Goal: Check status: Check status

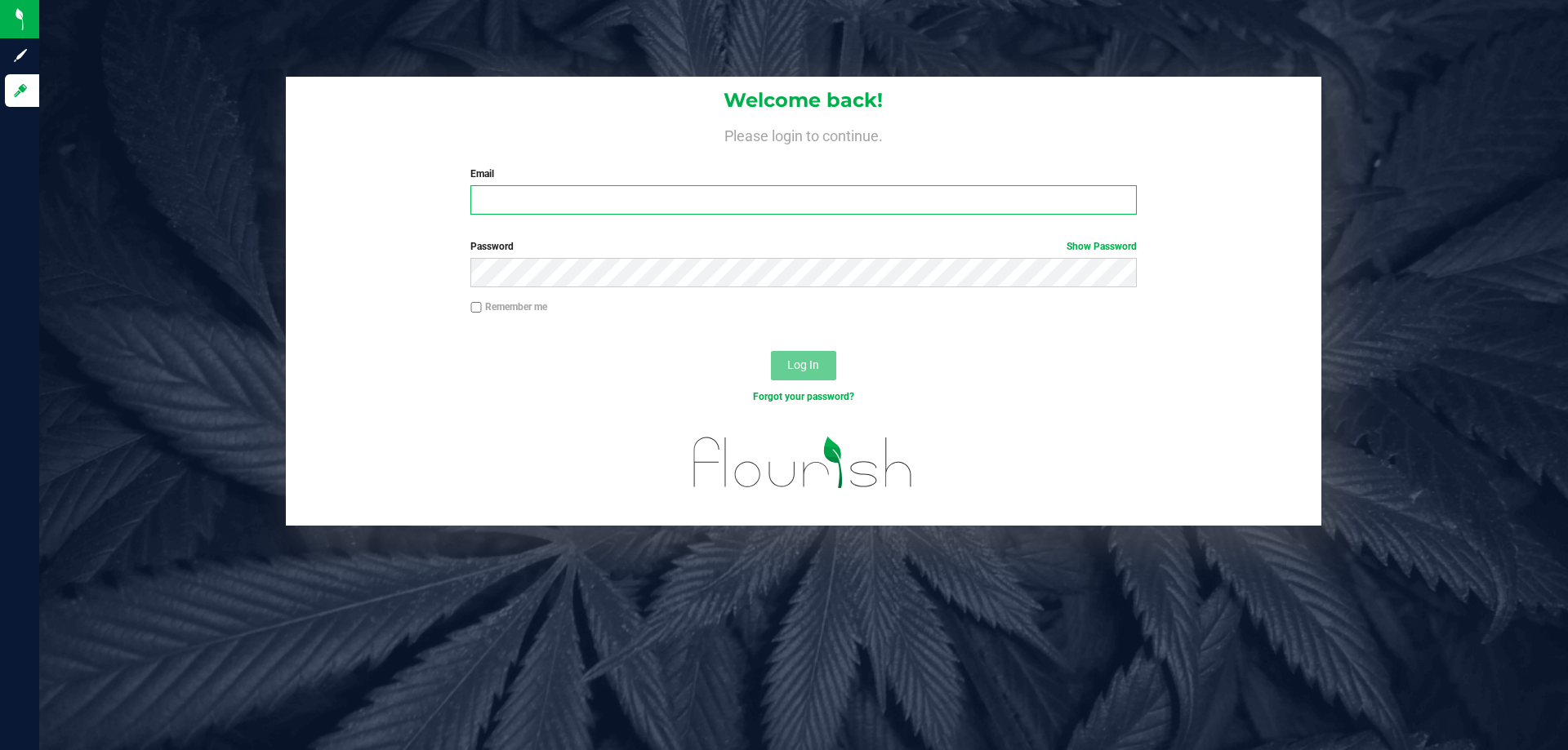
click at [628, 207] on input "Email" at bounding box center [803, 200] width 666 height 29
type input "relewis@liveparallel.com"
click at [771, 351] on button "Log In" at bounding box center [803, 365] width 66 height 29
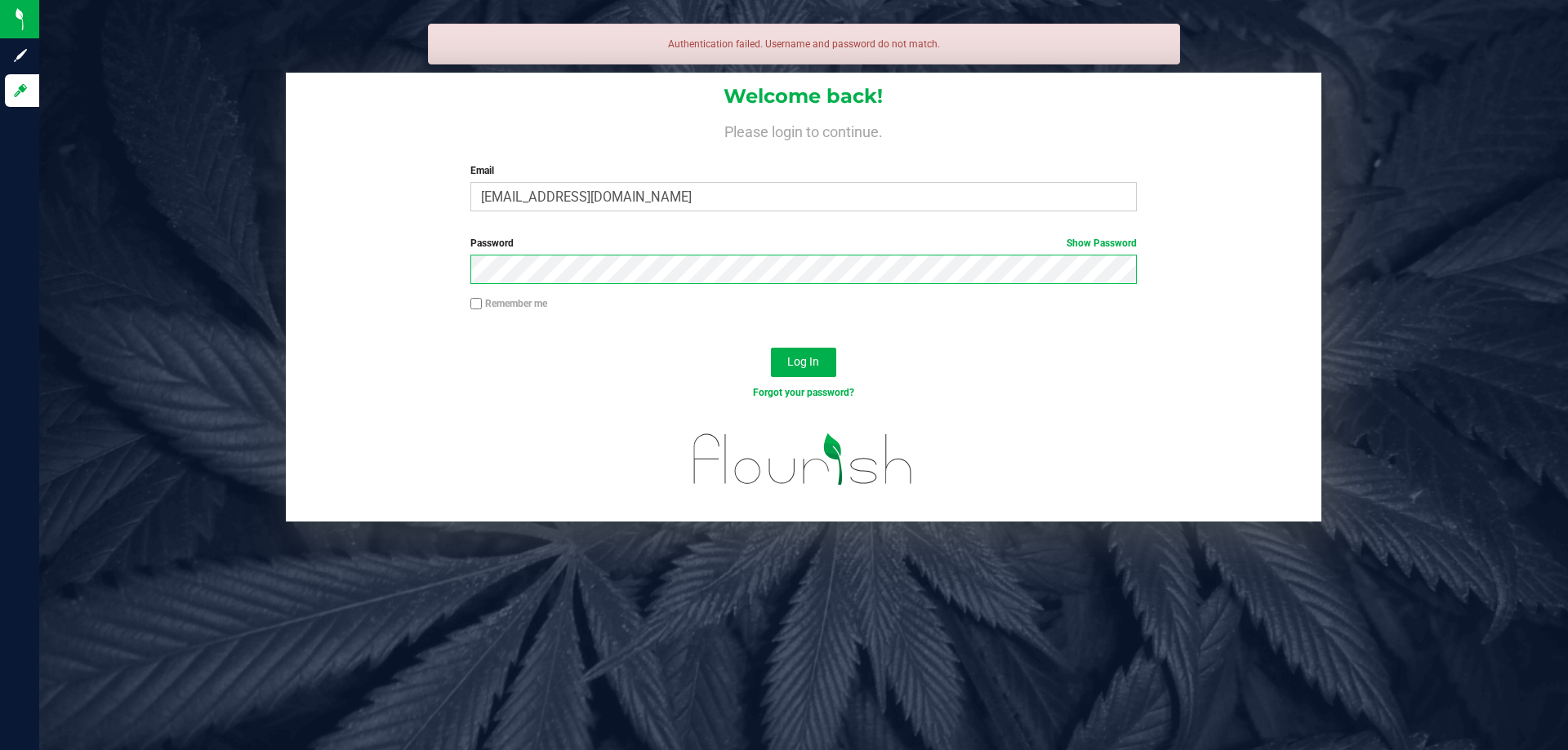
click at [771, 348] on button "Log In" at bounding box center [803, 362] width 66 height 29
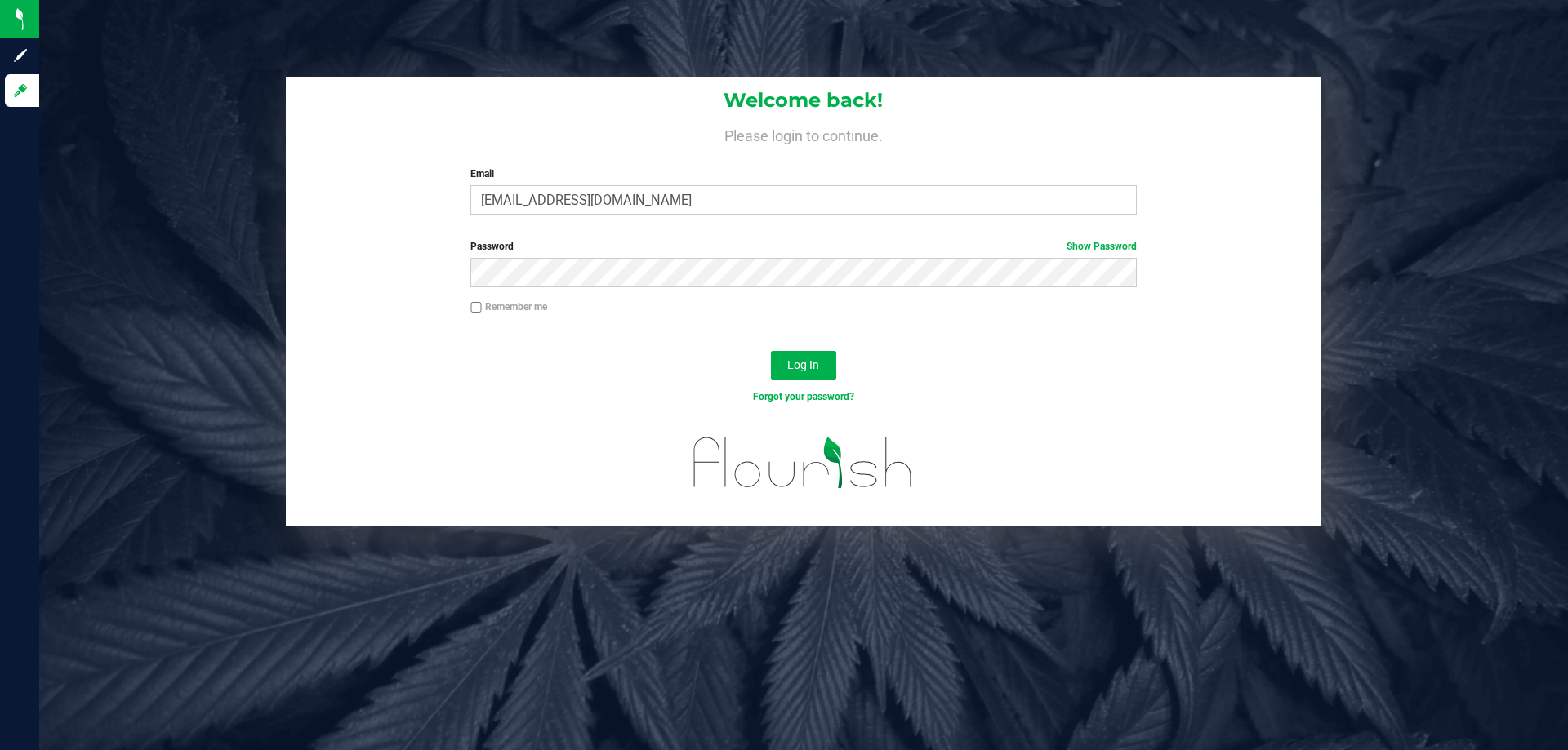
click at [552, 313] on div "Remember me" at bounding box center [803, 309] width 690 height 19
click at [544, 305] on label "Remember me" at bounding box center [509, 306] width 77 height 14
click at [482, 305] on input "Remember me" at bounding box center [476, 308] width 11 height 11
checkbox input "true"
click at [825, 379] on button "Log In" at bounding box center [803, 365] width 66 height 29
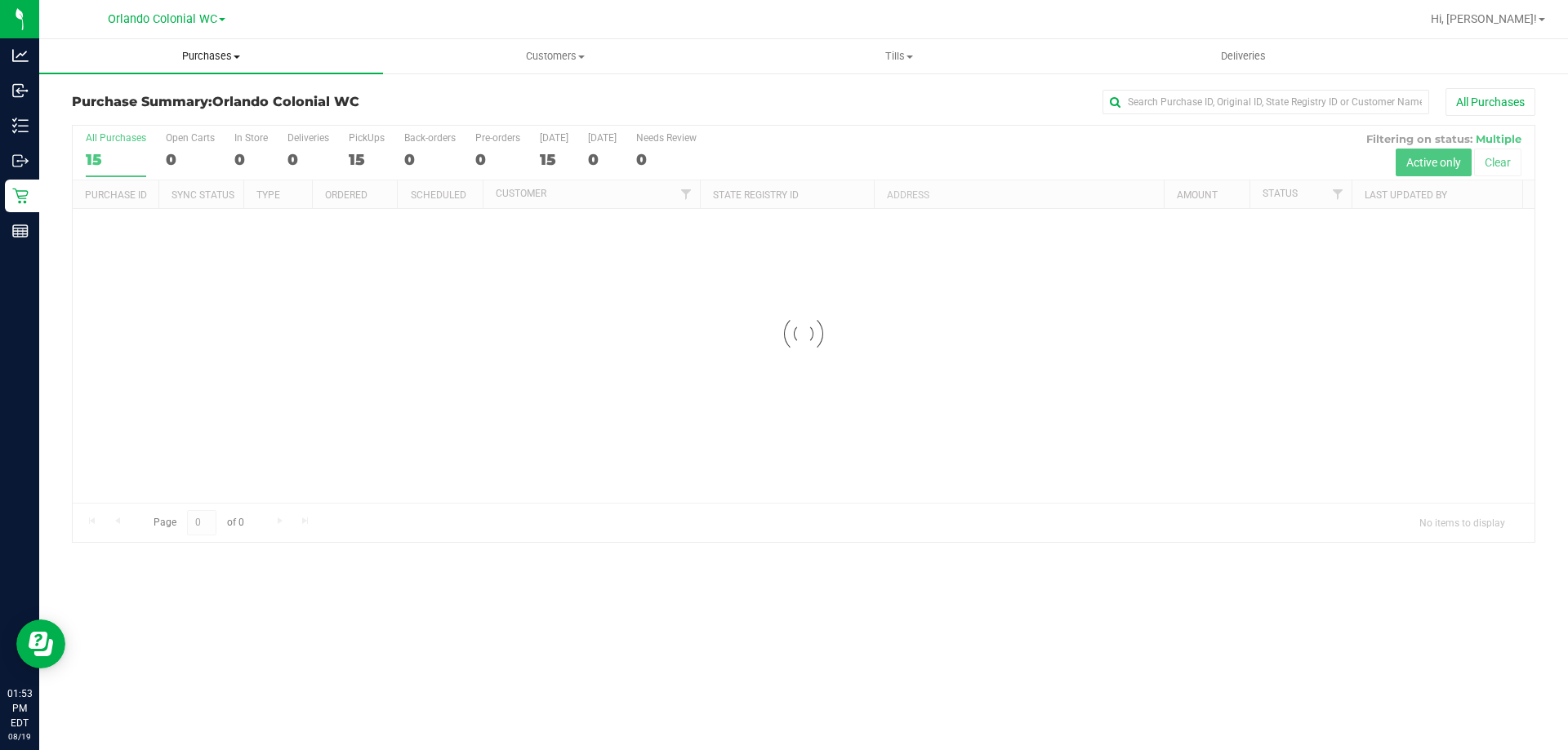
click at [205, 55] on span "Purchases" at bounding box center [211, 56] width 344 height 14
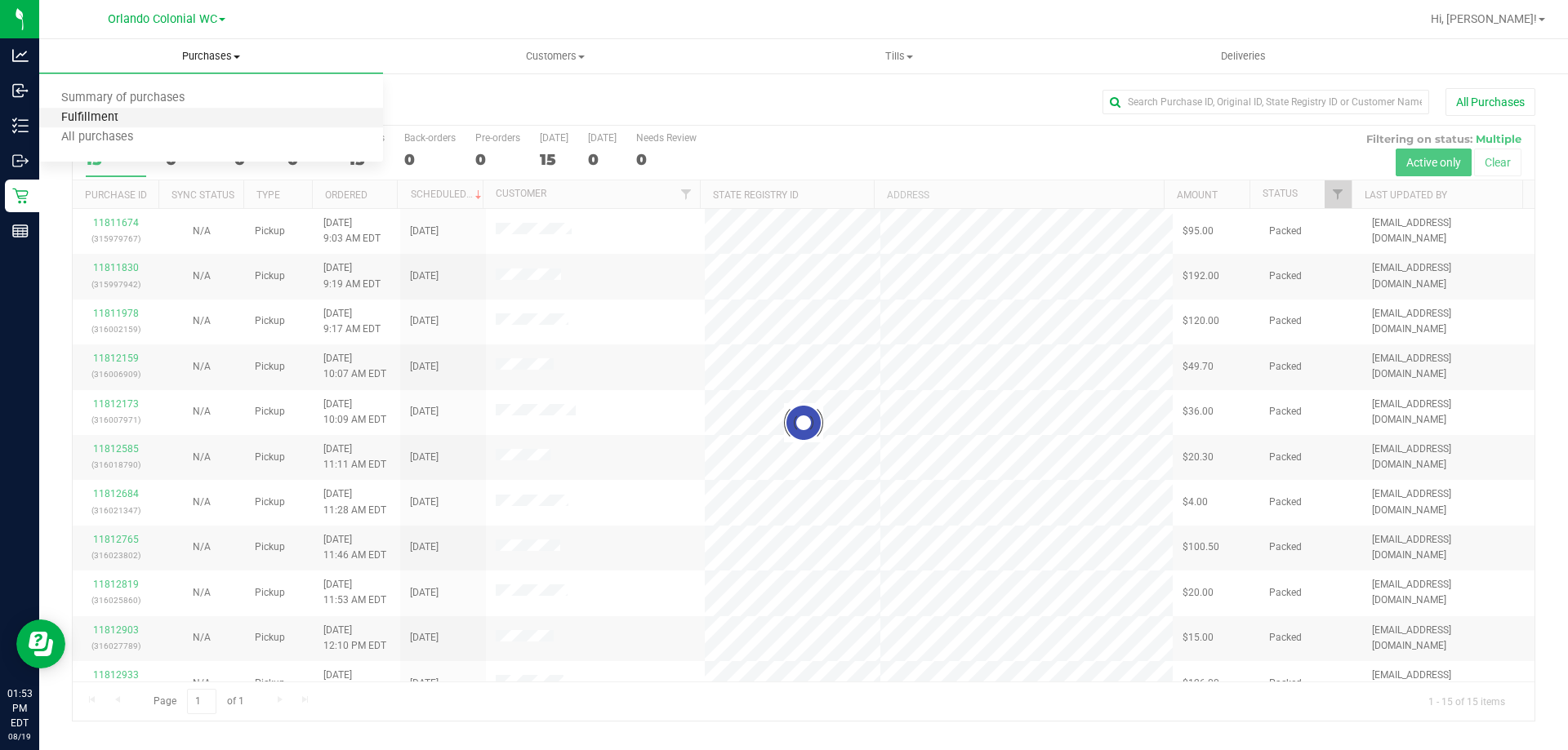
click at [119, 124] on span "Fulfillment" at bounding box center [89, 118] width 101 height 14
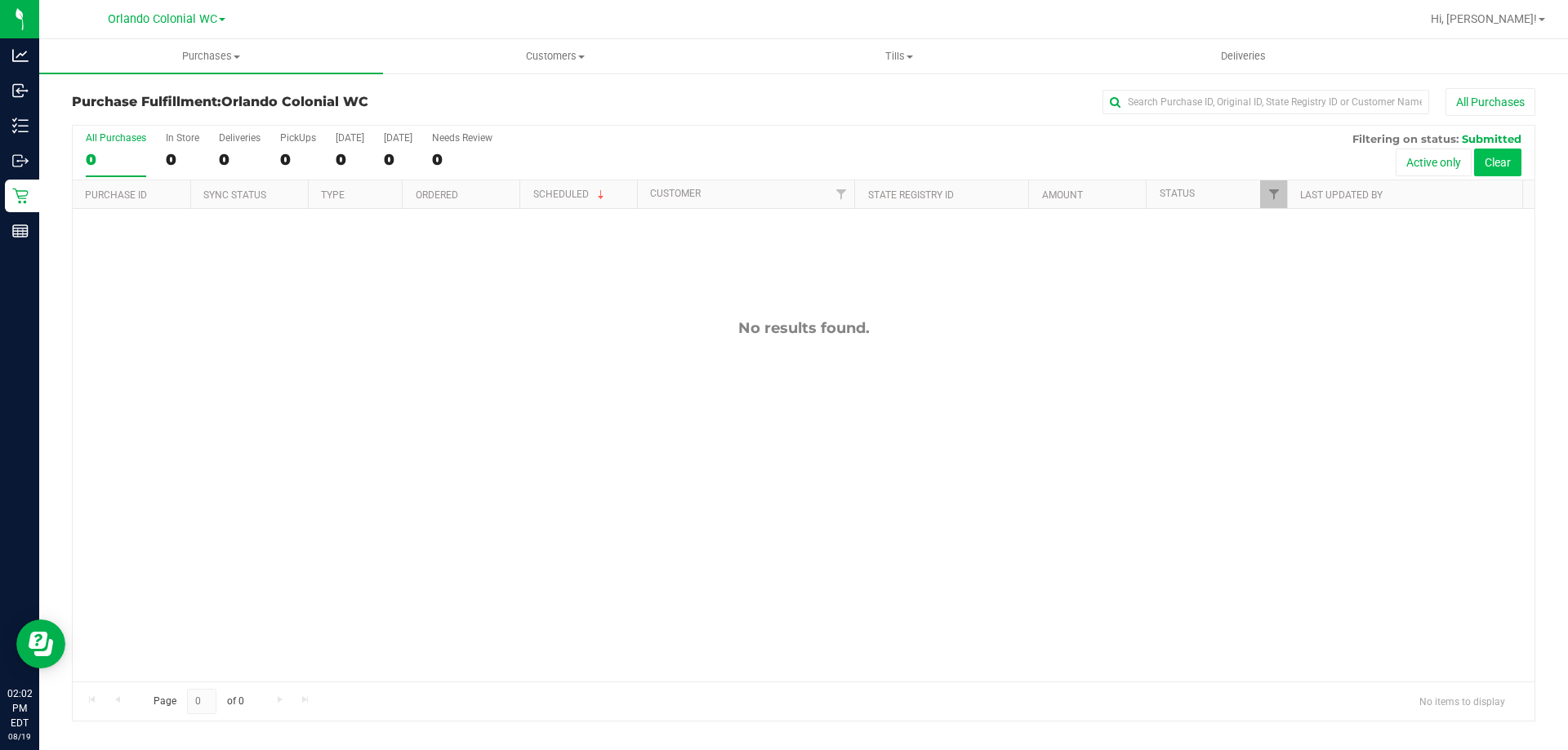
click at [1489, 159] on button "Clear" at bounding box center [1498, 162] width 48 height 28
click at [1211, 101] on input "text" at bounding box center [1266, 102] width 327 height 25
paste input "11802564"
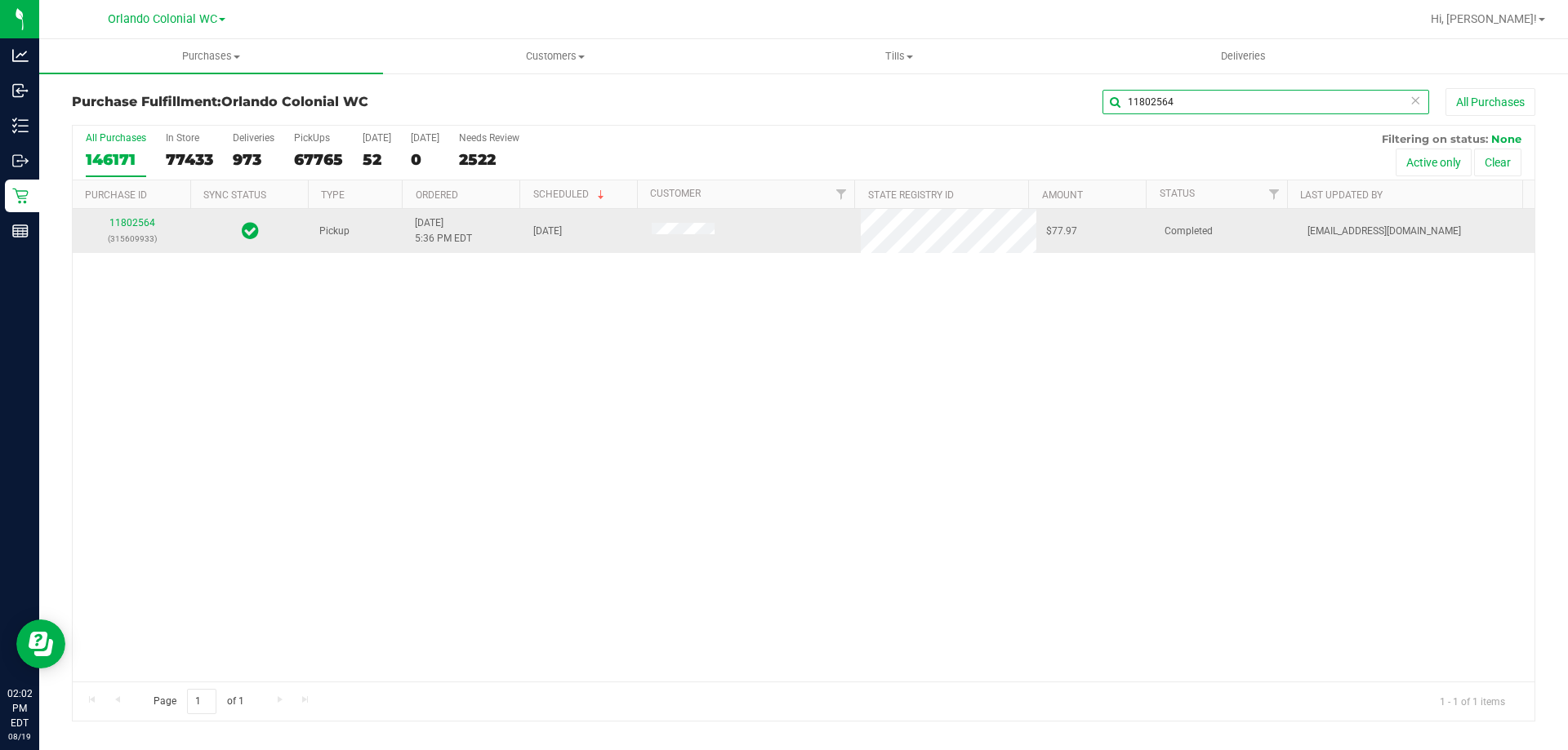
type input "11802564"
click at [142, 230] on div "11802564 (315609933)" at bounding box center [132, 231] width 99 height 31
click at [140, 221] on link "11802564" at bounding box center [132, 222] width 46 height 11
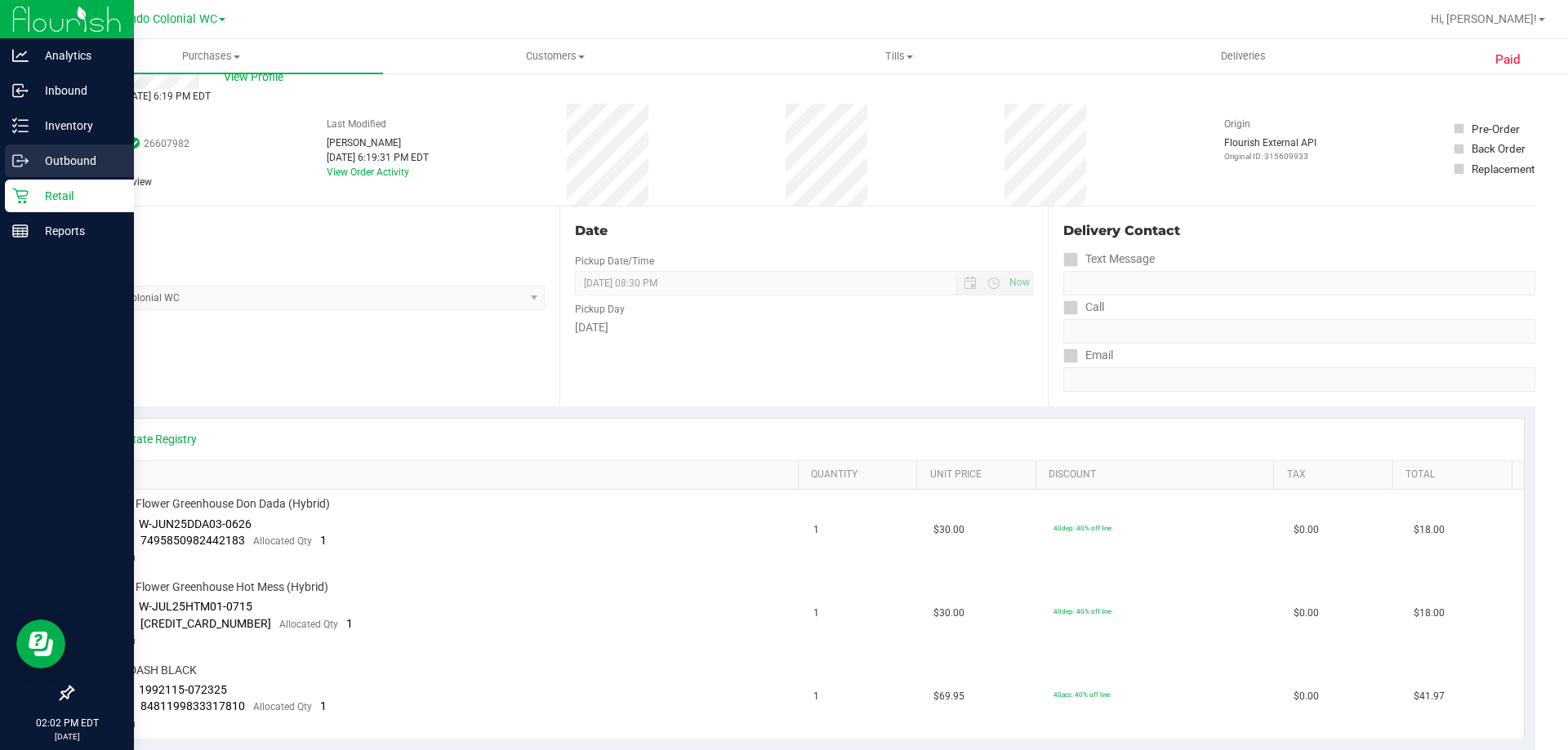
scroll to position [82, 0]
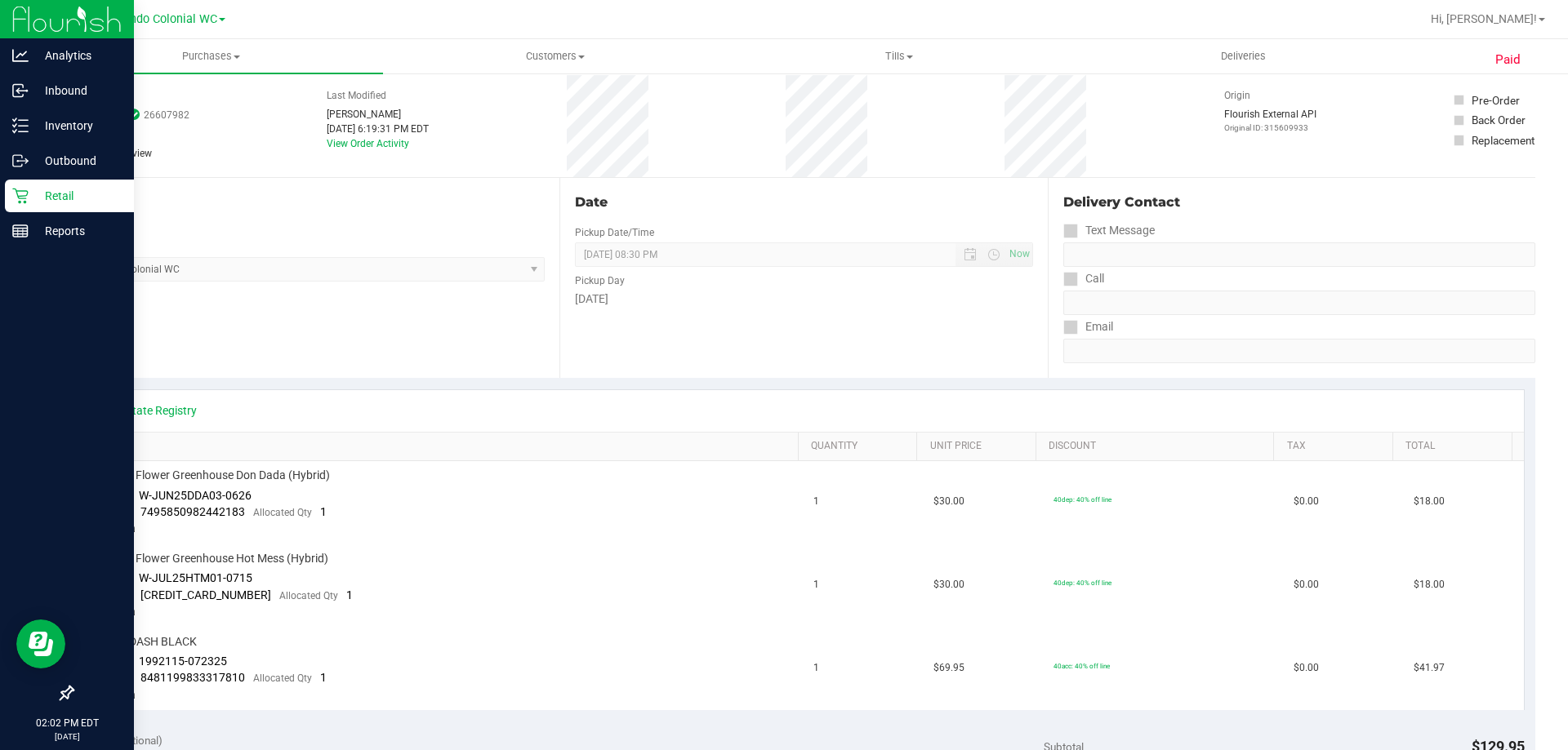
click at [69, 200] on p "Retail" at bounding box center [77, 196] width 98 height 20
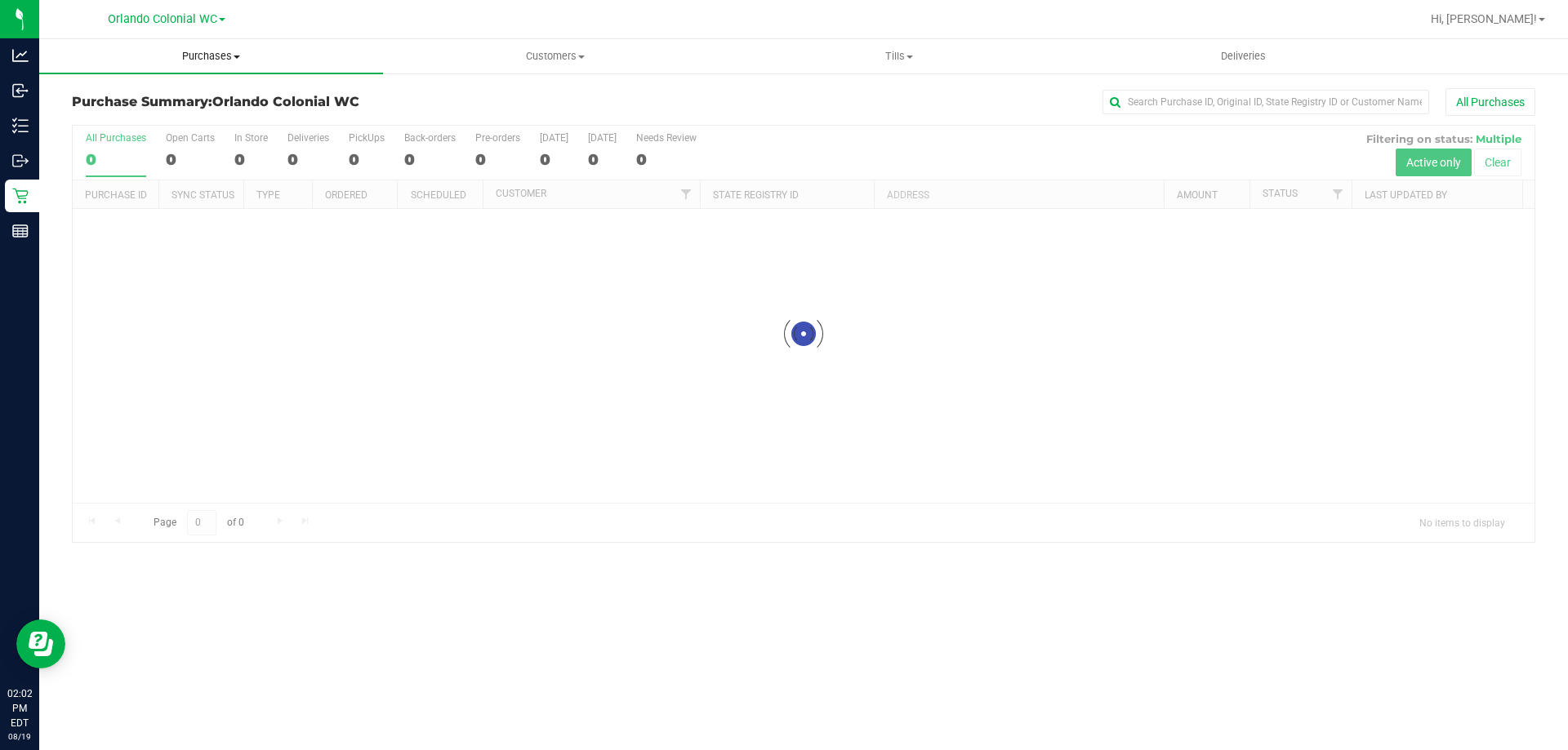
click at [221, 65] on uib-tab-heading "Purchases Summary of purchases Fulfillment All purchases" at bounding box center [211, 56] width 344 height 34
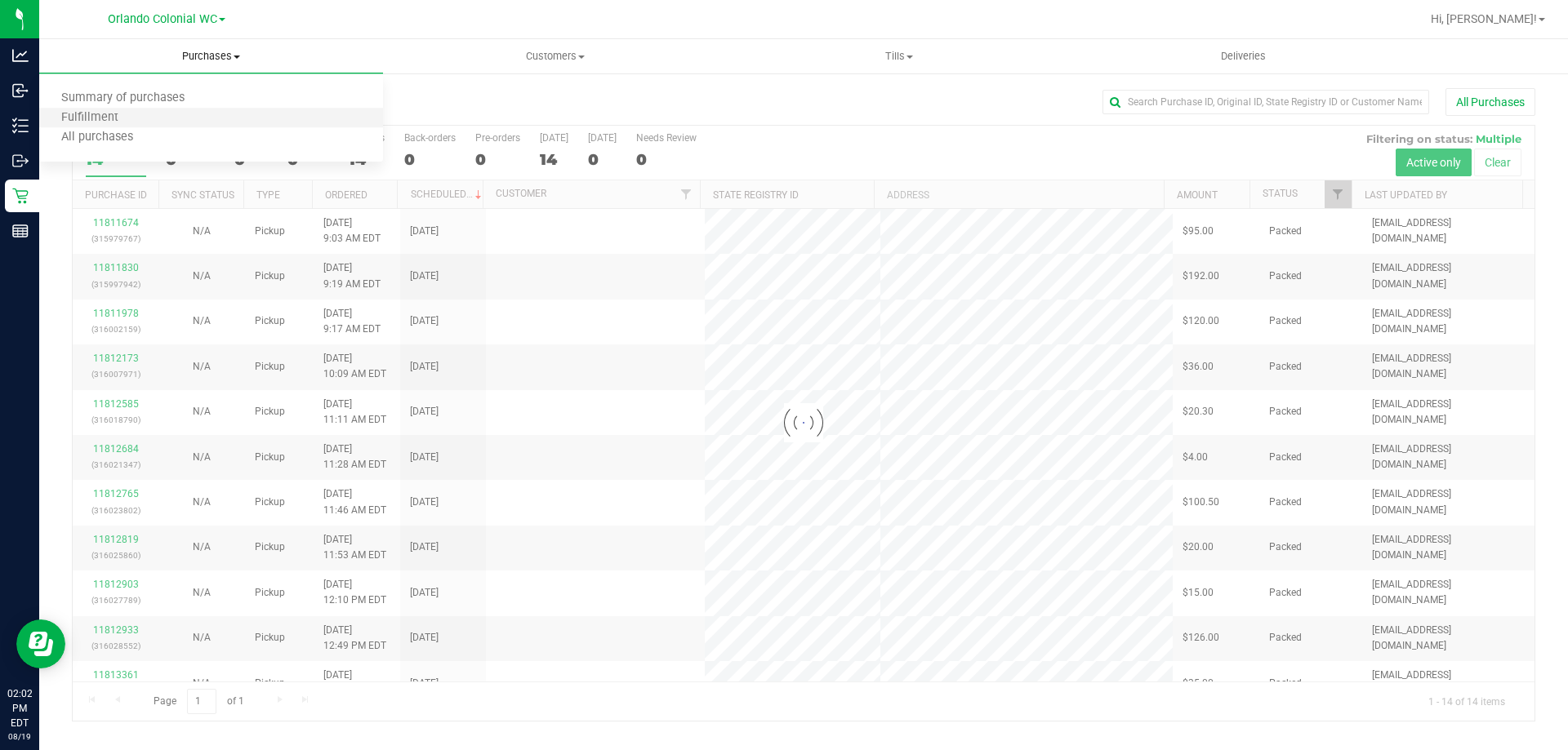
click at [156, 119] on li "Fulfillment" at bounding box center [211, 118] width 344 height 20
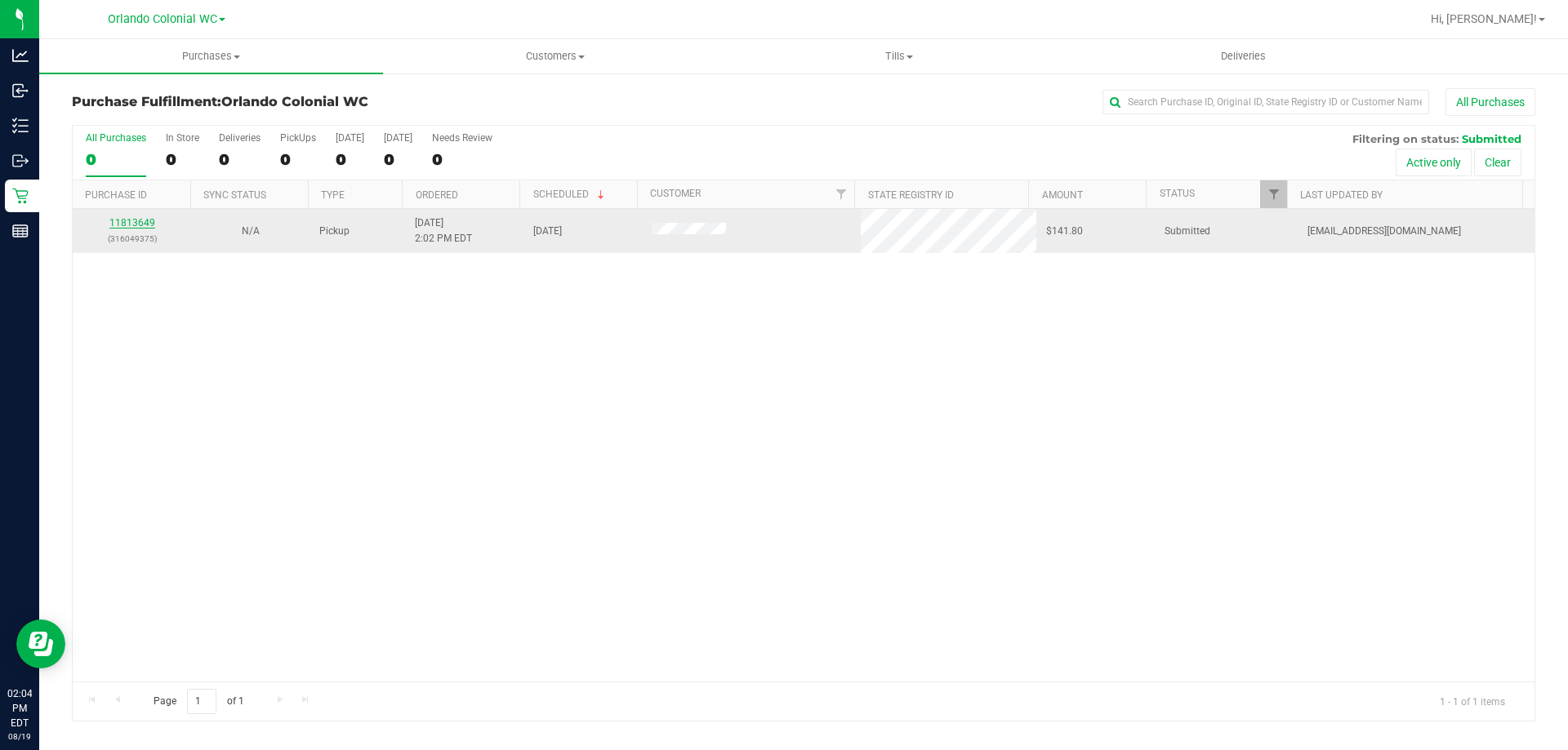
click at [122, 221] on link "11813649" at bounding box center [132, 222] width 46 height 11
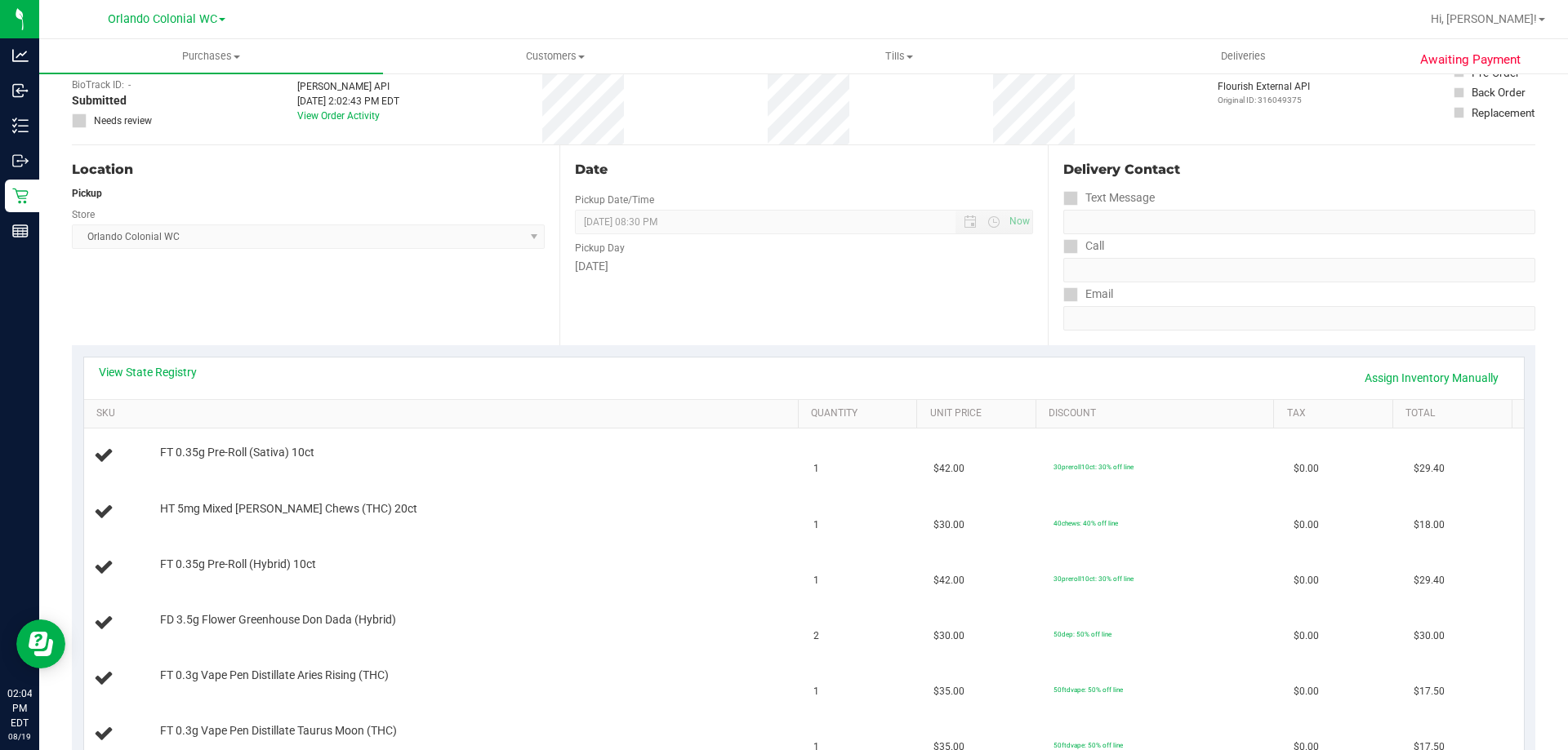
scroll to position [245, 0]
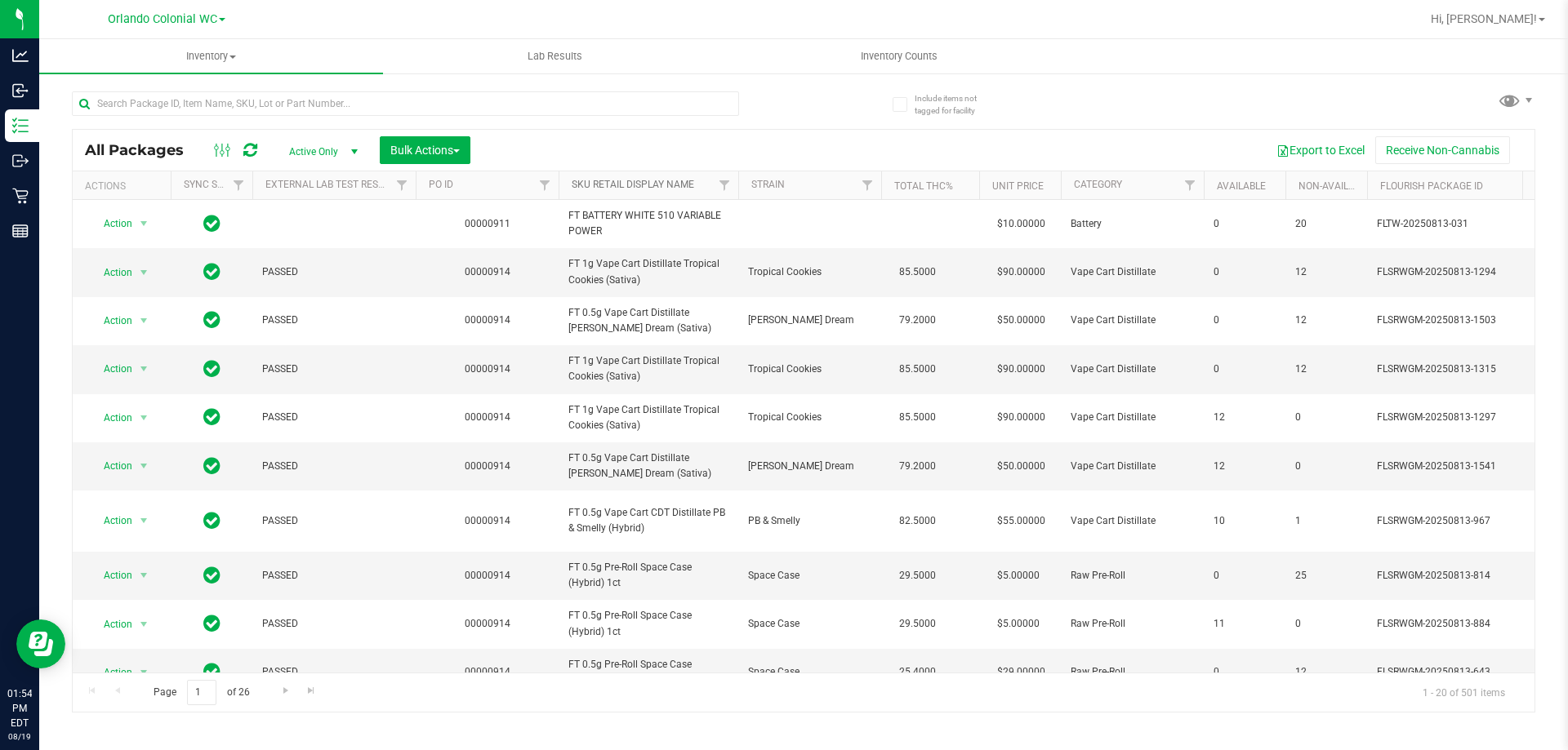
click at [624, 188] on link "SKU Retail Display Name" at bounding box center [632, 184] width 123 height 11
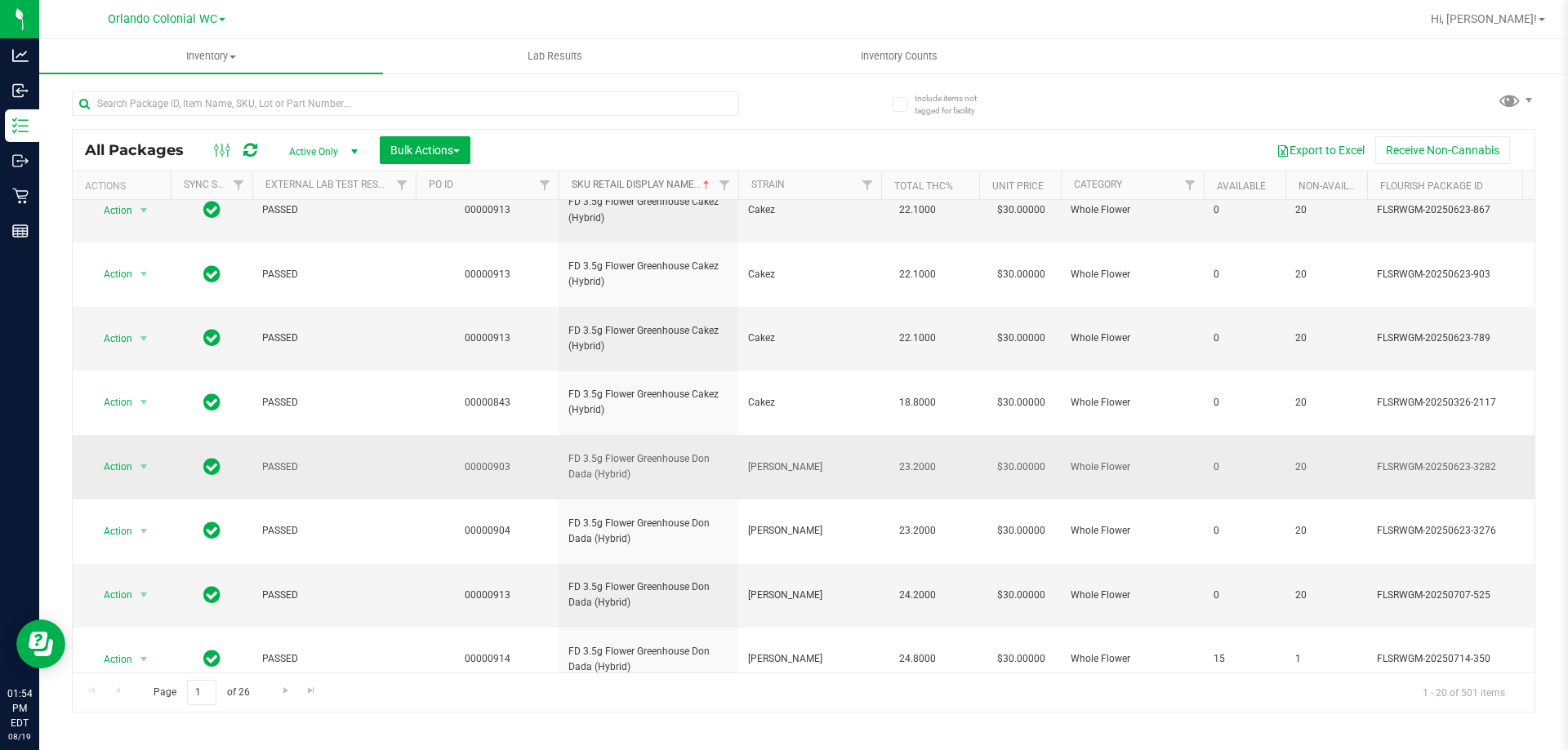
scroll to position [509, 0]
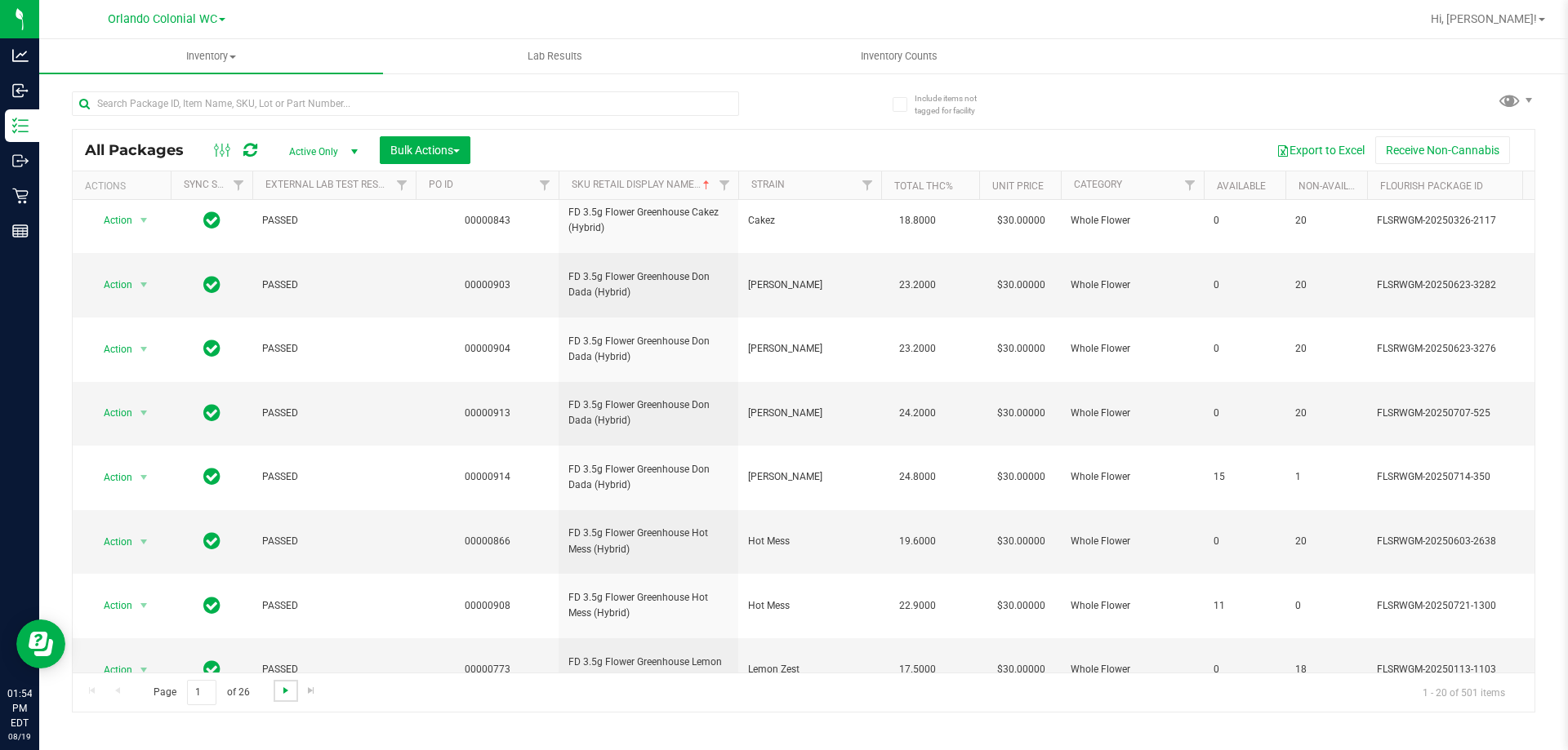
click at [280, 691] on span "Go to the next page" at bounding box center [286, 691] width 13 height 13
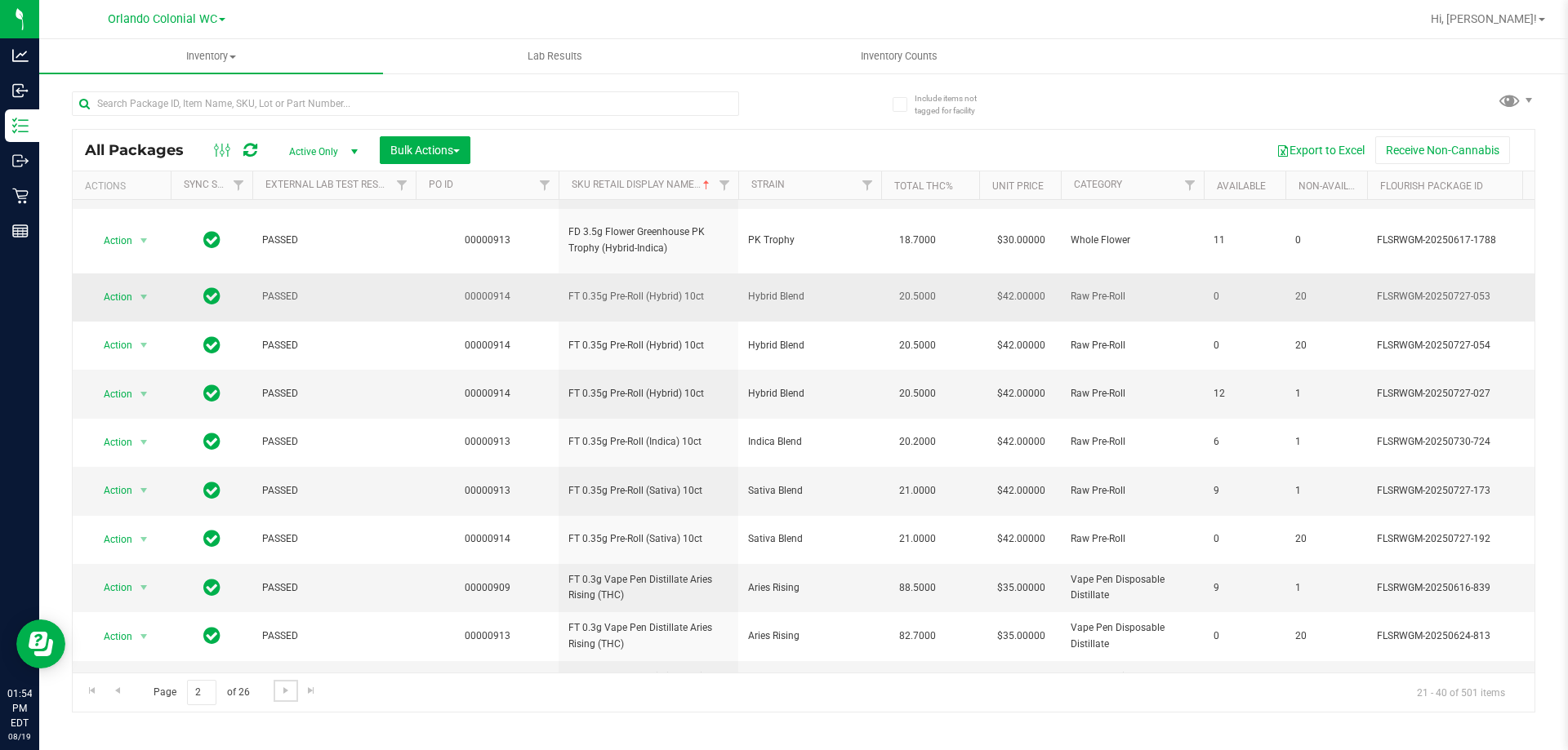
scroll to position [509, 0]
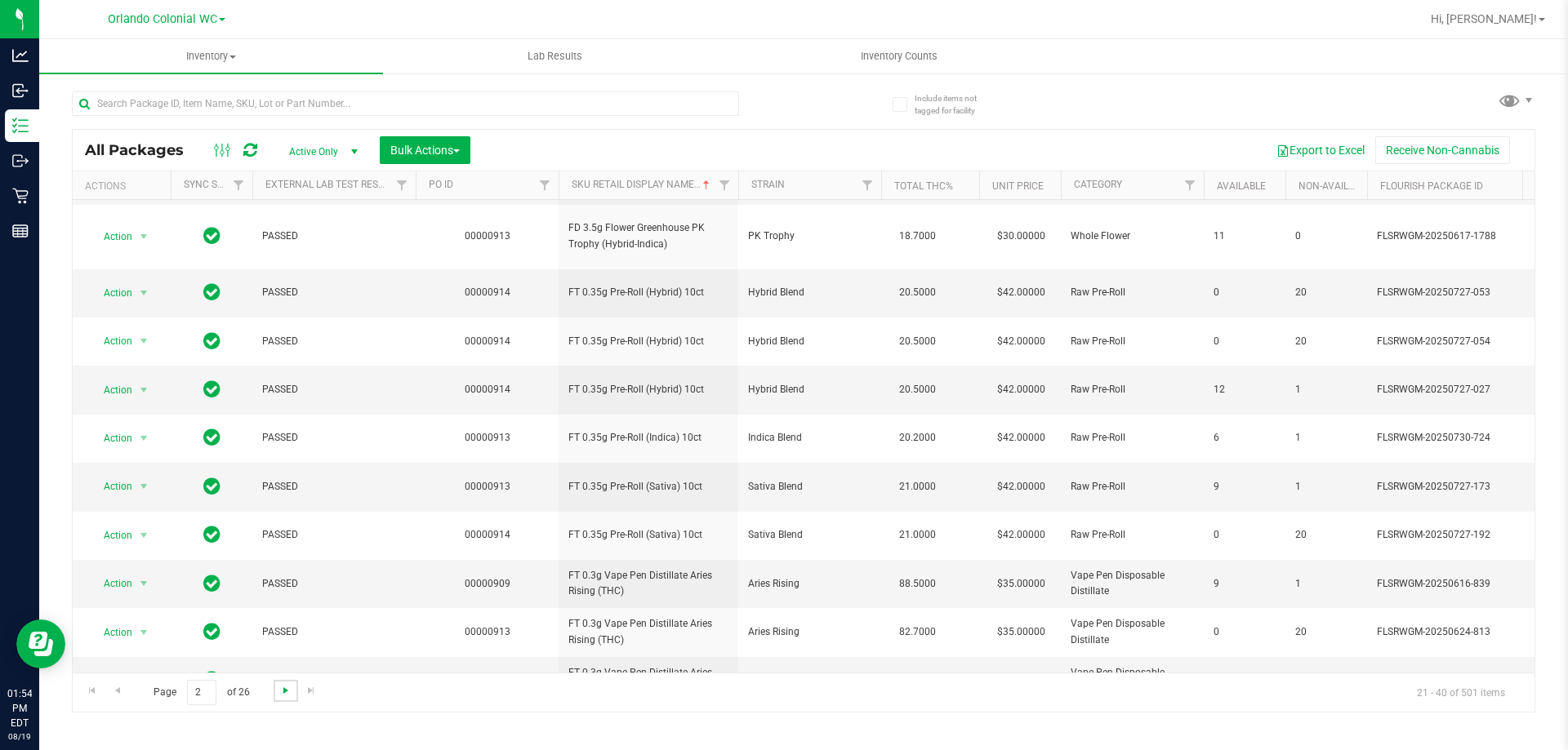
click at [282, 687] on span "Go to the next page" at bounding box center [286, 691] width 13 height 13
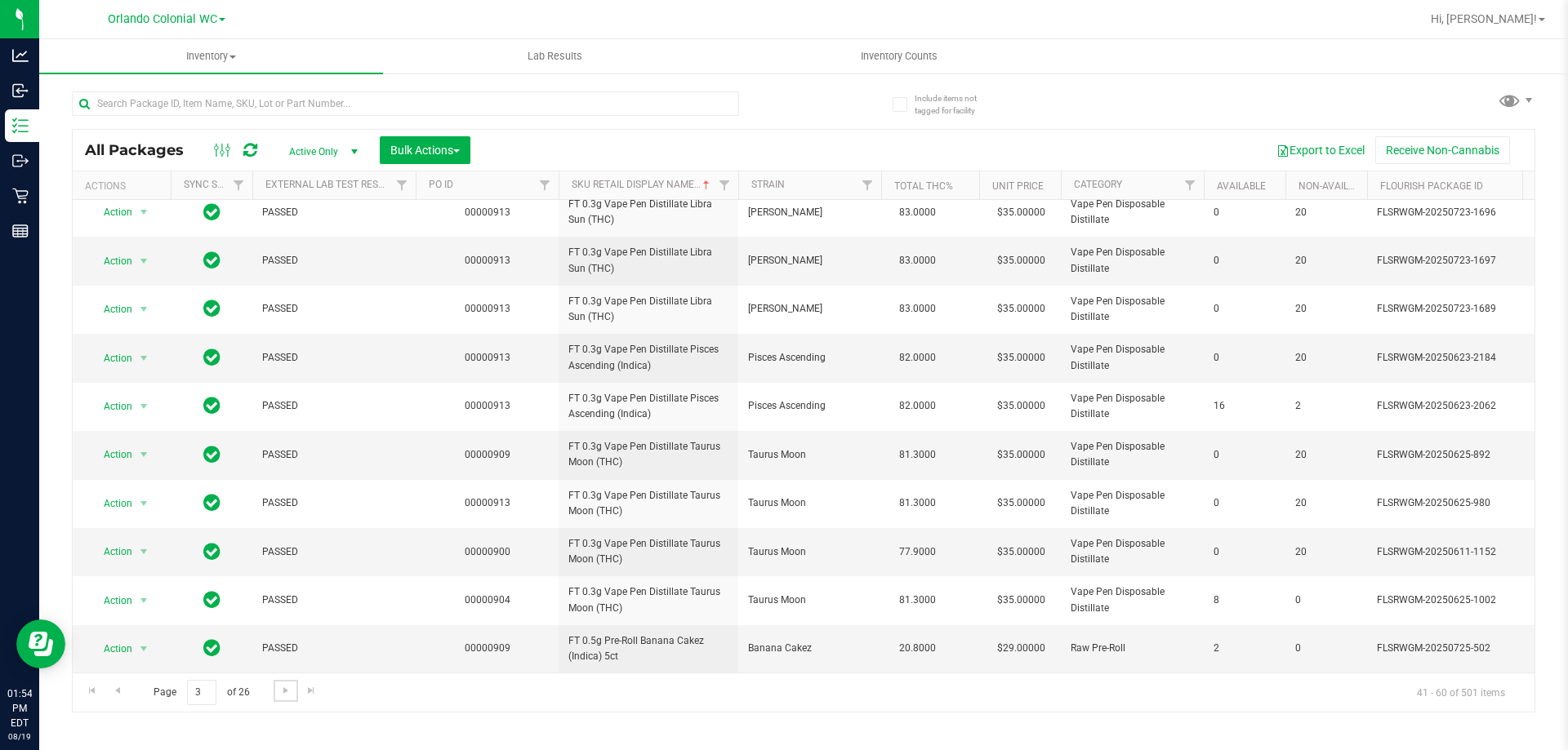
scroll to position [509, 0]
click at [280, 691] on span "Go to the next page" at bounding box center [286, 691] width 13 height 13
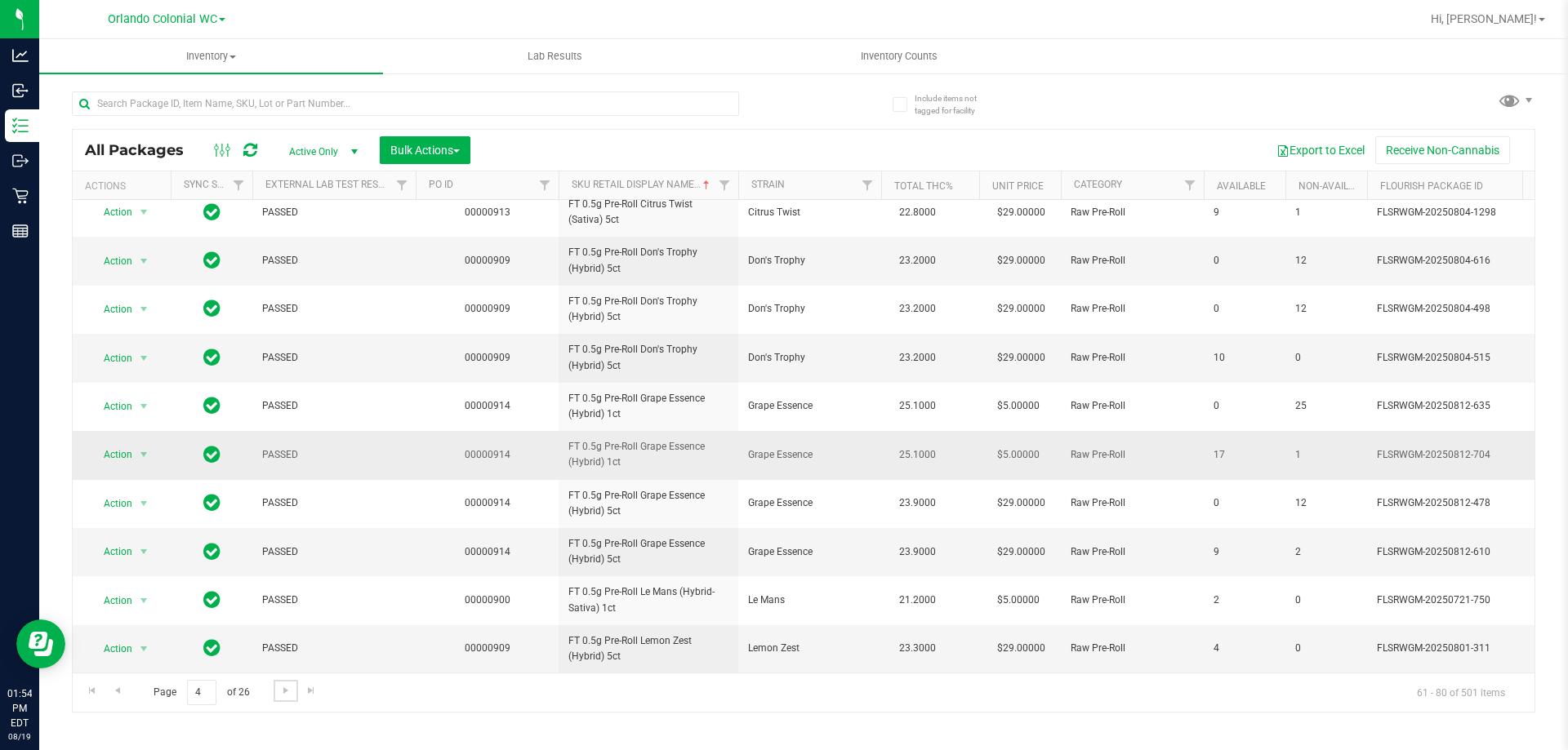
scroll to position [509, 0]
click at [288, 699] on link "Go to the next page" at bounding box center [285, 690] width 24 height 22
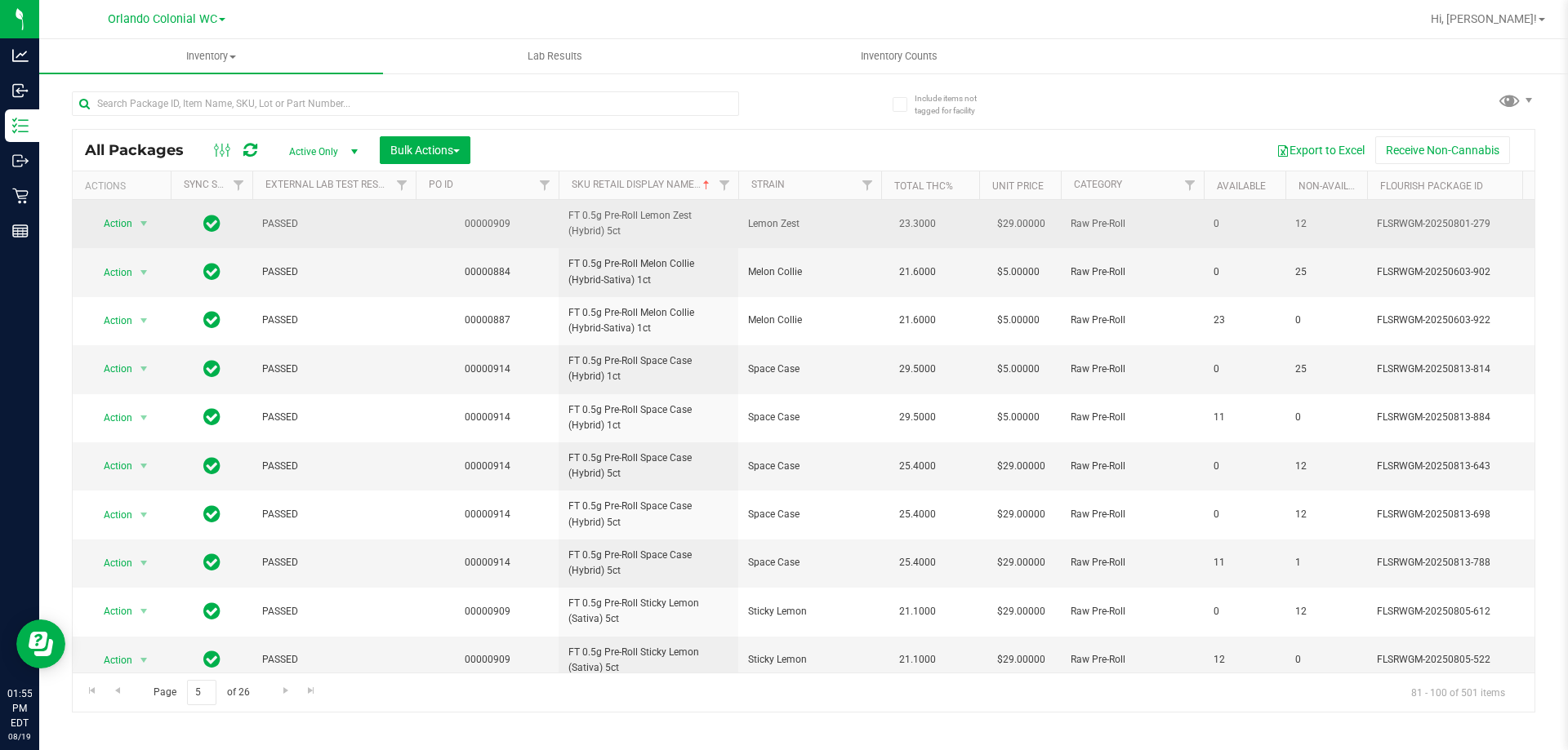
click at [651, 219] on span "FT 0.5g Pre-Roll Lemon Zest (Hybrid) 5ct" at bounding box center [648, 223] width 160 height 31
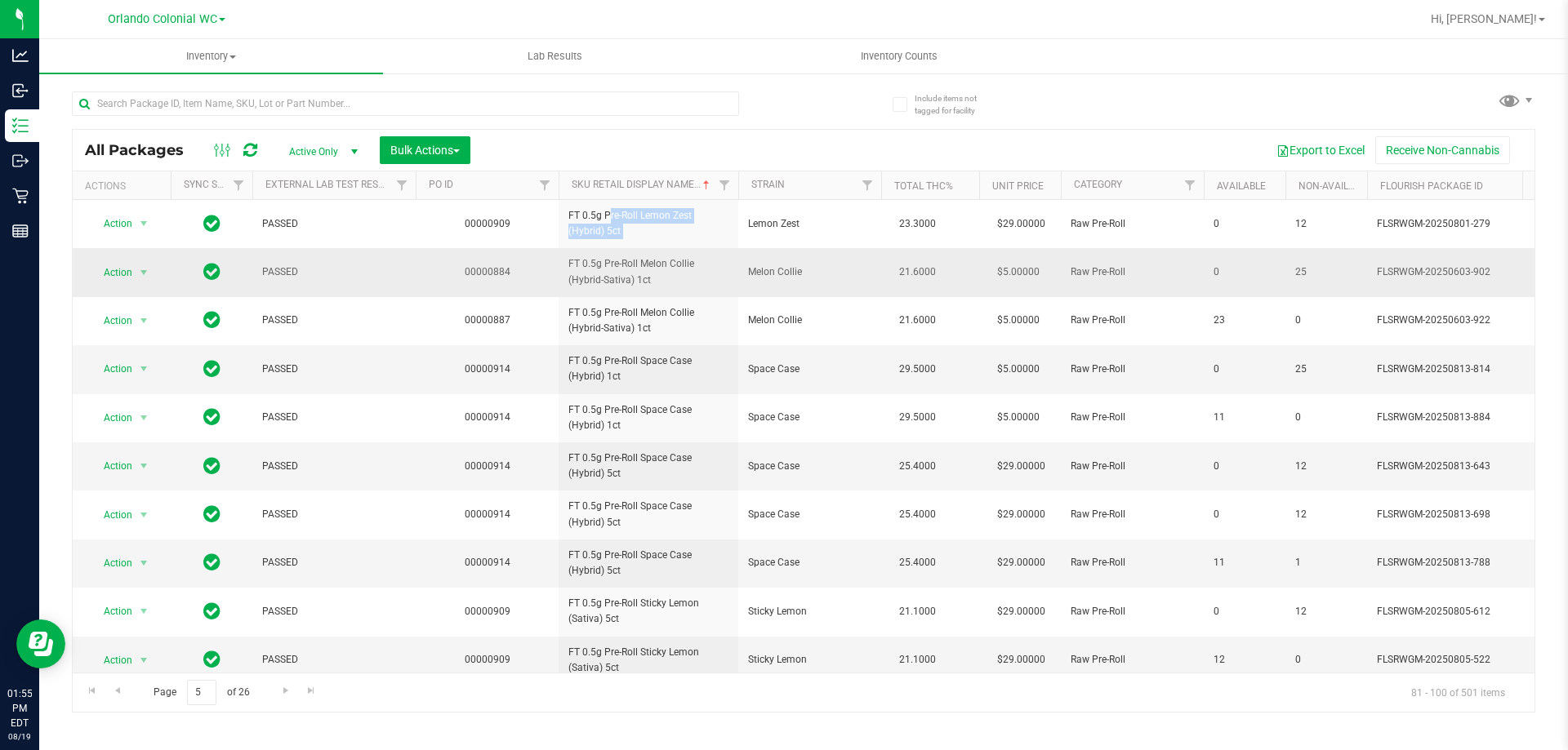
copy tr "FT 0.5g Pre-Roll Lemon Zest (Hybrid) 5ct"
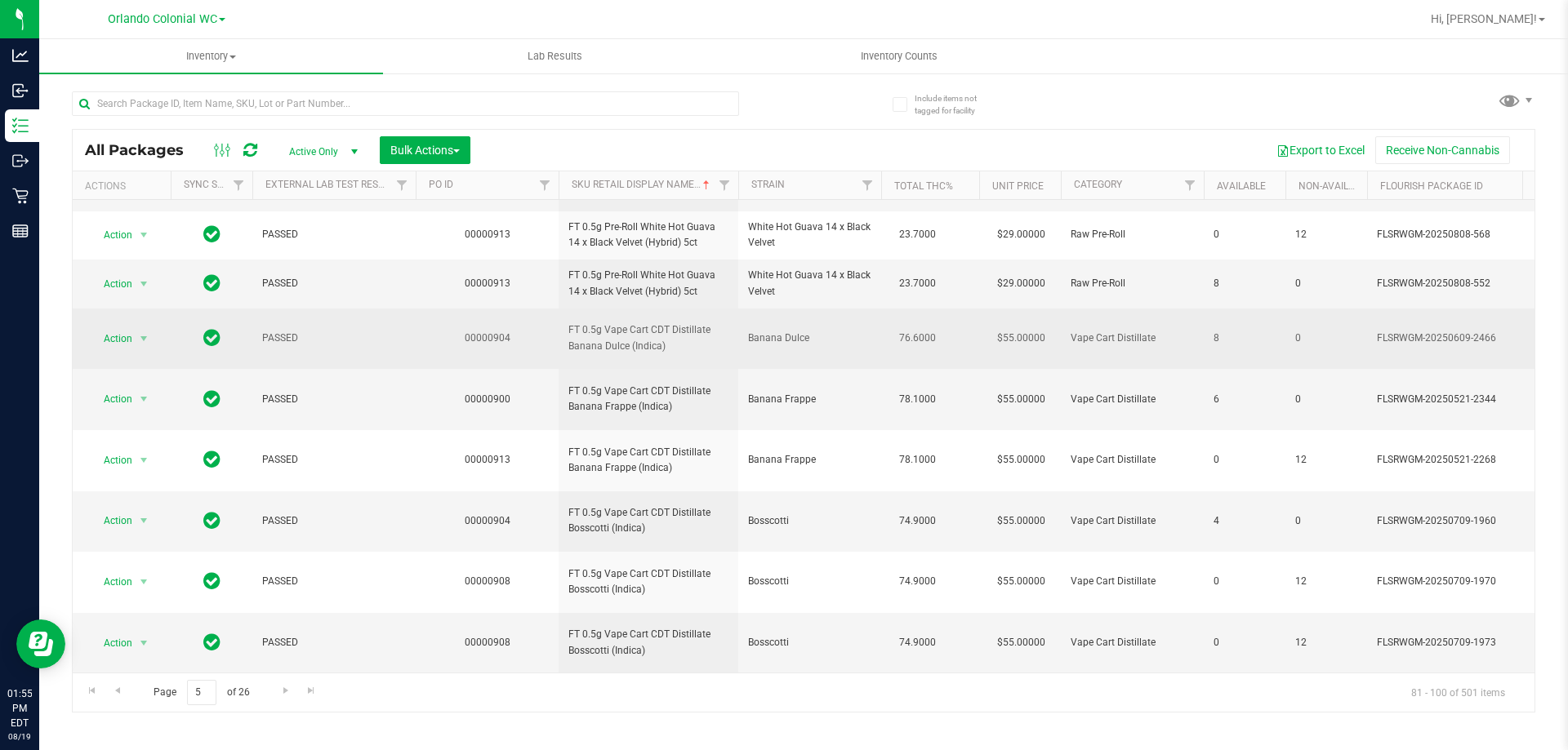
scroll to position [583, 0]
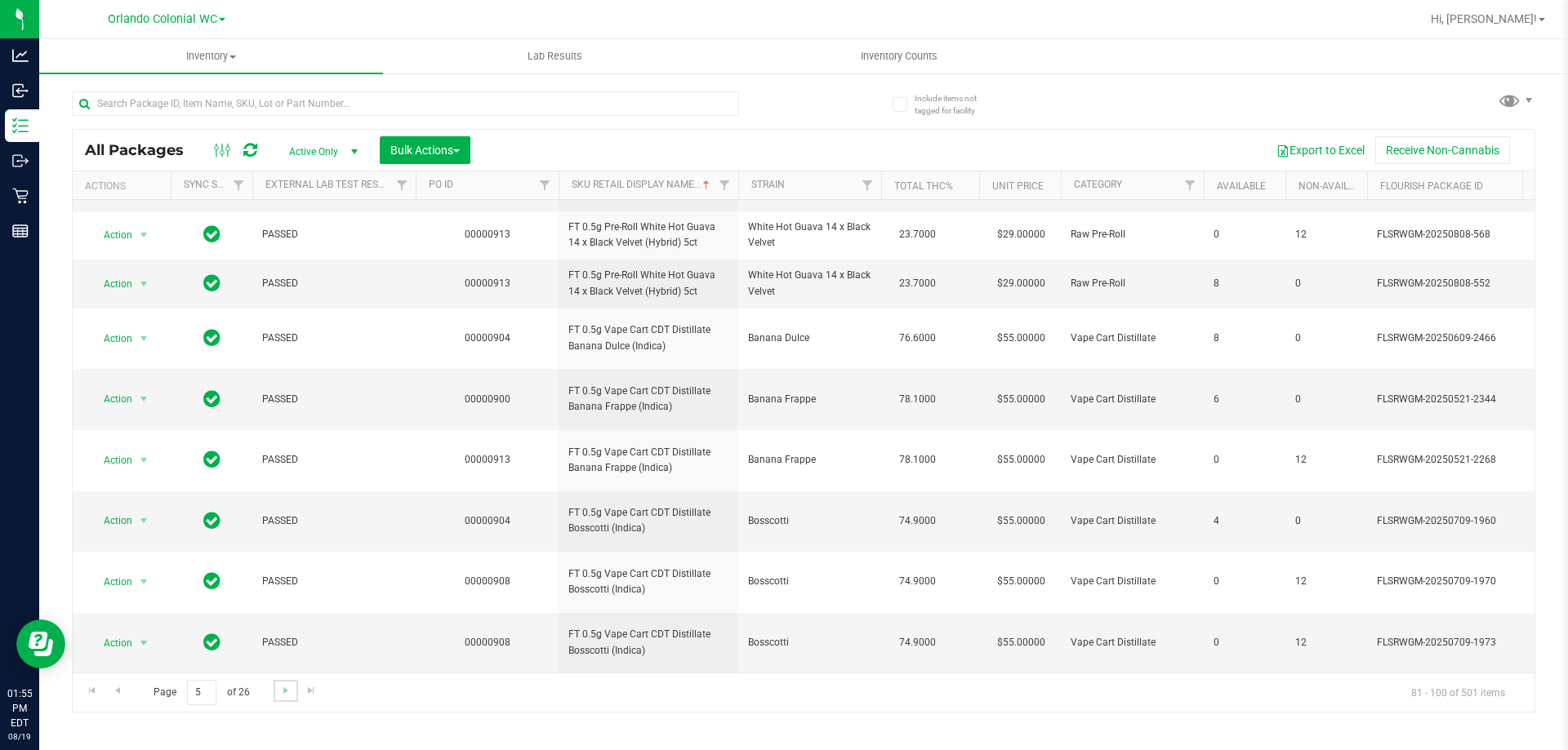
click at [277, 685] on link "Go to the next page" at bounding box center [285, 690] width 24 height 22
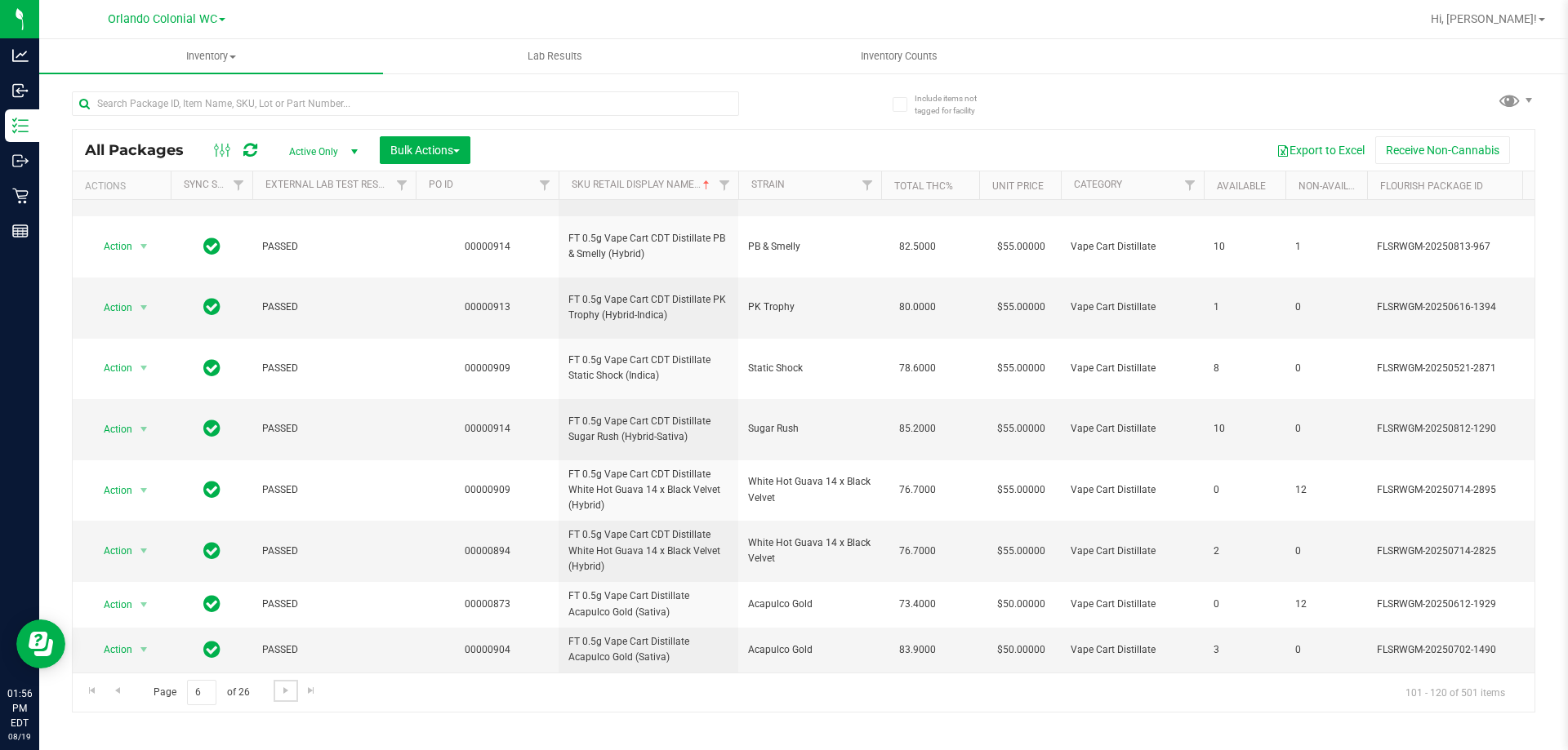
scroll to position [726, 0]
click at [282, 691] on span "Go to the next page" at bounding box center [286, 691] width 13 height 13
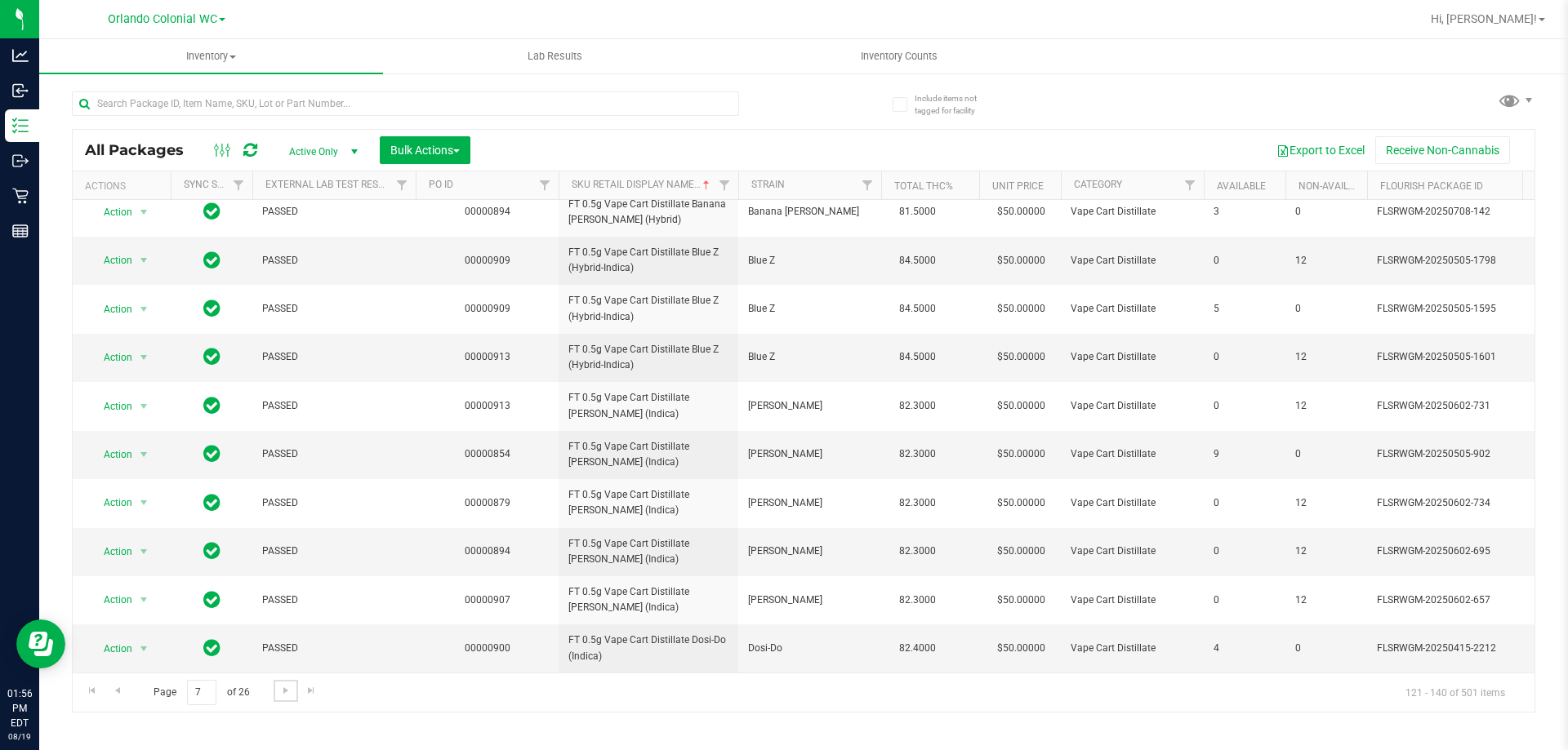
scroll to position [504, 0]
click at [288, 694] on span "Go to the next page" at bounding box center [286, 691] width 13 height 13
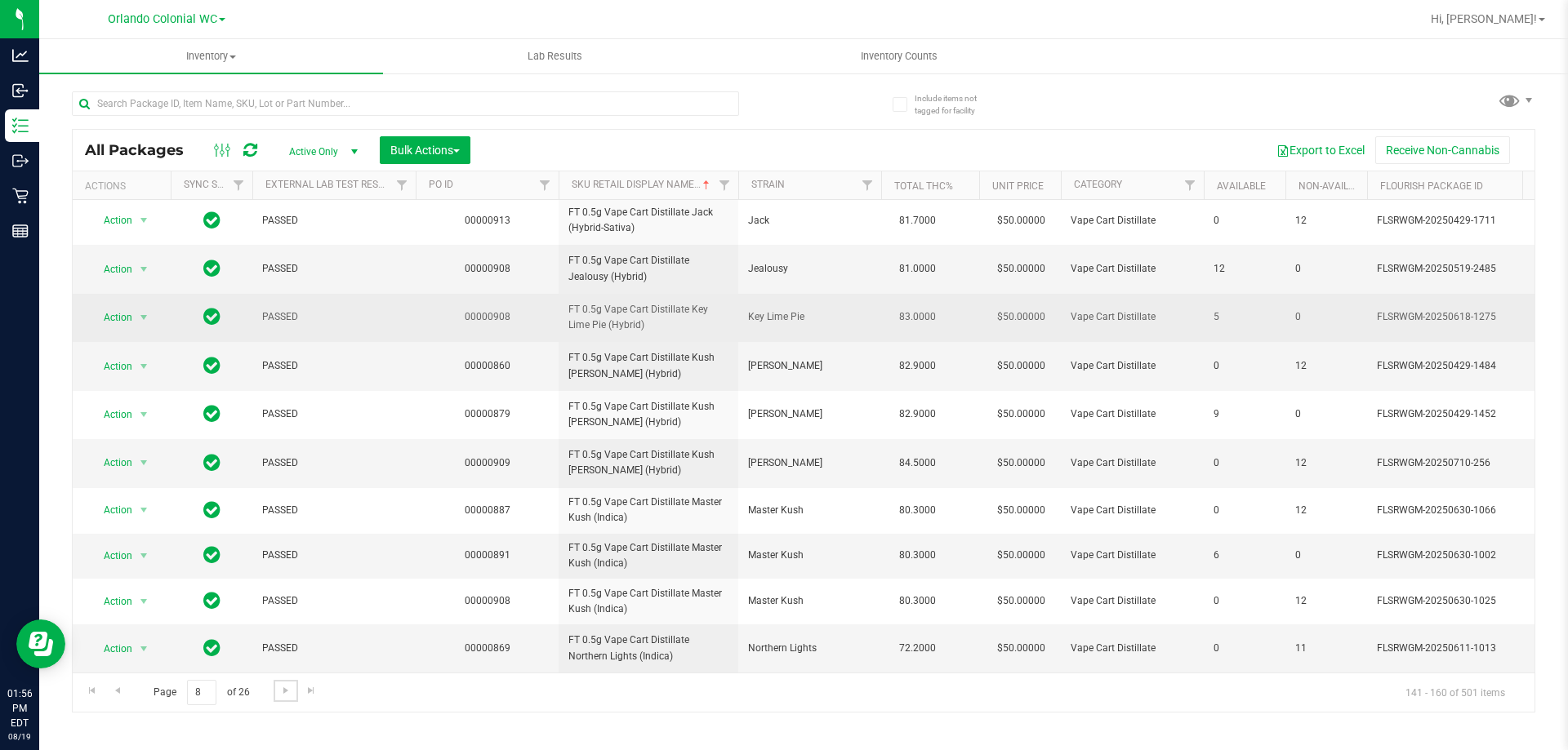
scroll to position [500, 0]
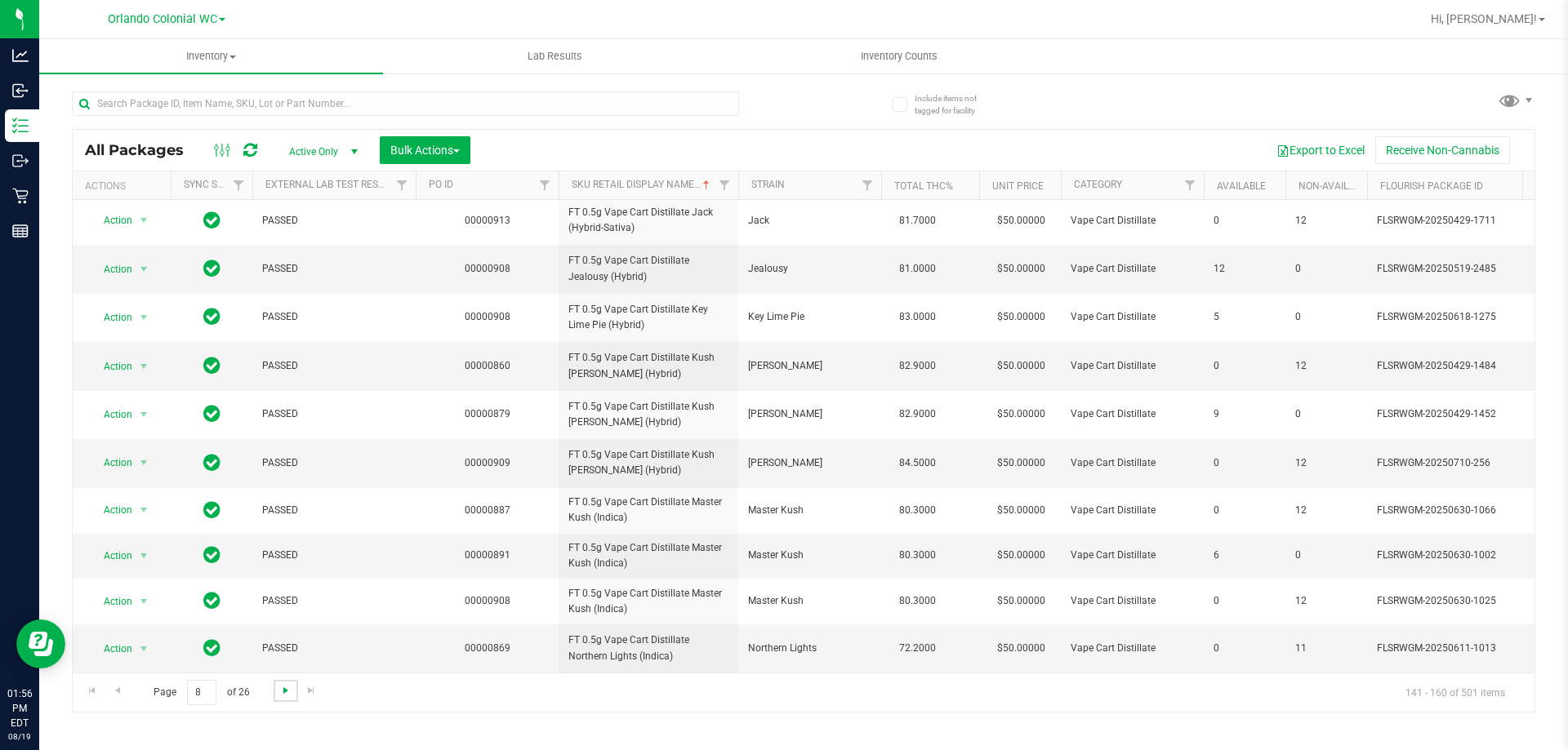
click at [281, 694] on span "Go to the next page" at bounding box center [286, 691] width 13 height 13
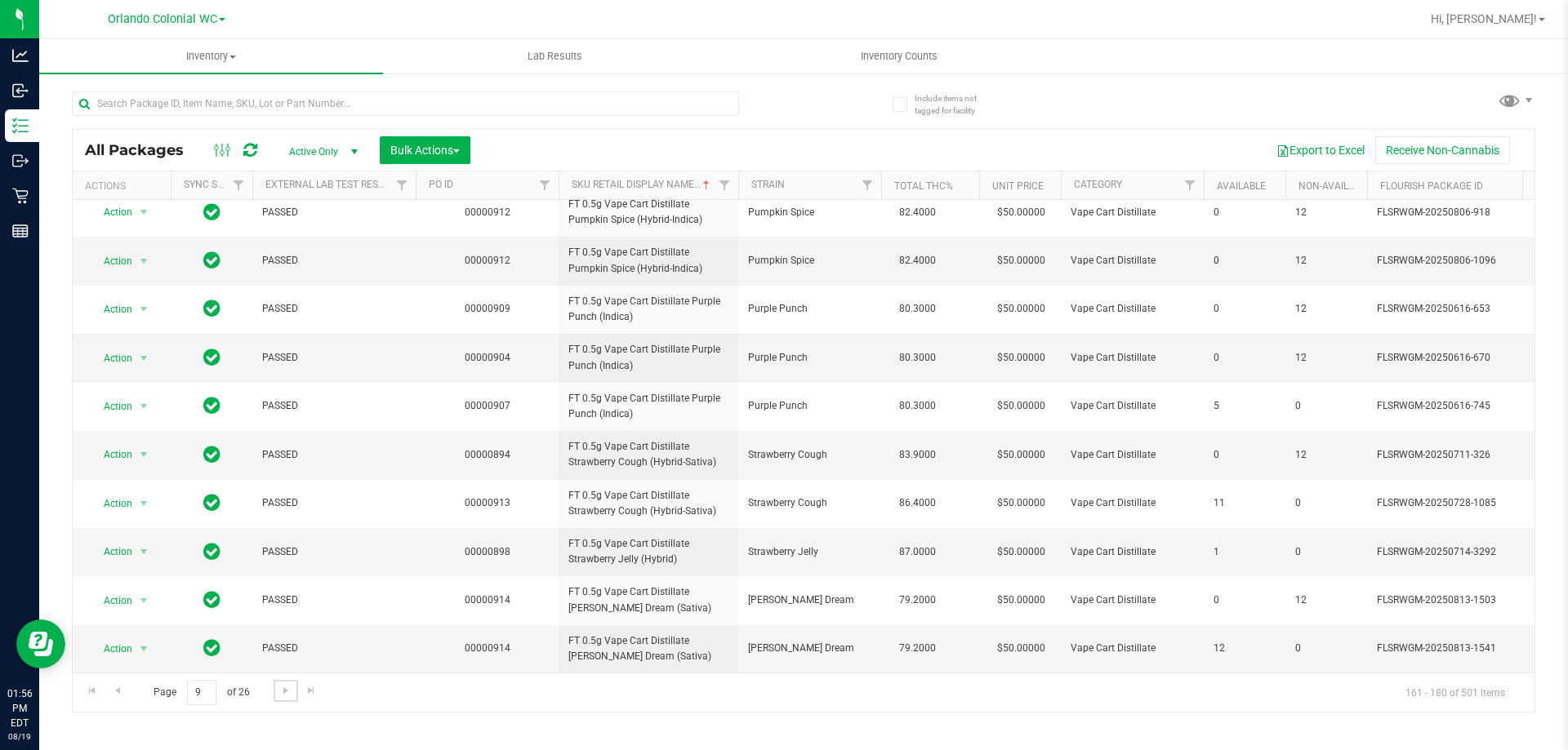
scroll to position [506, 0]
click at [282, 695] on span "Go to the next page" at bounding box center [286, 691] width 13 height 13
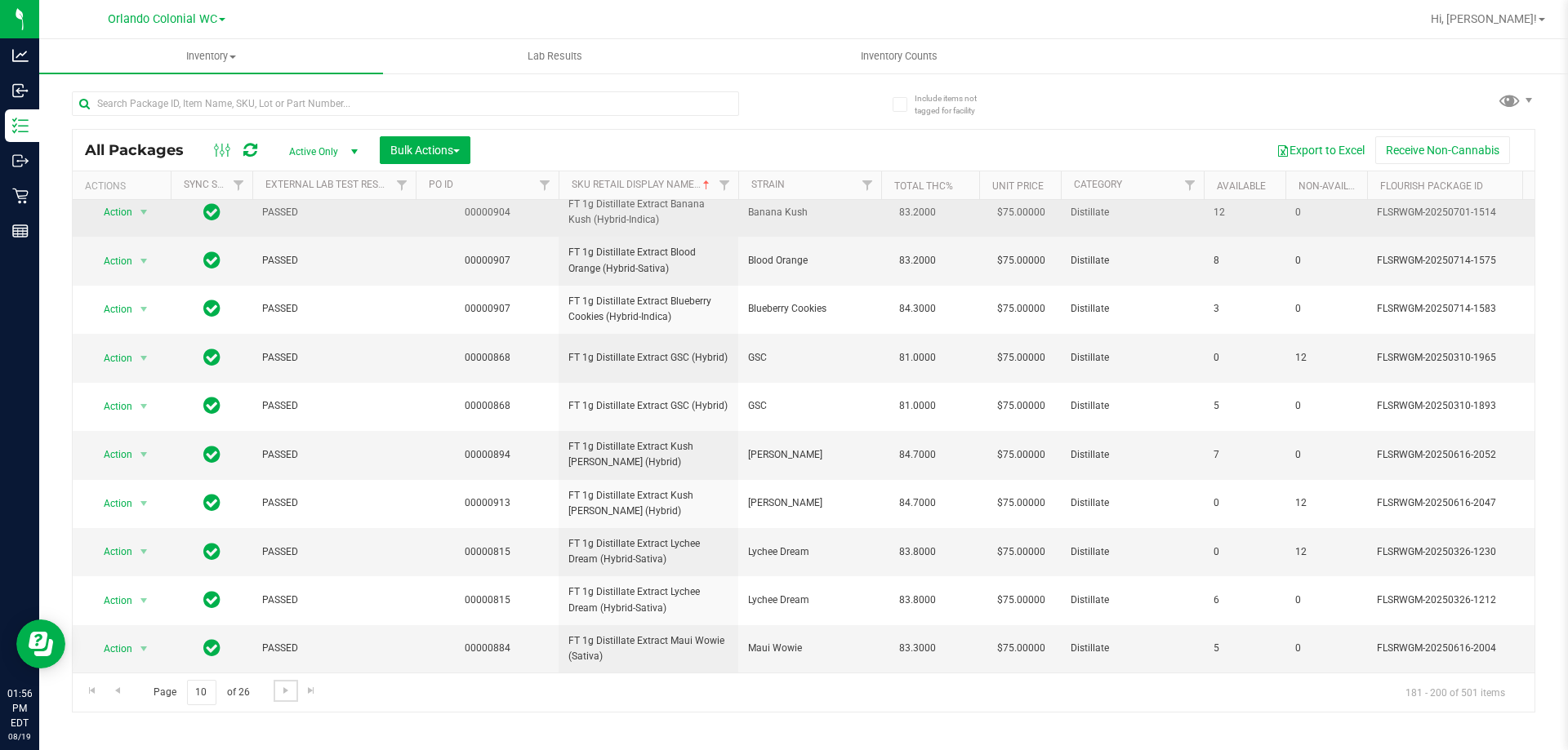
scroll to position [509, 0]
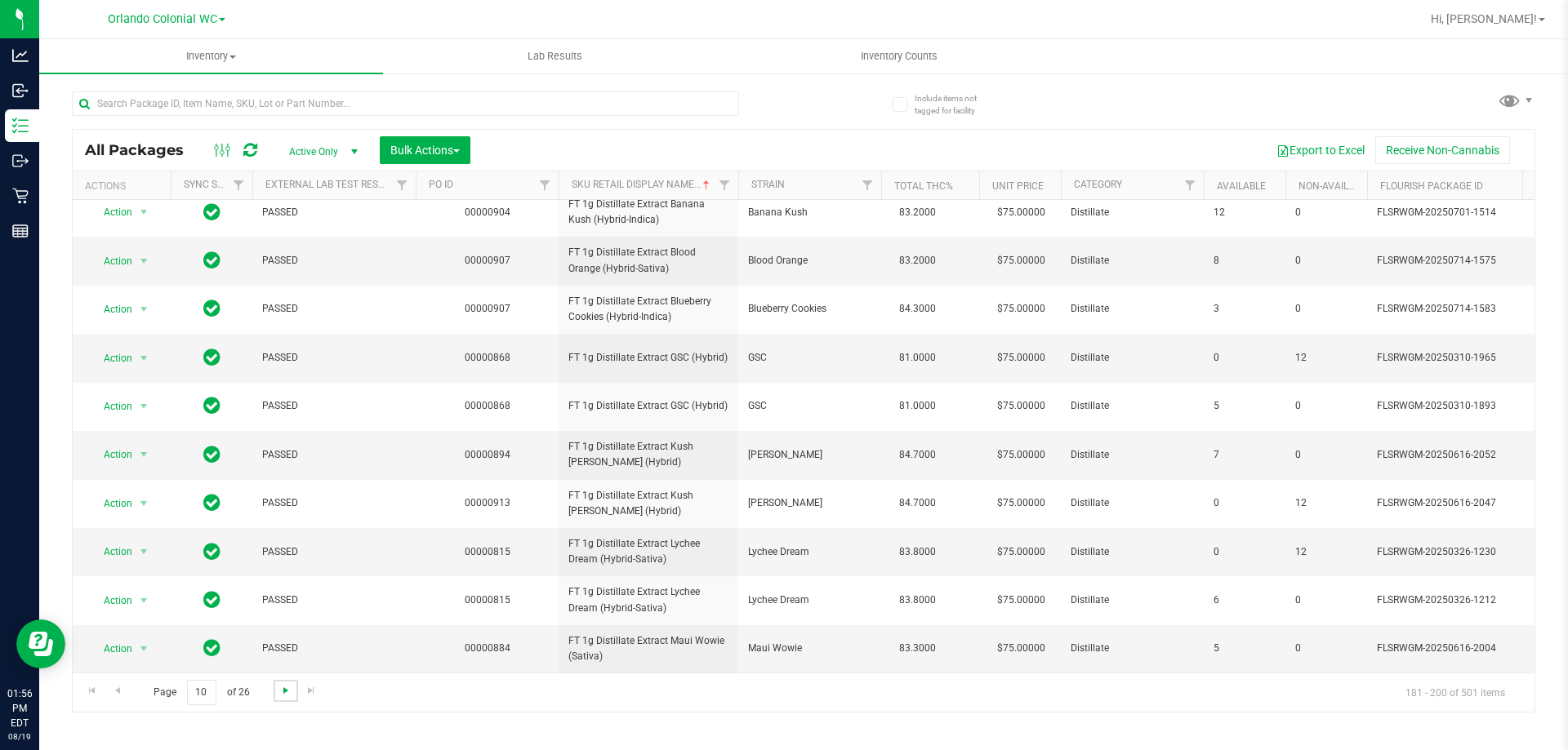
click at [281, 696] on span "Go to the next page" at bounding box center [286, 691] width 13 height 13
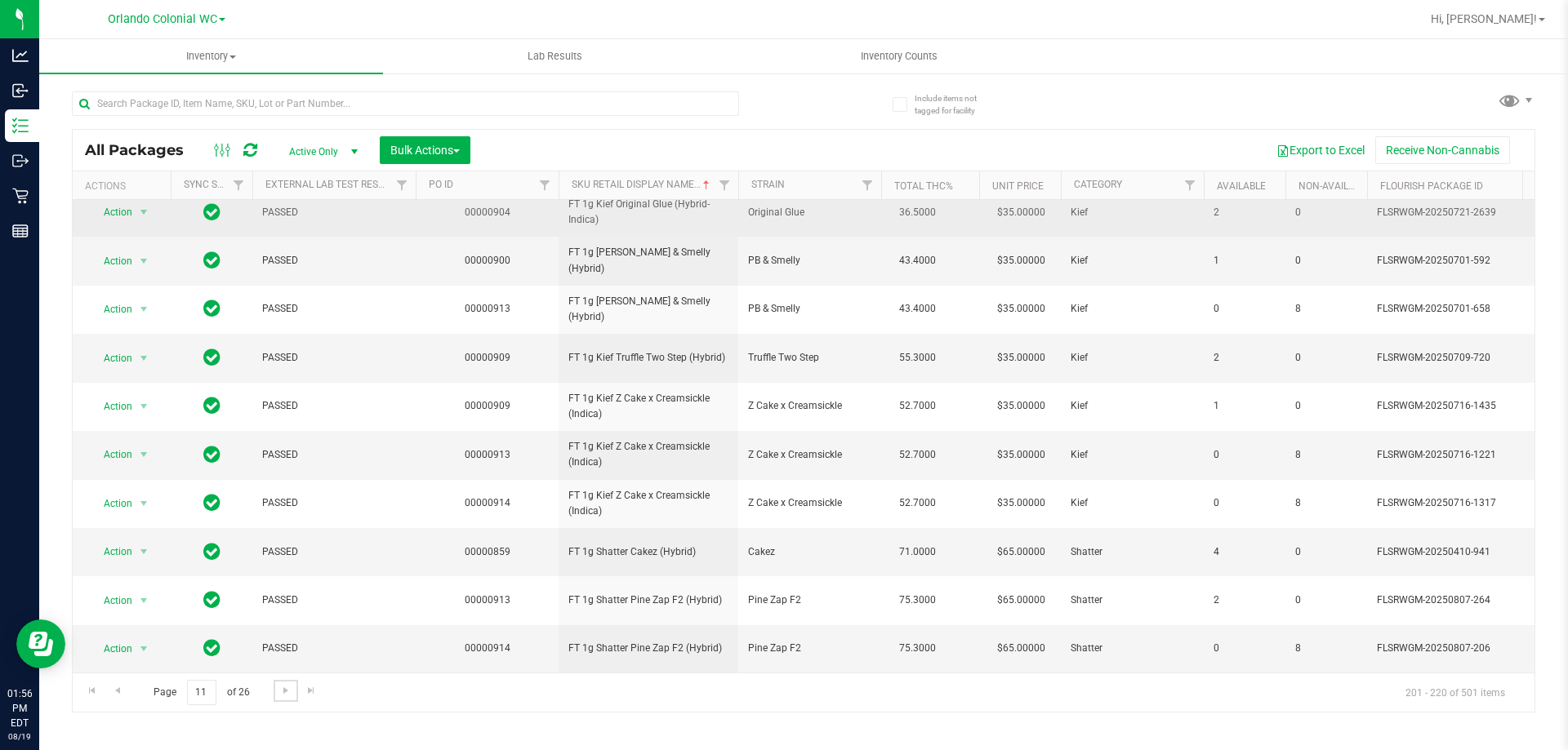
scroll to position [509, 0]
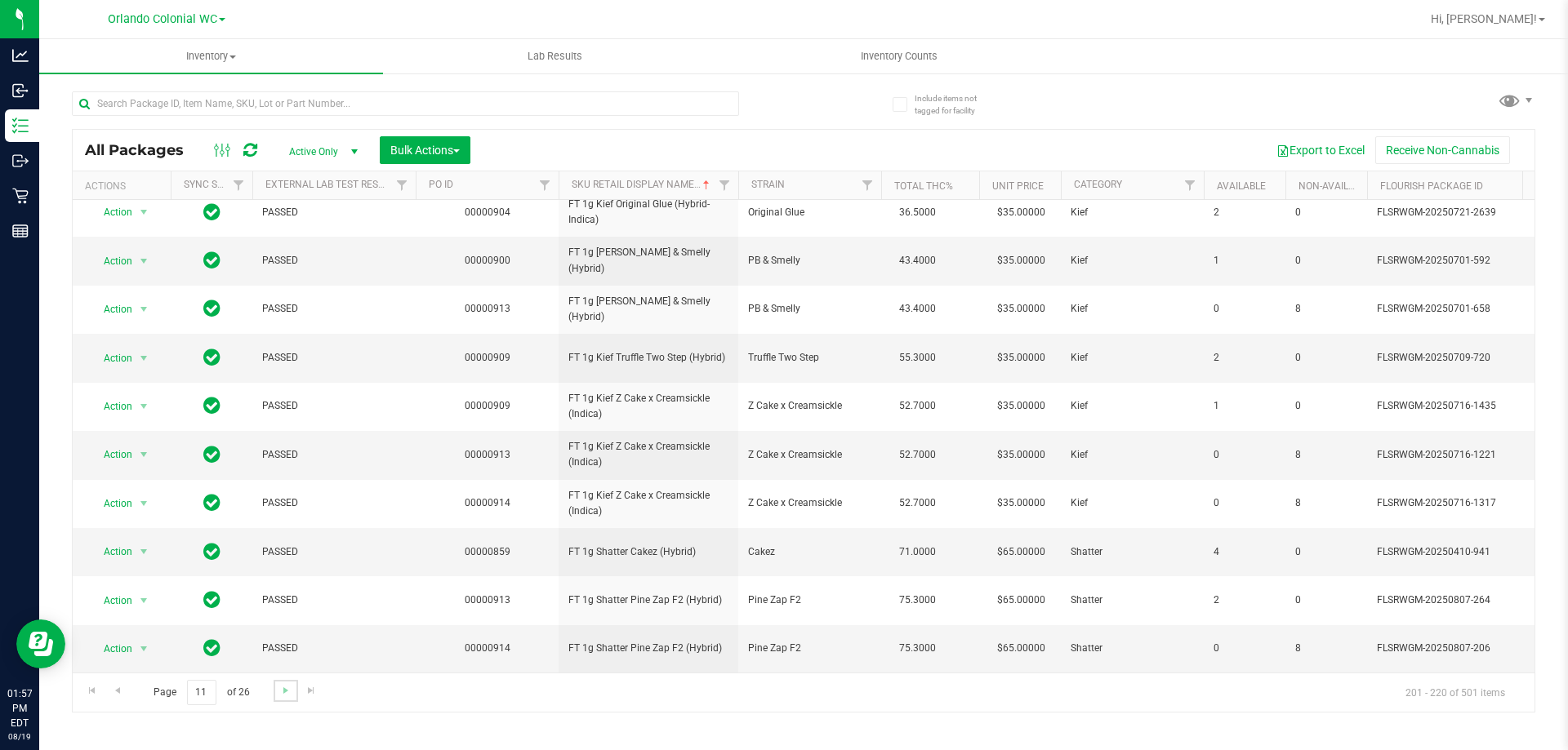
click at [292, 689] on link "Go to the next page" at bounding box center [285, 690] width 24 height 22
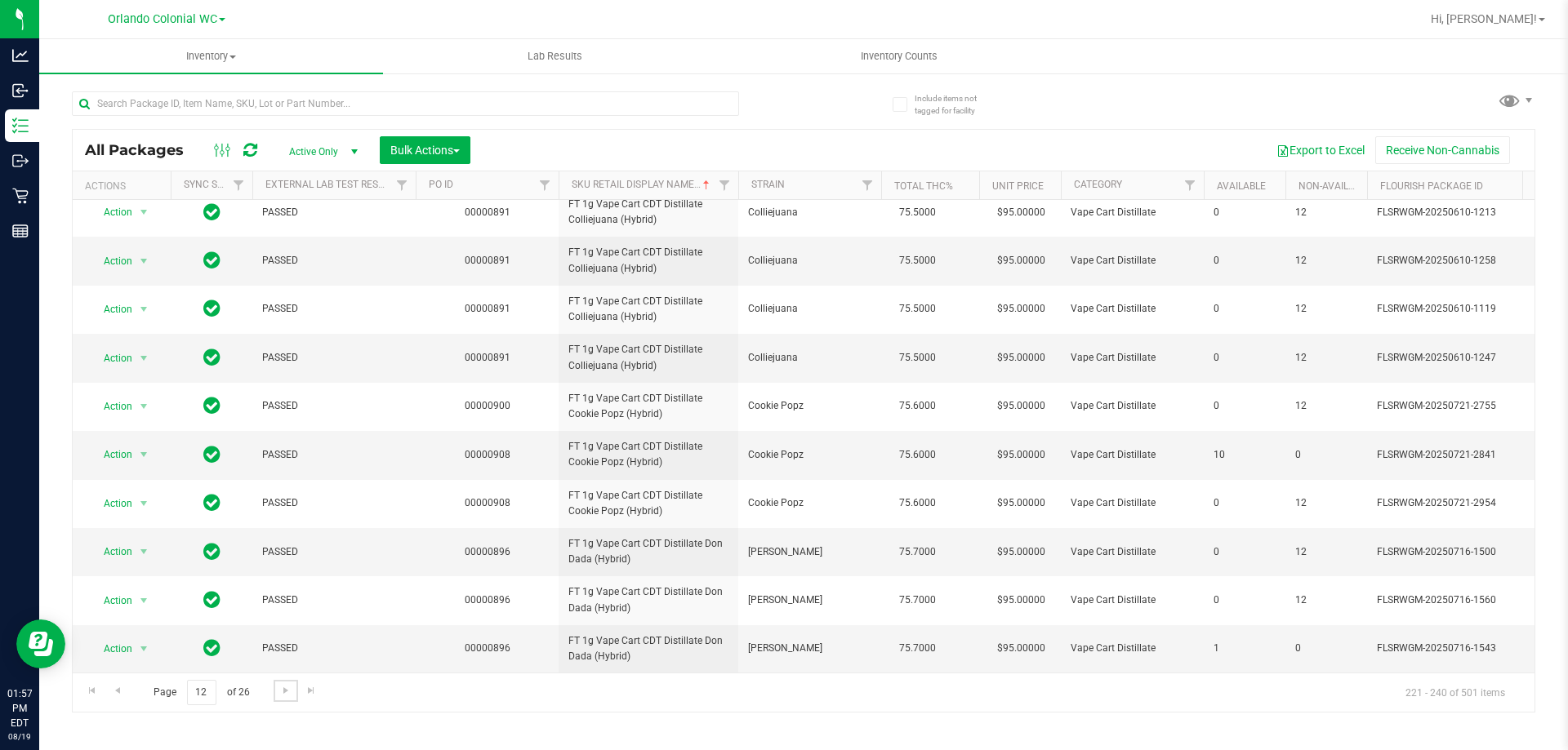
scroll to position [583, 0]
click at [281, 694] on span "Go to the next page" at bounding box center [286, 691] width 13 height 13
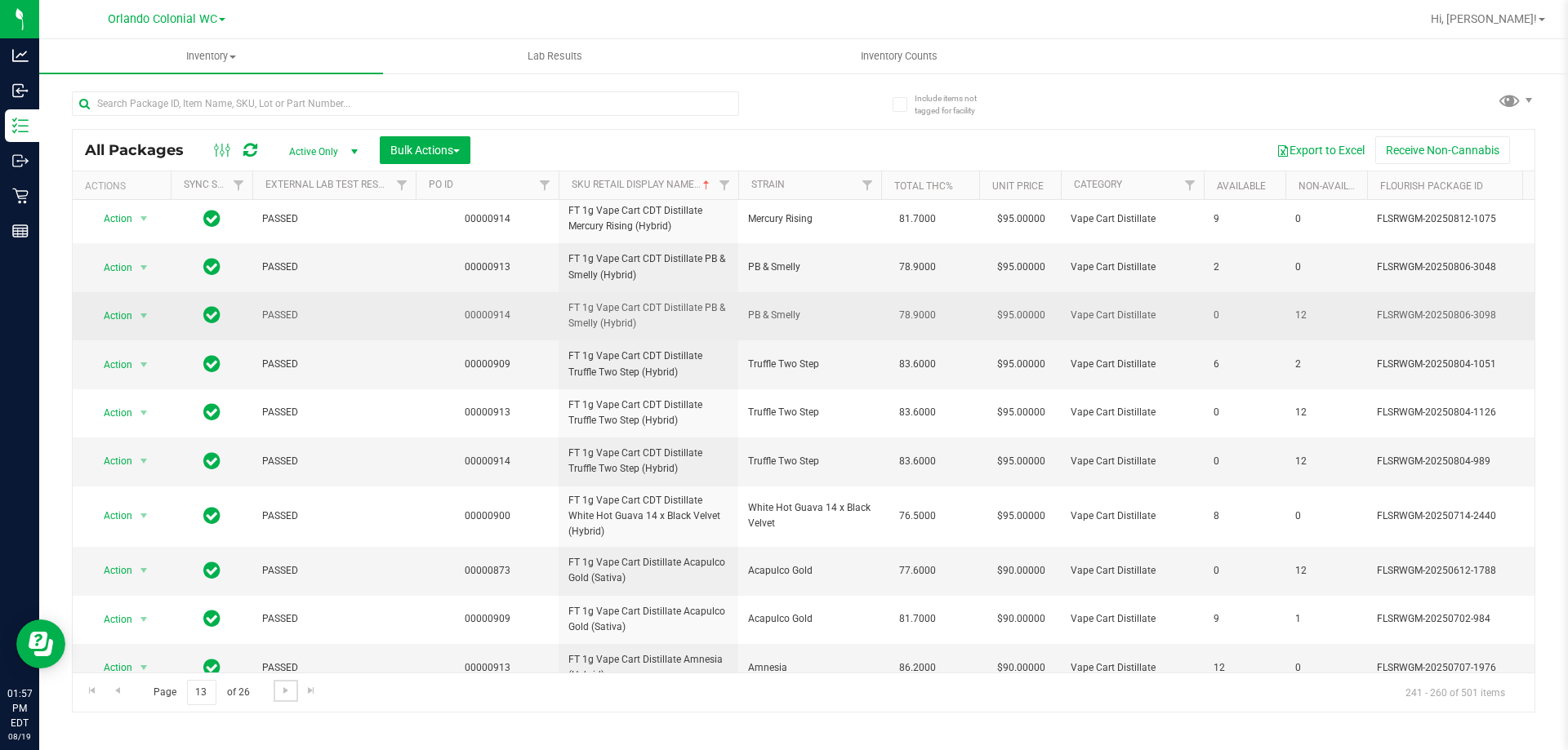
scroll to position [583, 0]
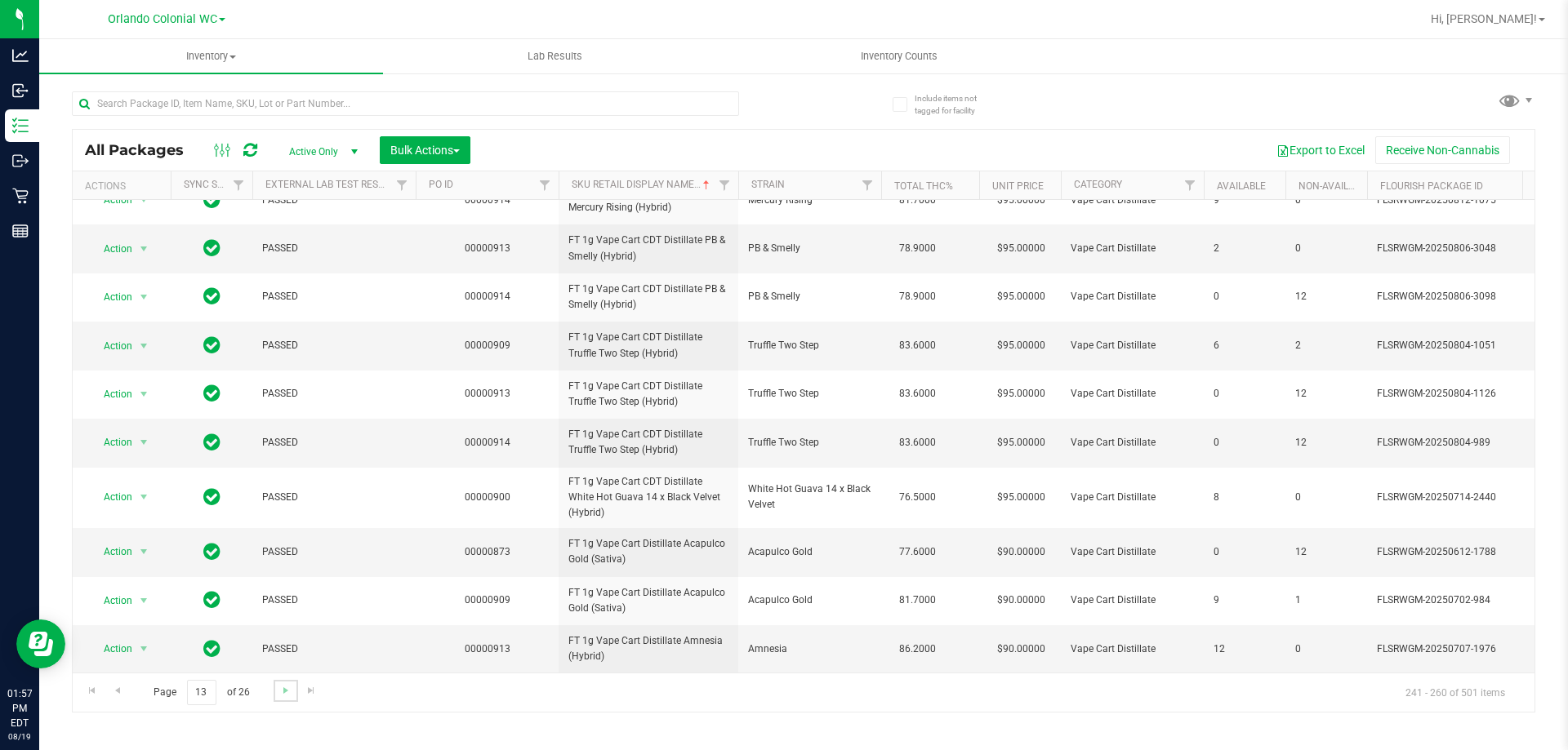
click at [293, 696] on link "Go to the next page" at bounding box center [285, 690] width 24 height 22
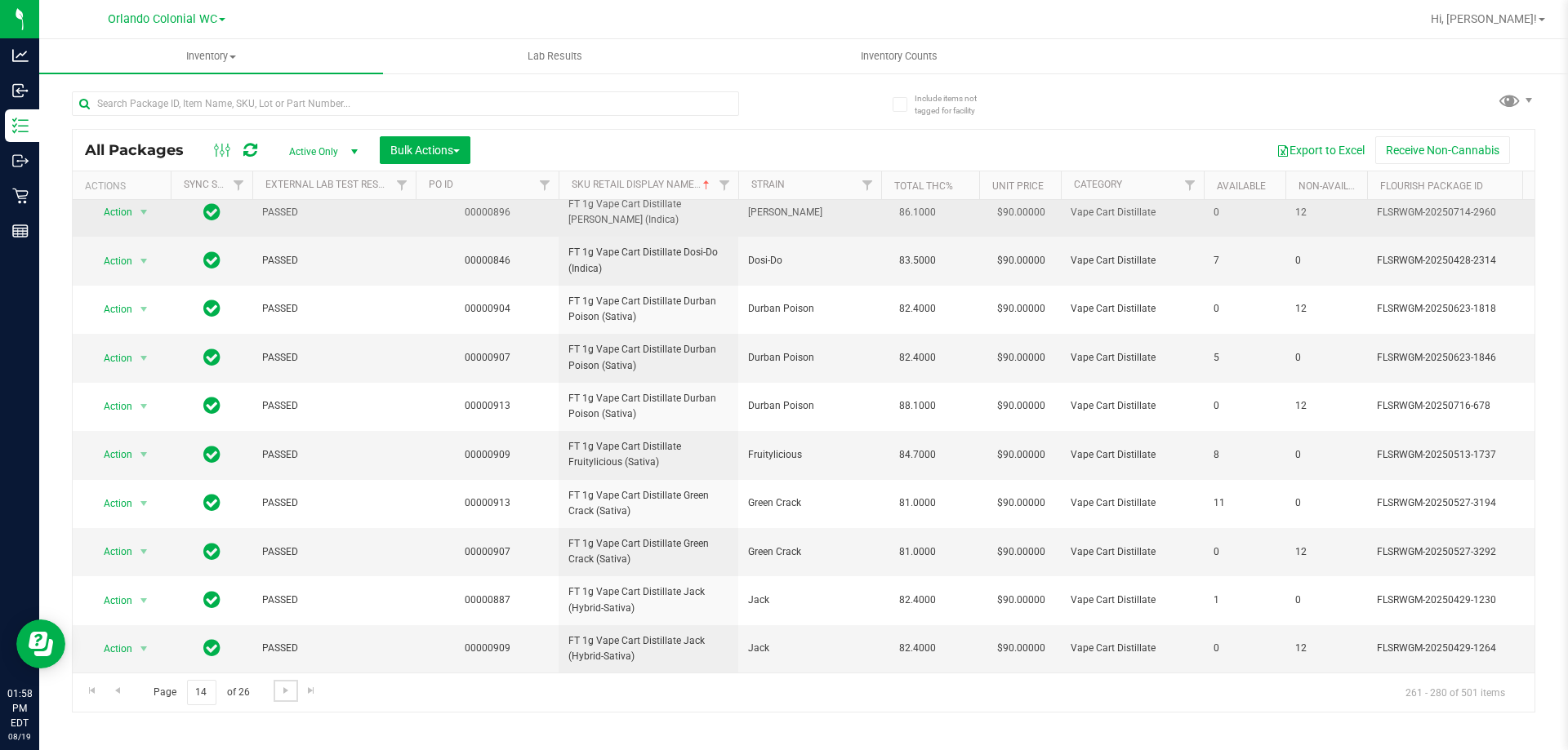
scroll to position [509, 0]
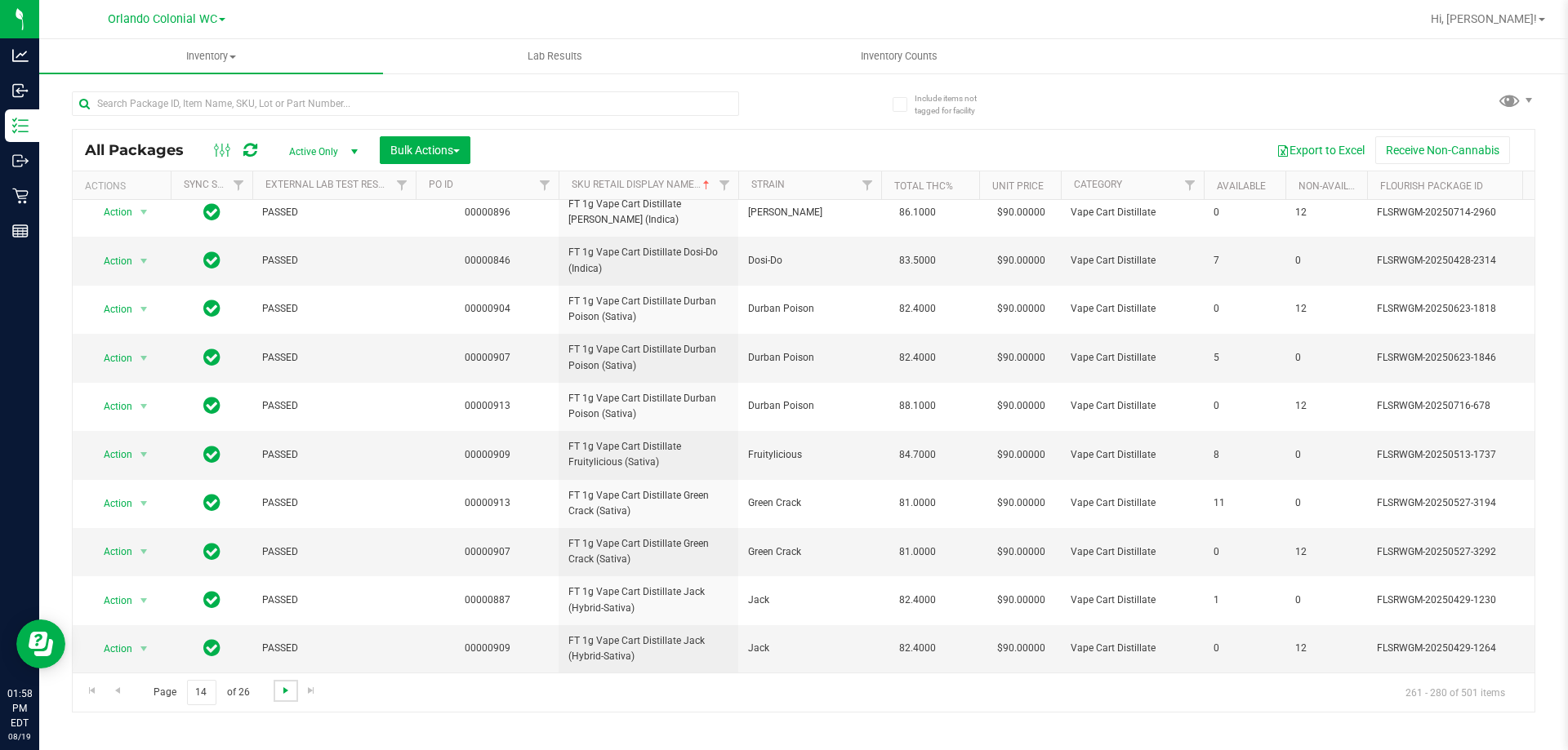
click at [285, 693] on span "Go to the next page" at bounding box center [286, 691] width 13 height 13
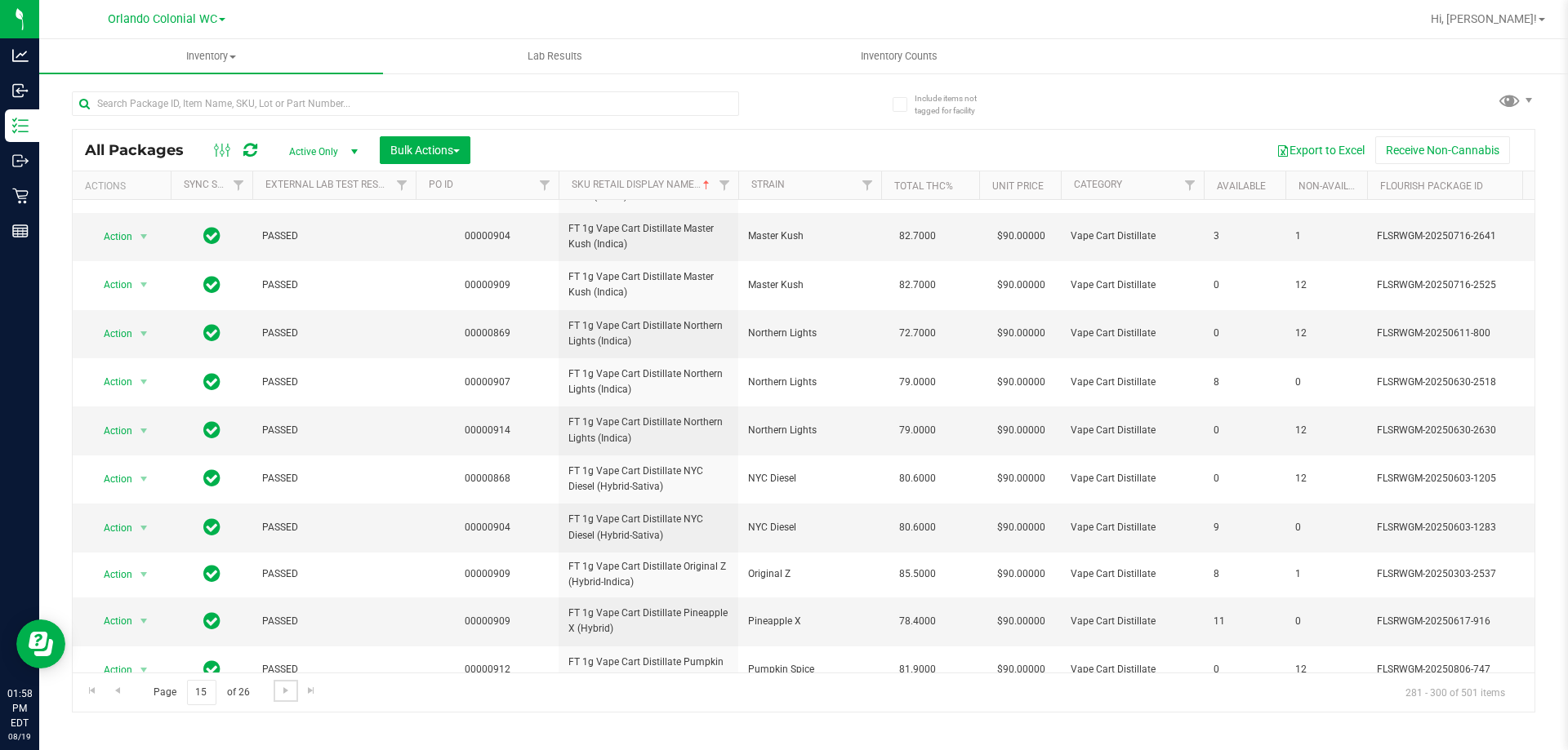
scroll to position [506, 0]
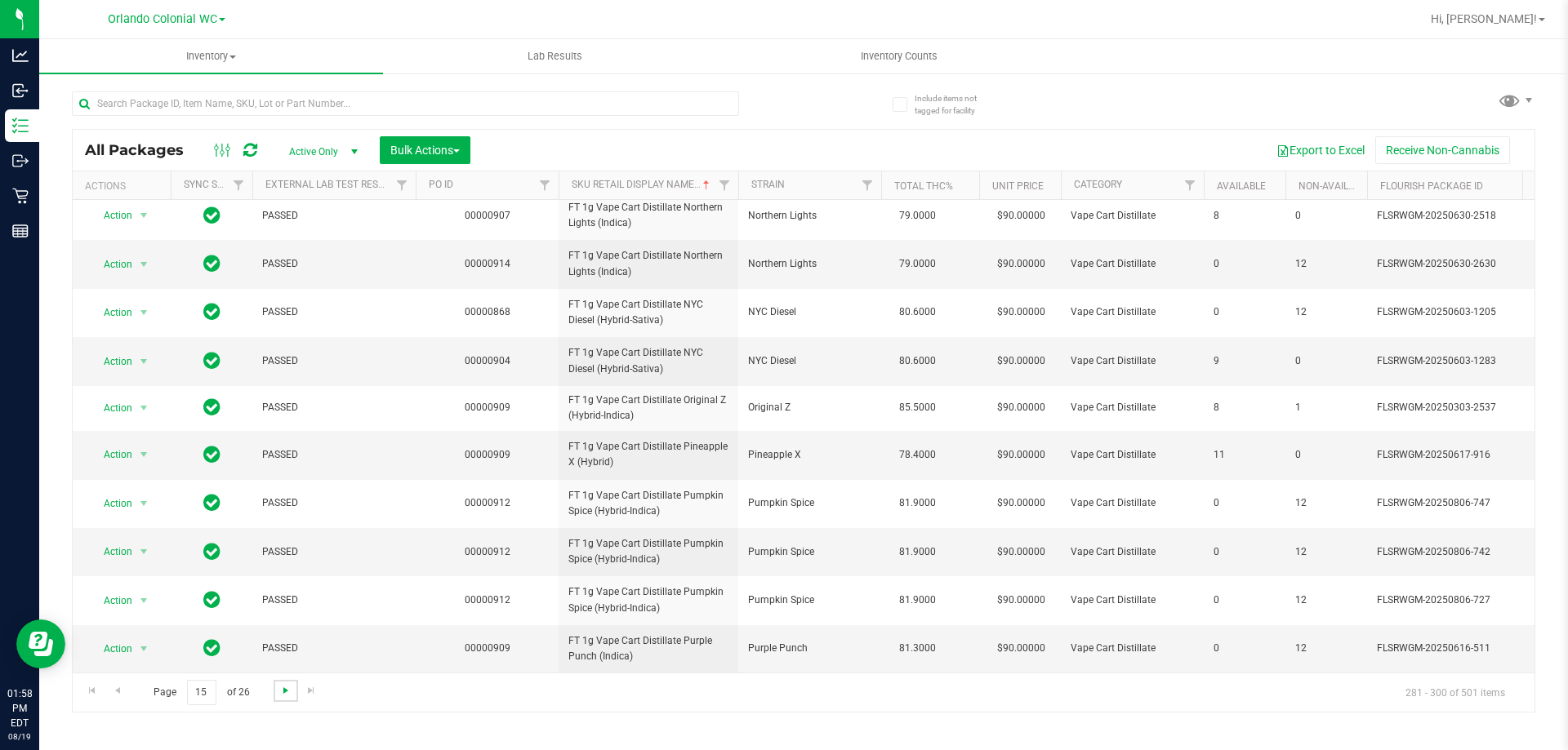
click at [281, 696] on span "Go to the next page" at bounding box center [286, 691] width 13 height 13
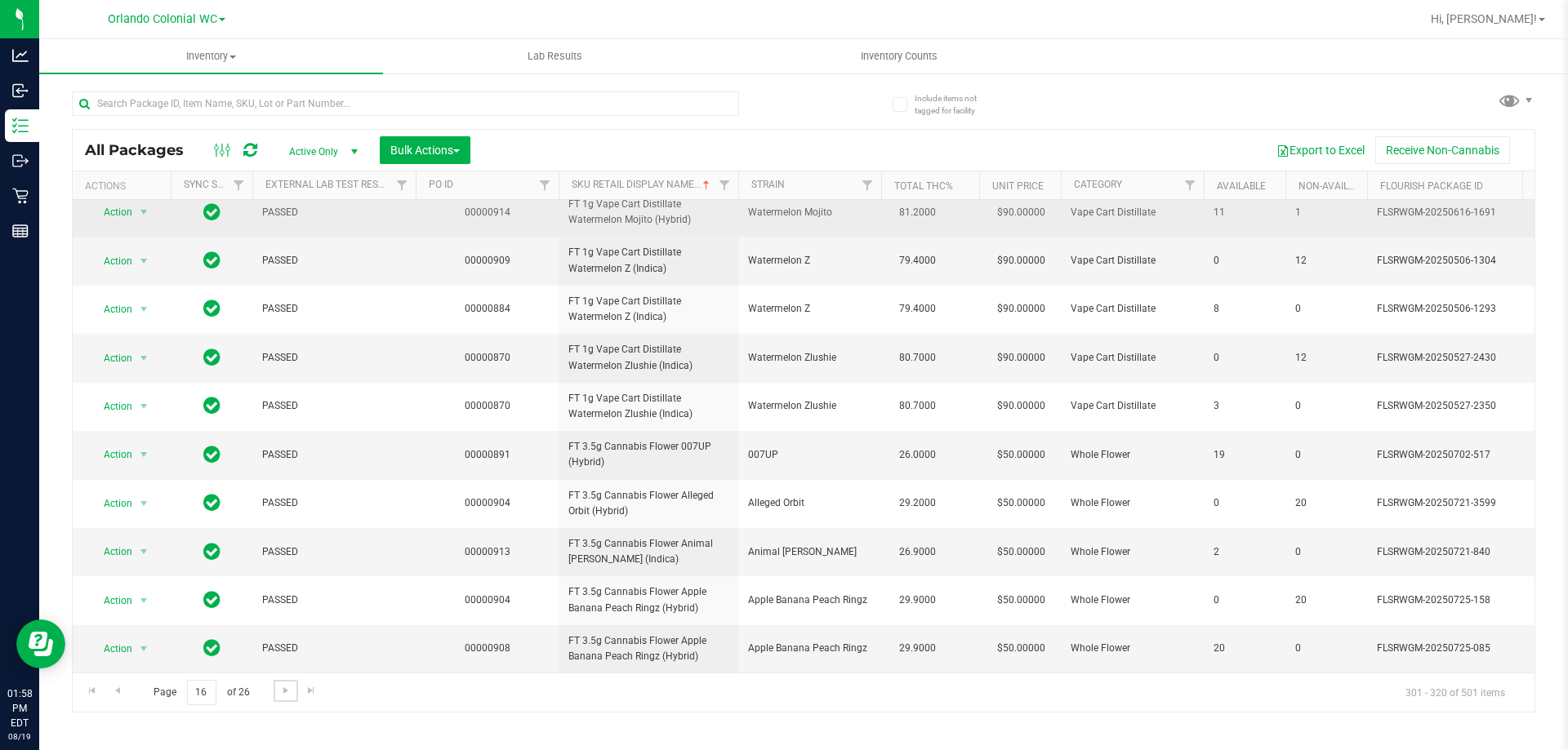
scroll to position [509, 0]
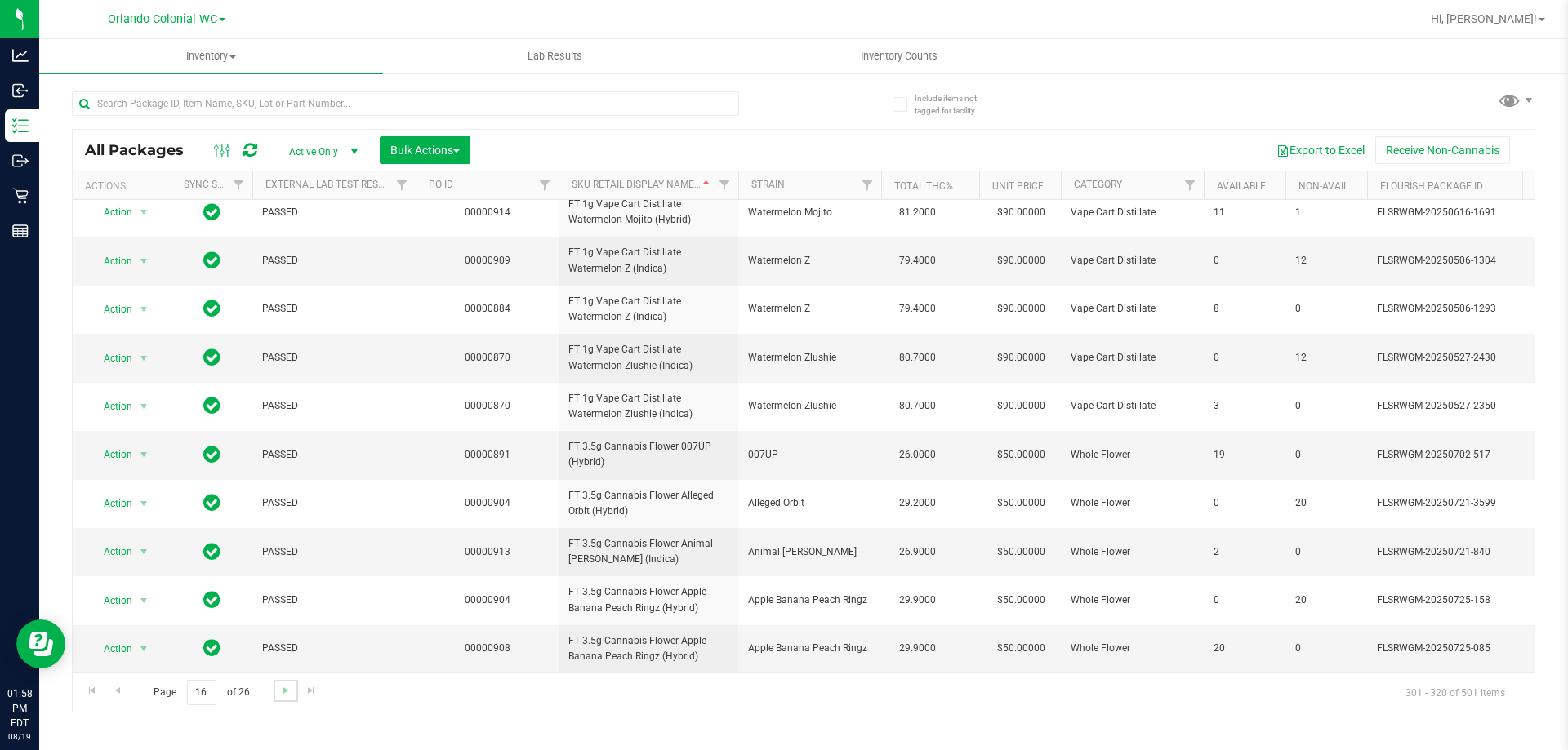
click at [286, 697] on link "Go to the next page" at bounding box center [285, 690] width 24 height 22
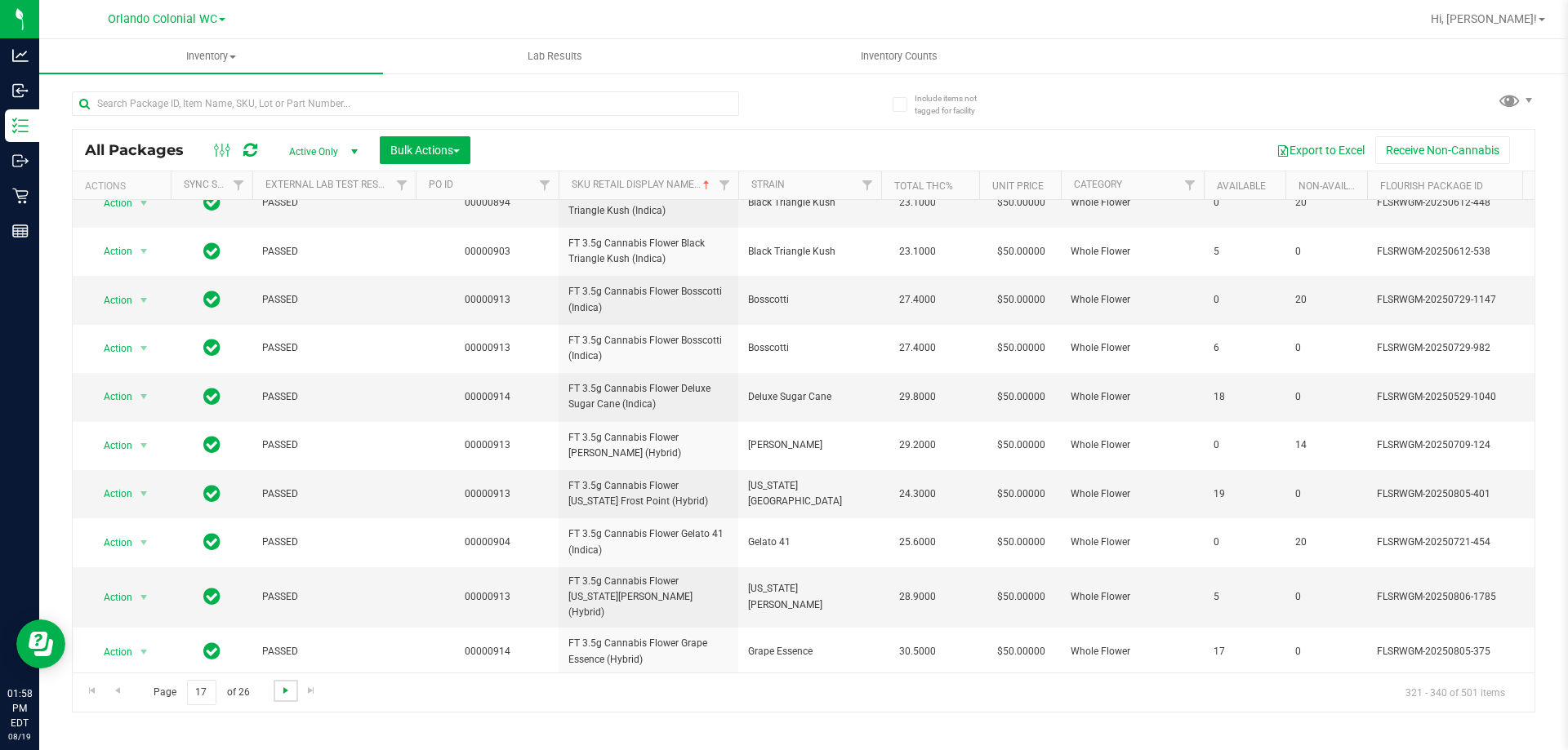
click at [288, 689] on span "Go to the next page" at bounding box center [286, 691] width 13 height 13
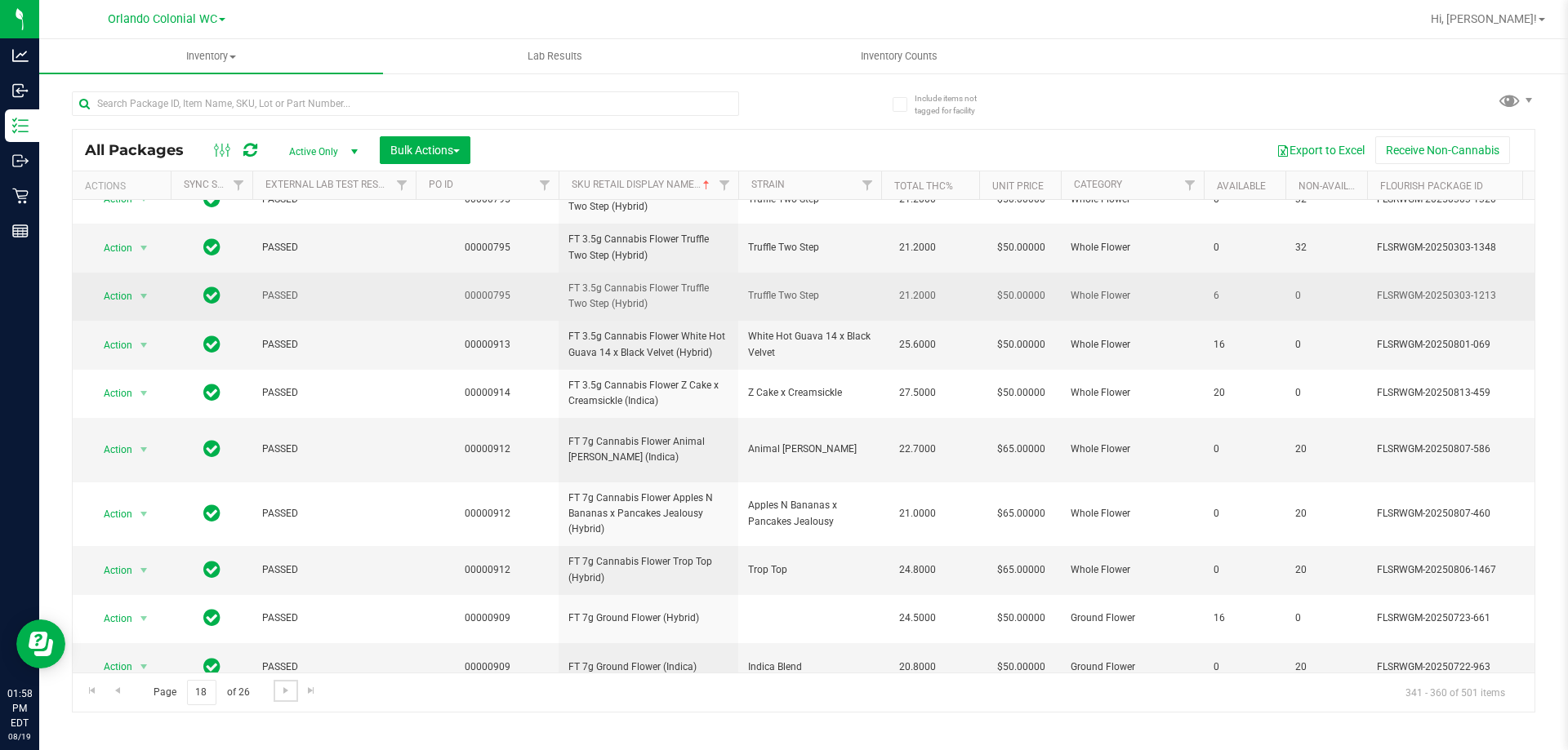
scroll to position [521, 0]
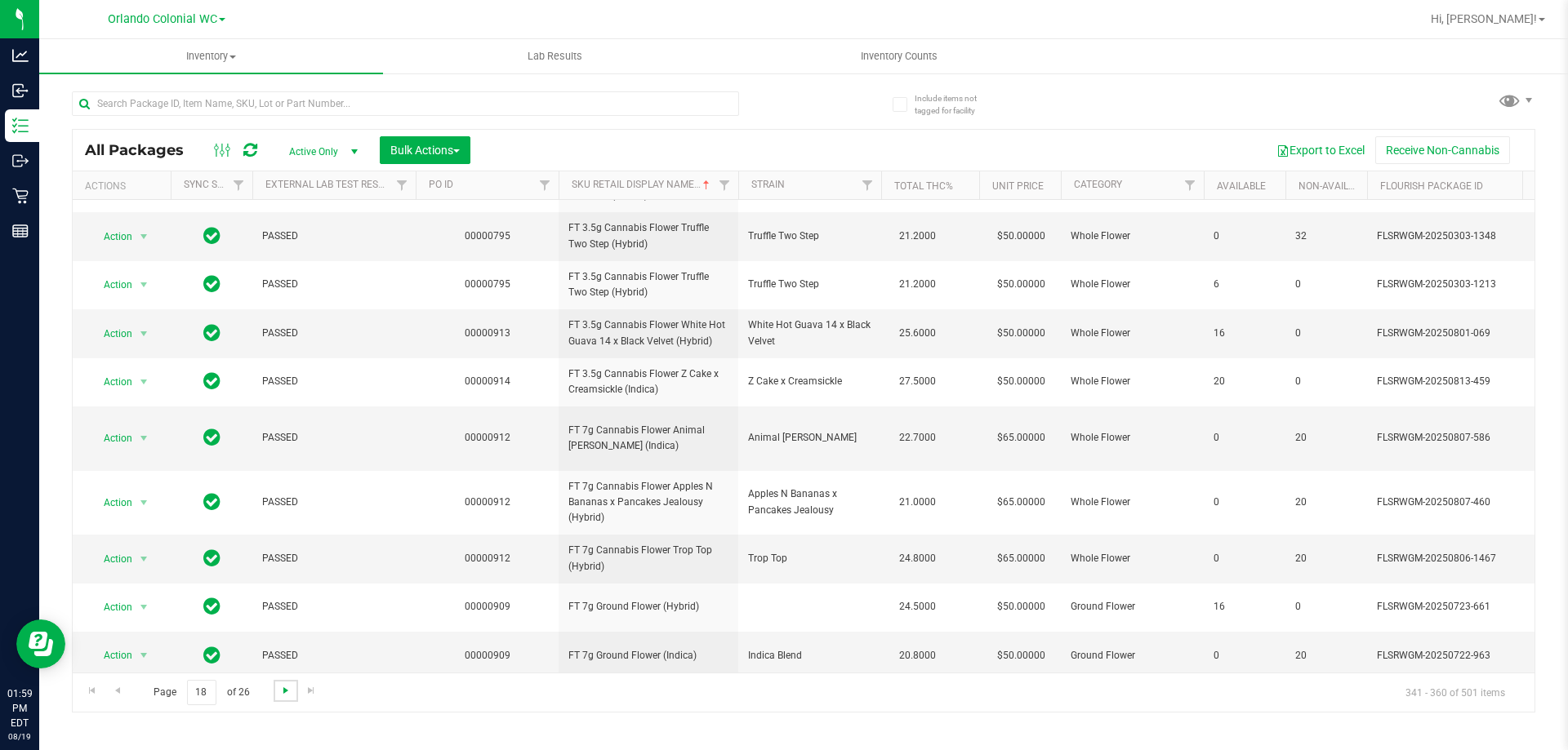
click at [282, 687] on span "Go to the next page" at bounding box center [286, 691] width 13 height 13
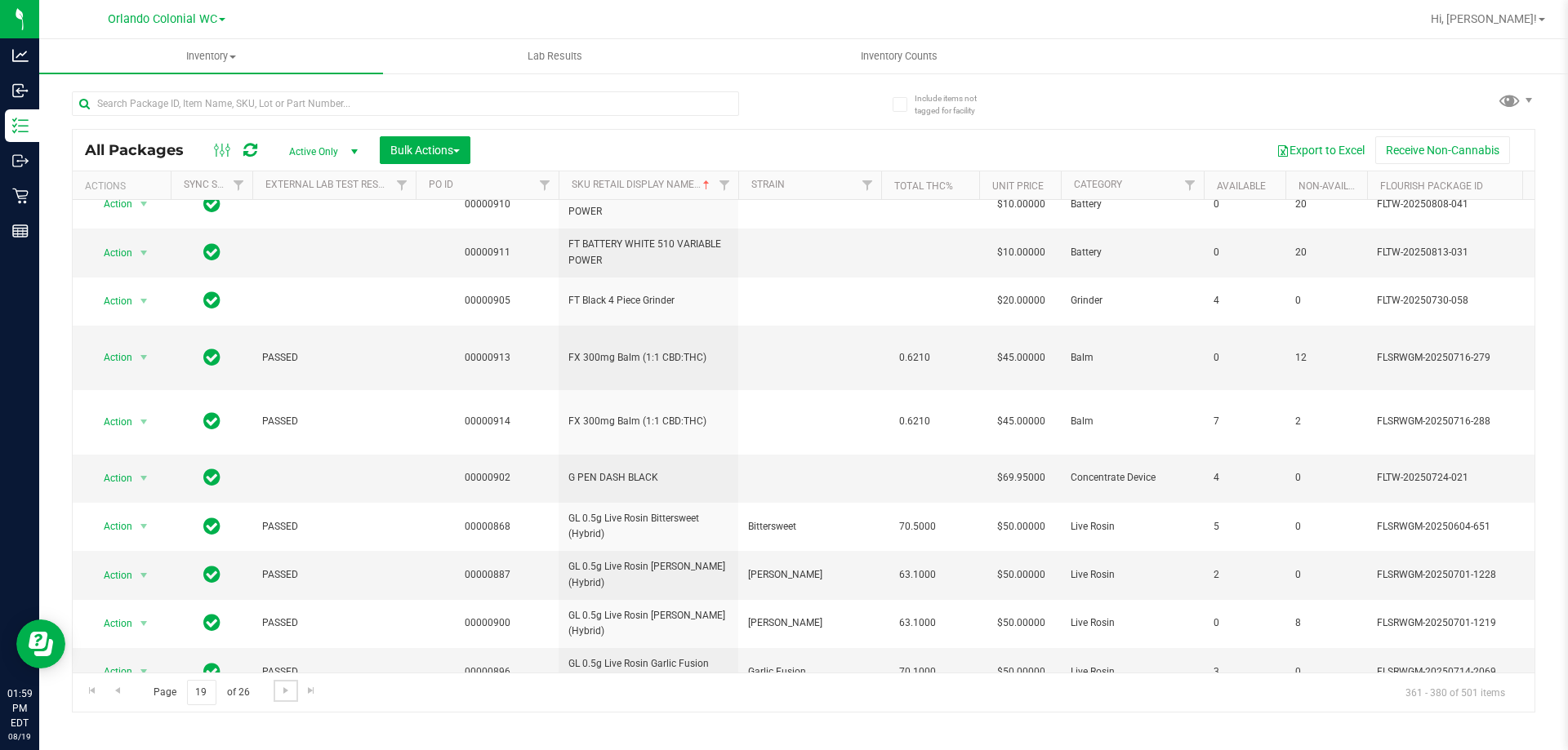
scroll to position [509, 0]
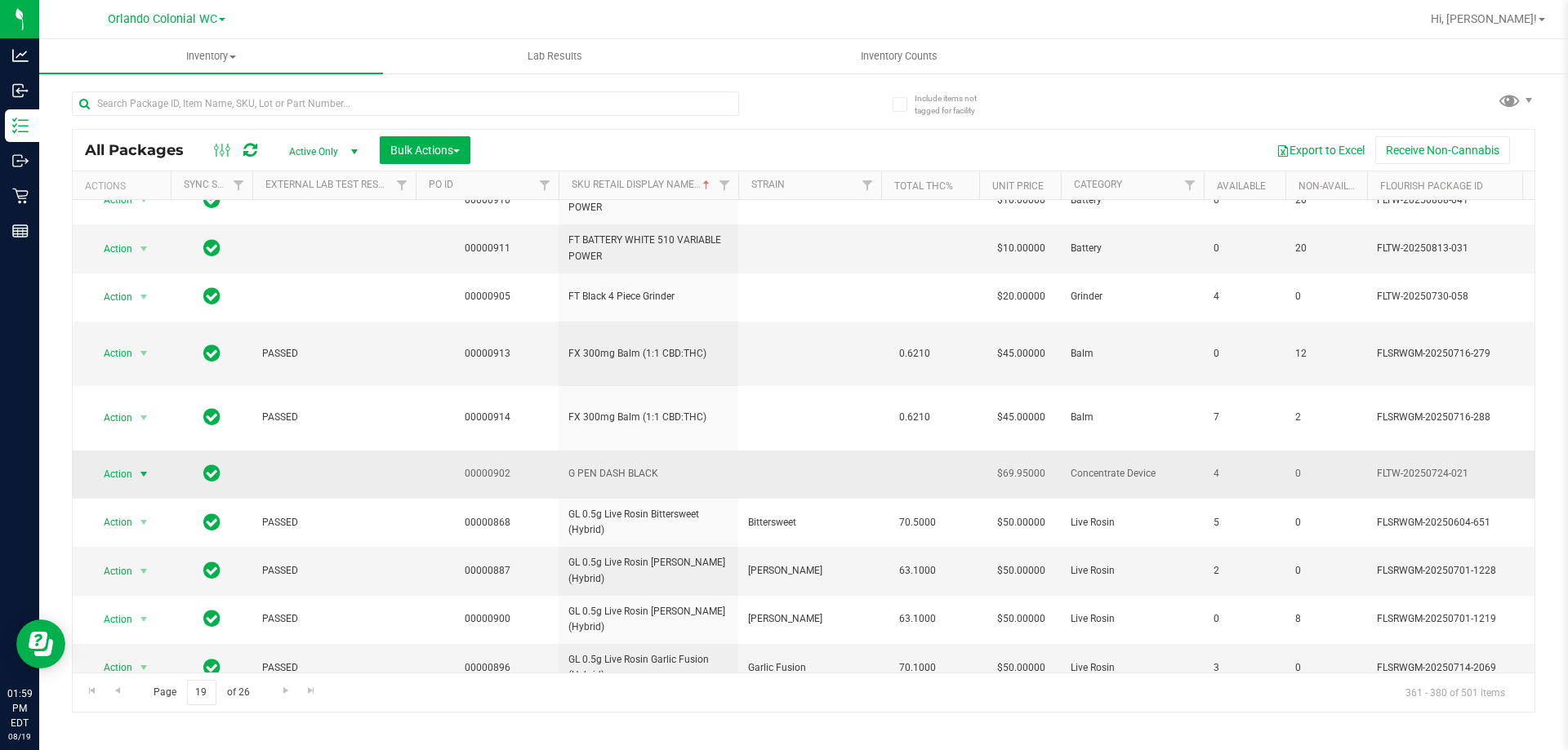
click at [137, 468] on span "select" at bounding box center [144, 474] width 13 height 13
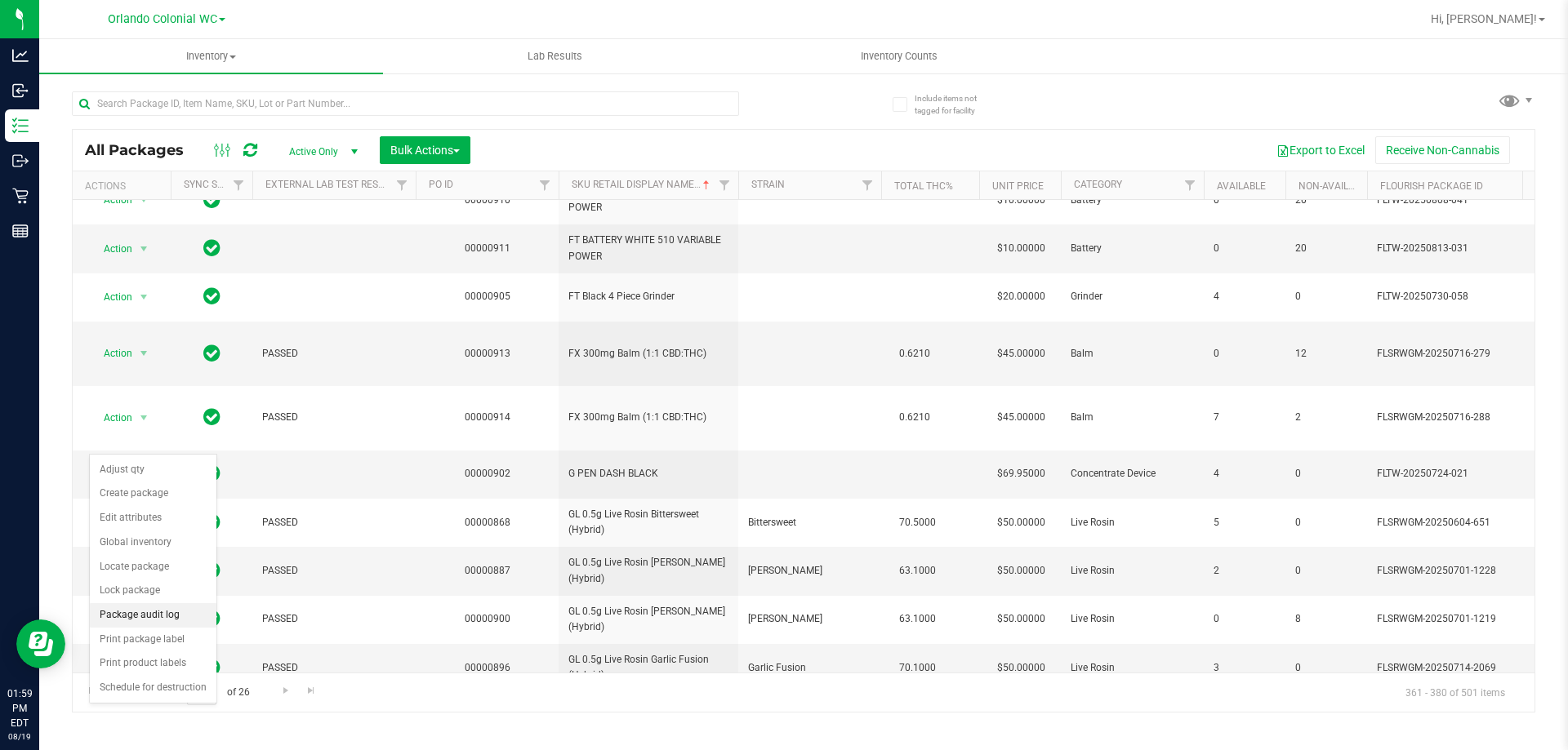
click at [186, 616] on li "Package audit log" at bounding box center [152, 616] width 126 height 25
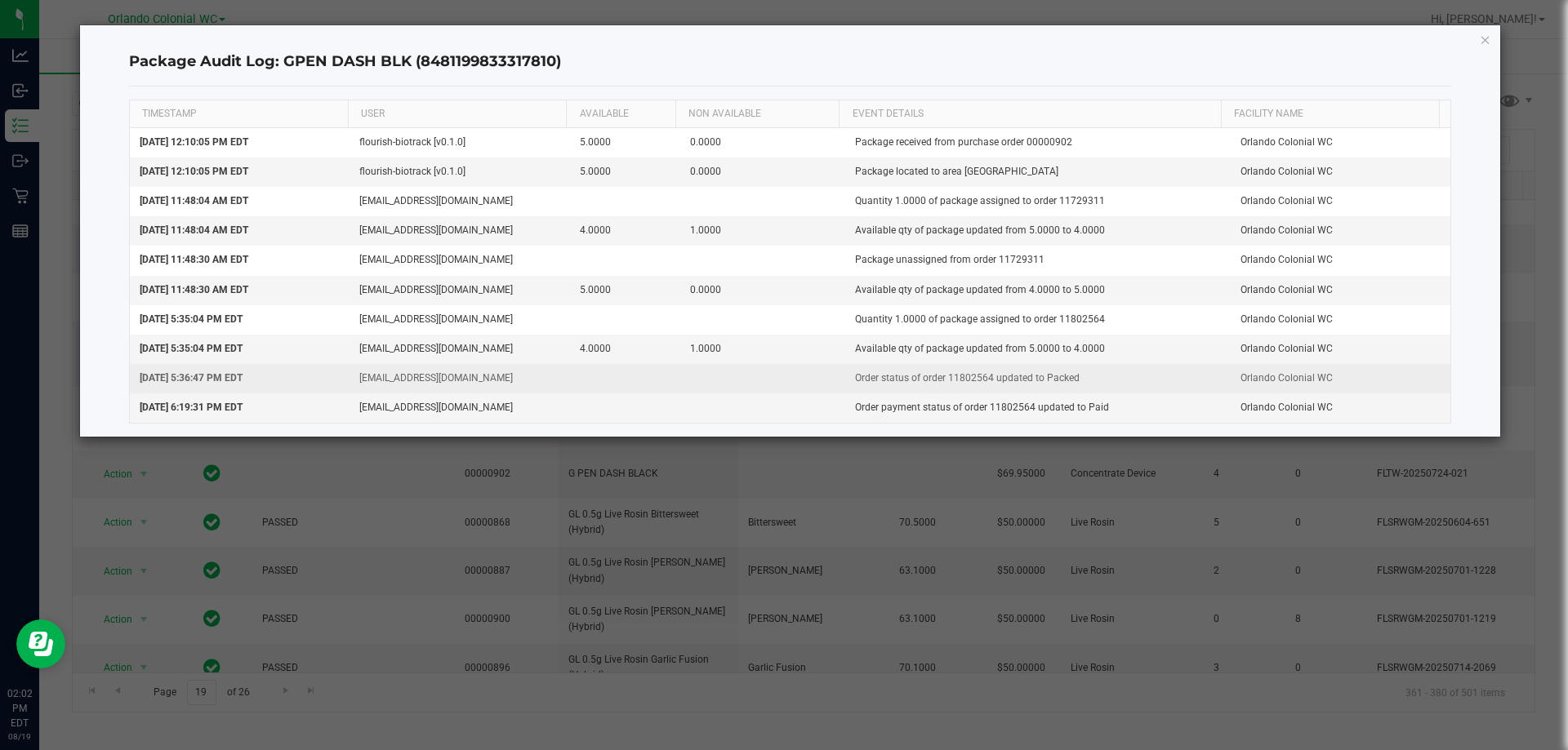
click at [964, 380] on td "Order status of order 11802564 updated to Packed" at bounding box center [1037, 378] width 385 height 29
copy td "11802564"
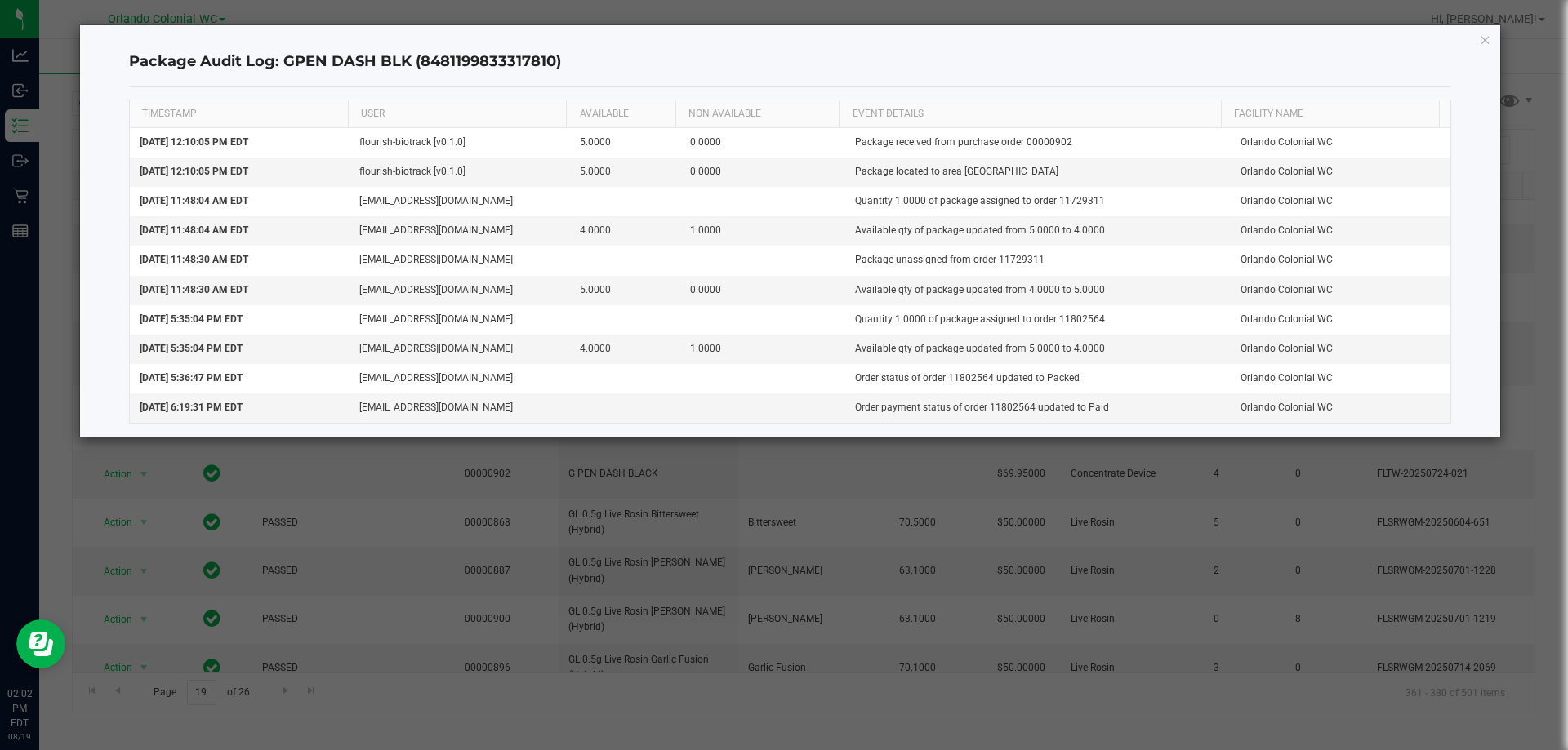
click at [1477, 39] on div "Package Audit Log: GPEN DASH BLK (8481199833317810) TIMESTAMP USER AVAILABLE NO…" at bounding box center [790, 231] width 1421 height 412
click at [1486, 35] on icon "button" at bounding box center [1485, 39] width 11 height 20
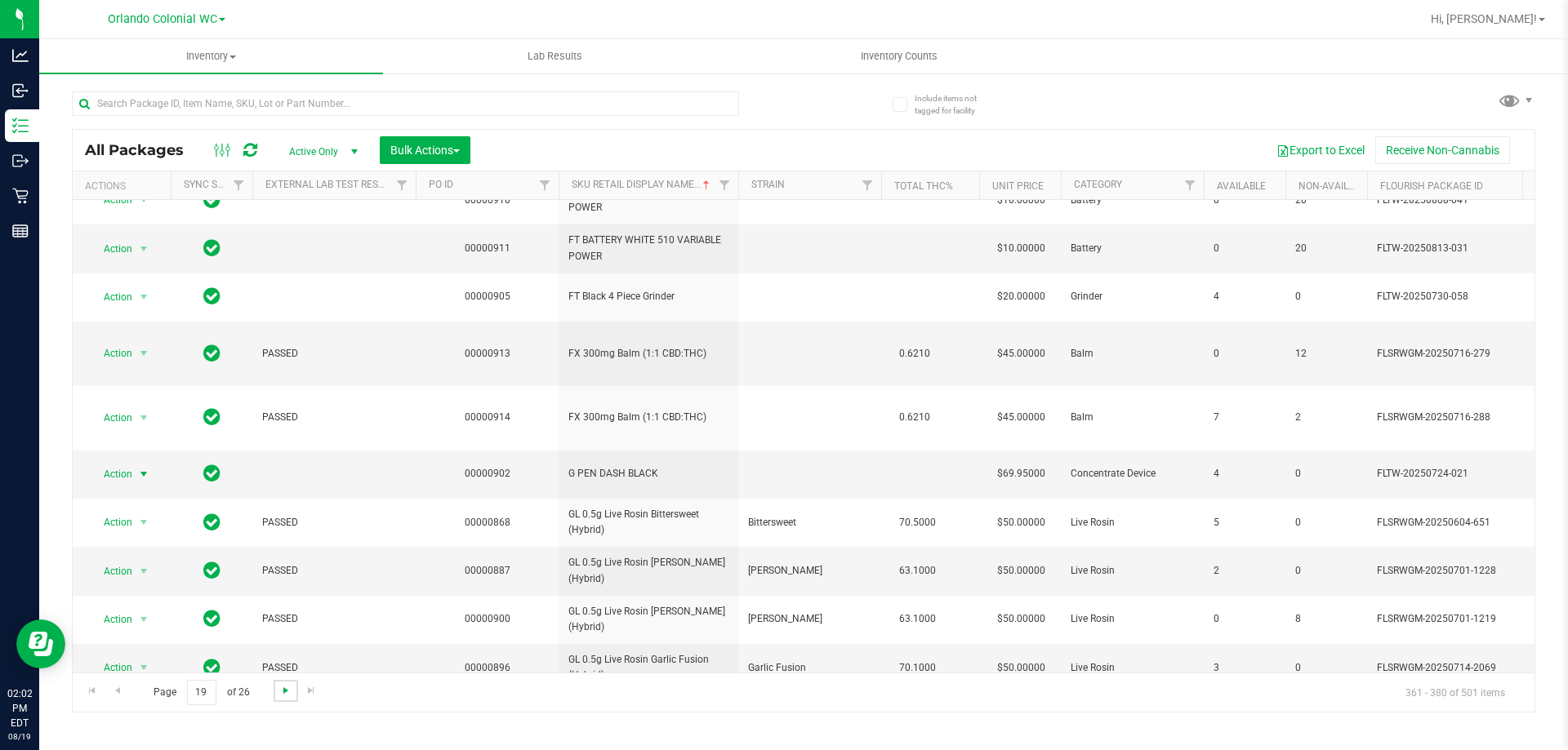
click at [289, 691] on span "Go to the next page" at bounding box center [286, 691] width 13 height 13
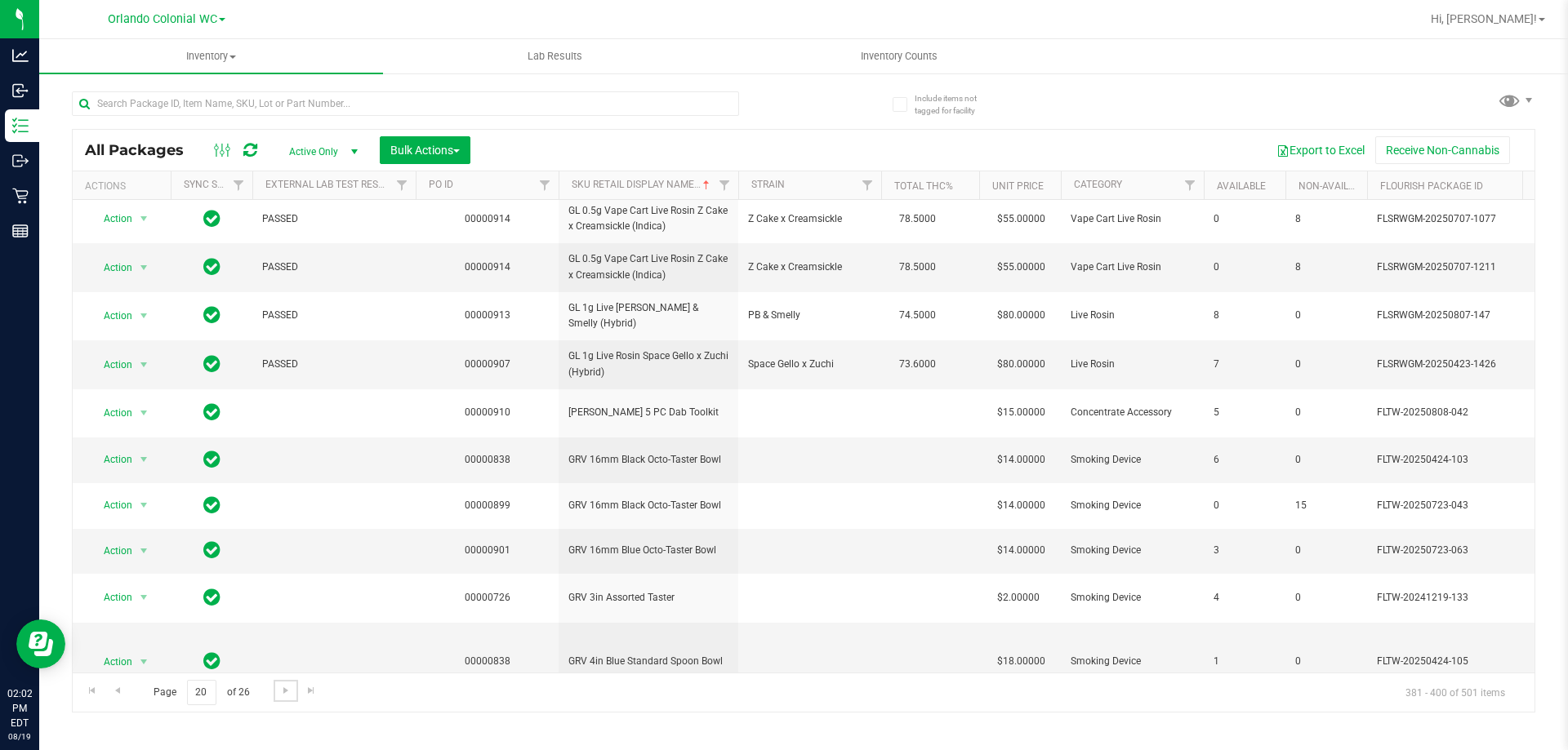
scroll to position [530, 0]
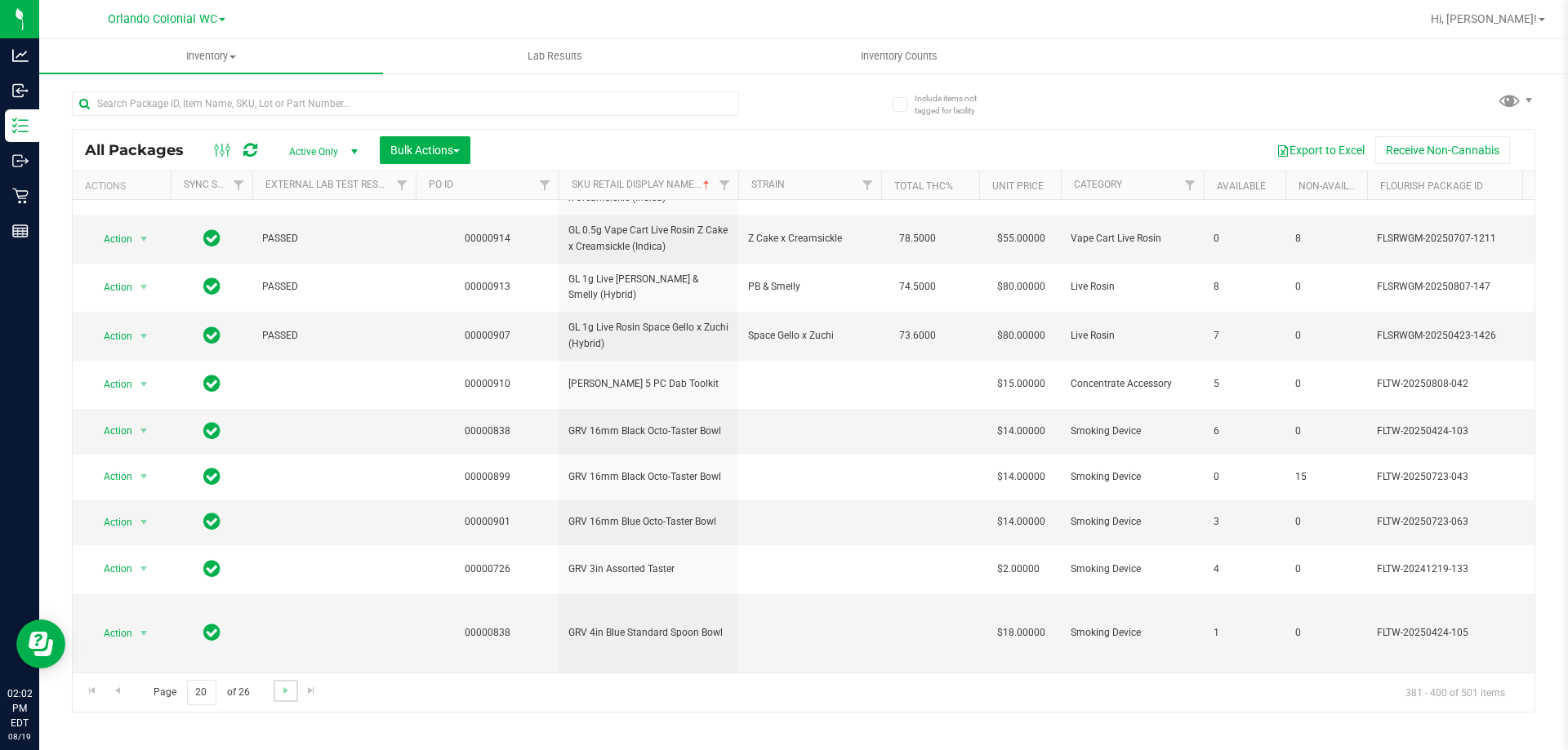
click at [276, 689] on link "Go to the next page" at bounding box center [285, 690] width 24 height 22
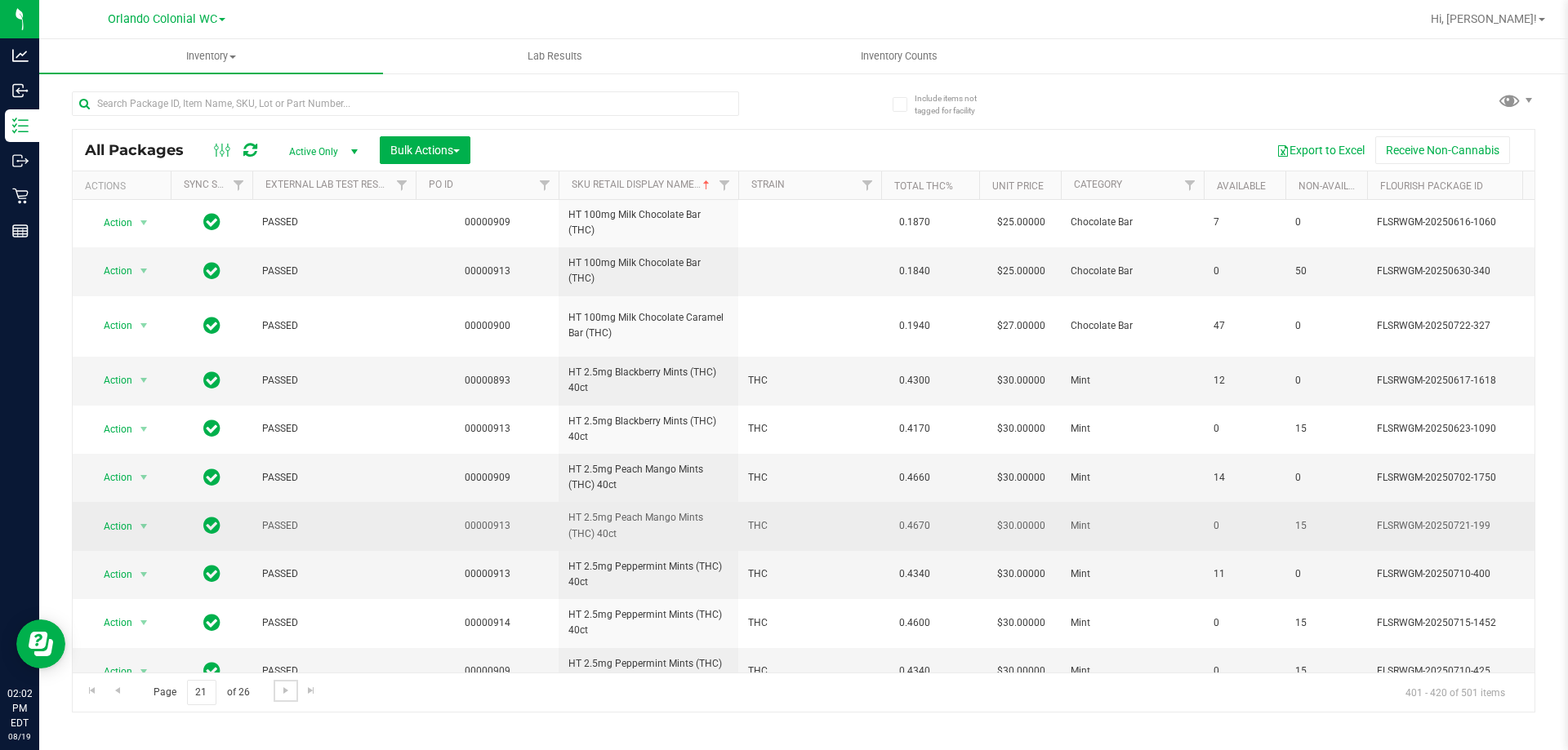
scroll to position [644, 0]
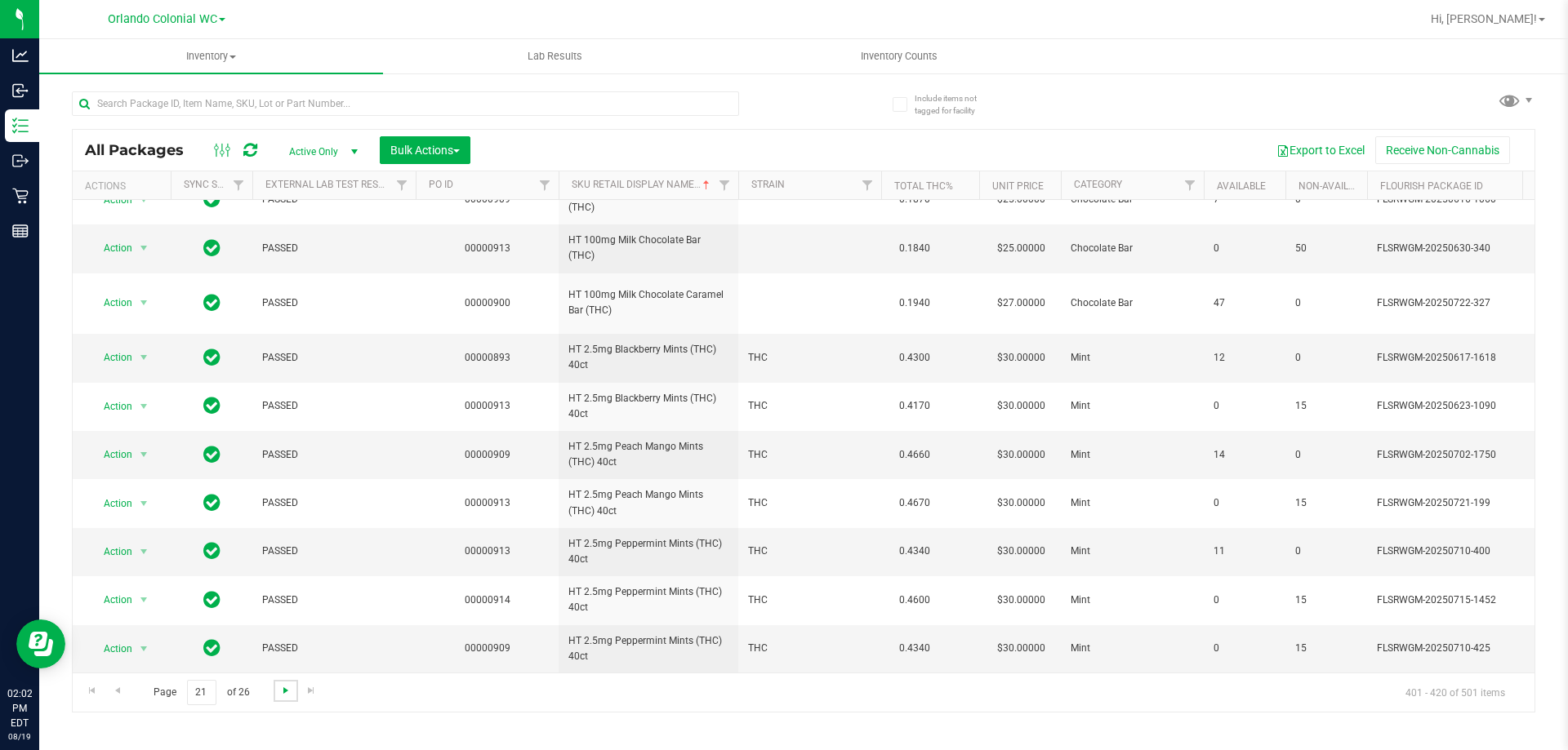
click at [280, 688] on span "Go to the next page" at bounding box center [286, 691] width 13 height 13
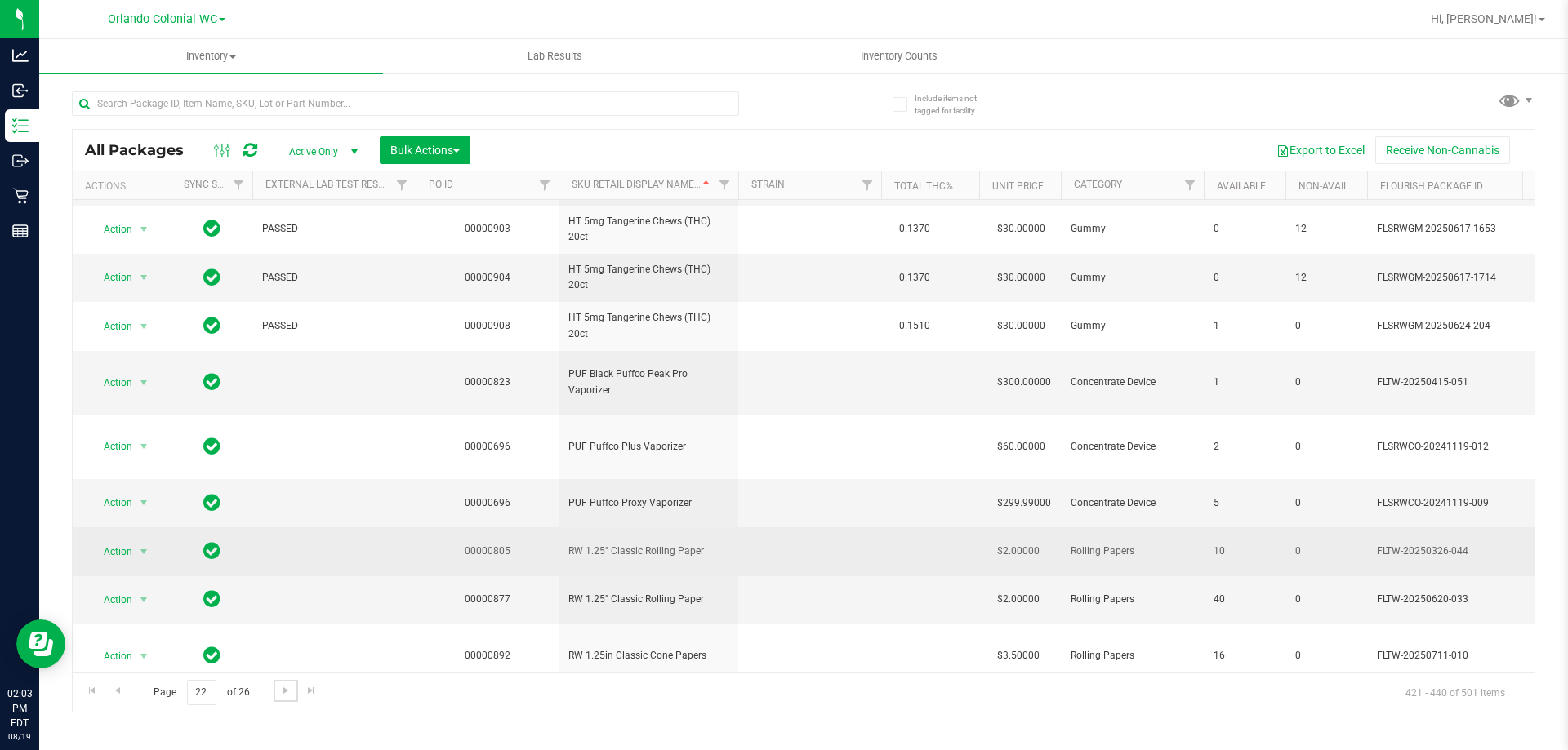
scroll to position [592, 0]
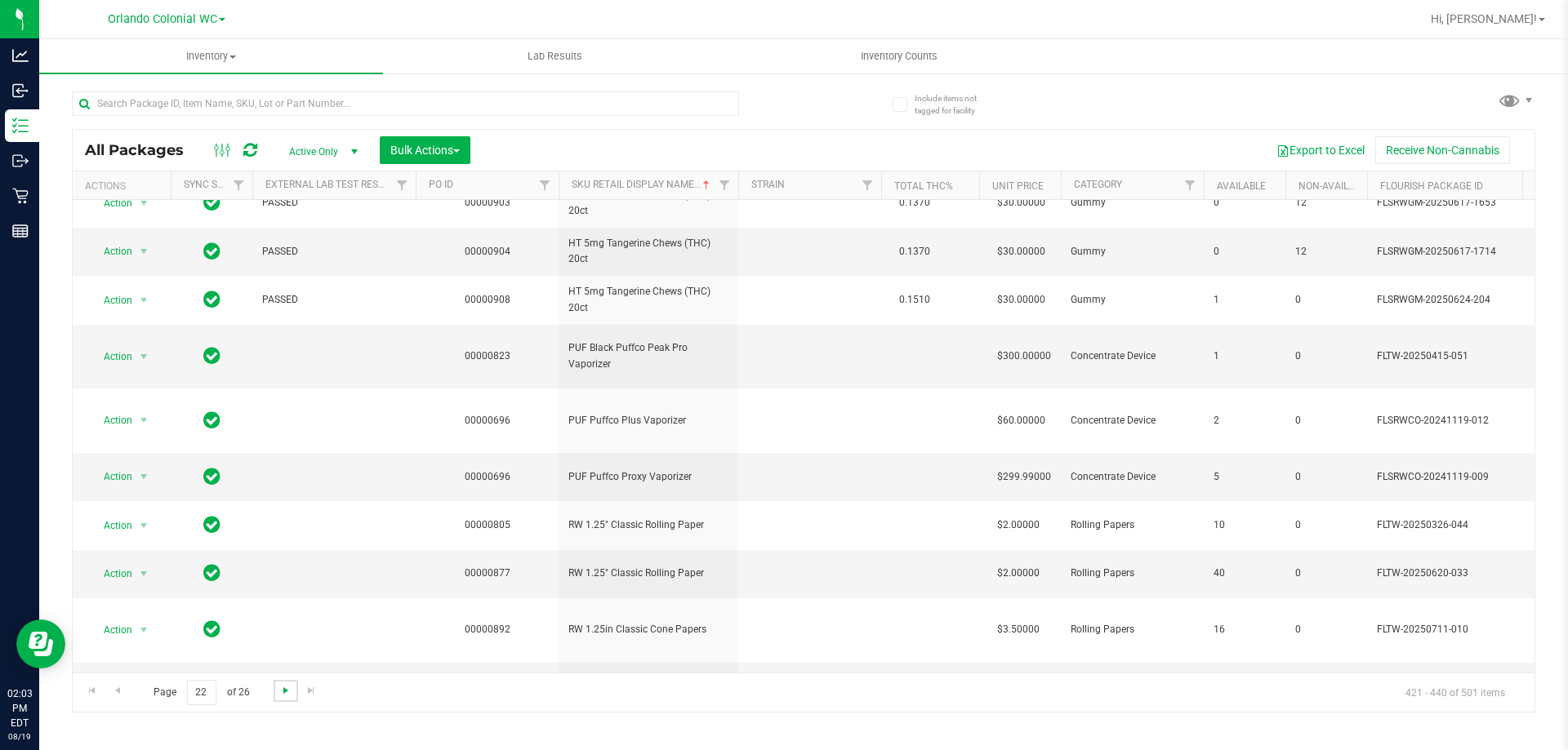
click at [283, 685] on span "Go to the next page" at bounding box center [286, 691] width 13 height 13
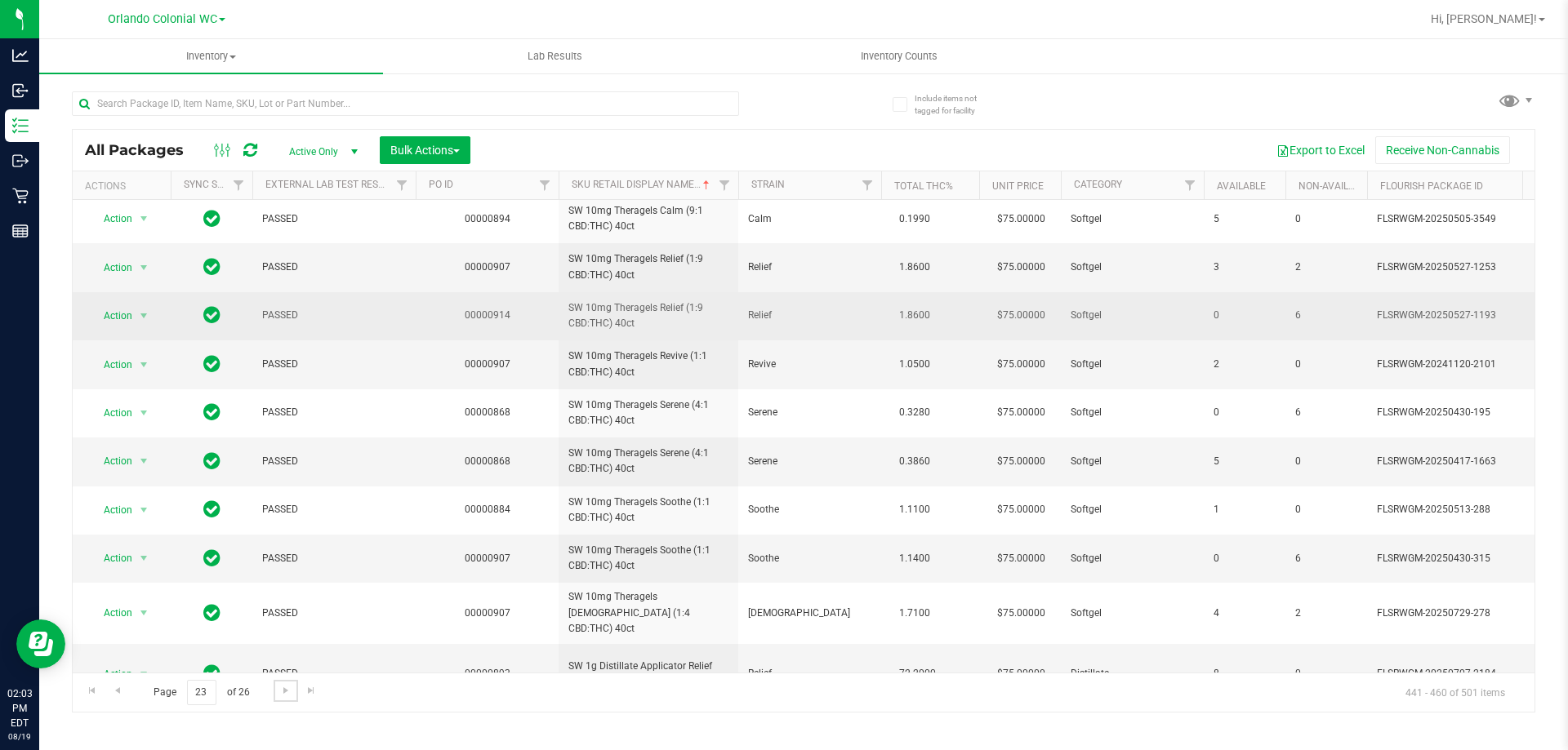
scroll to position [521, 0]
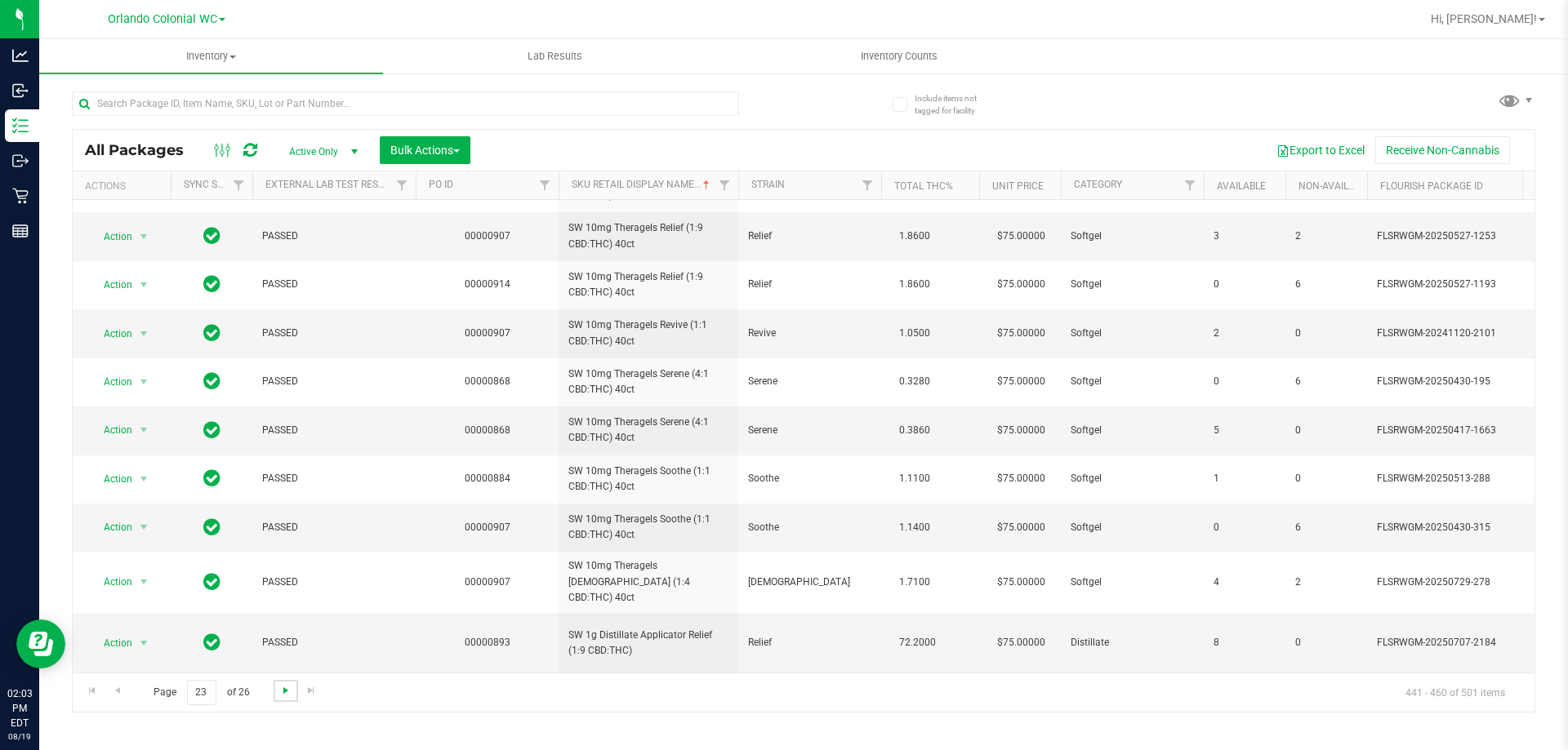
click at [281, 688] on span "Go to the next page" at bounding box center [286, 691] width 13 height 13
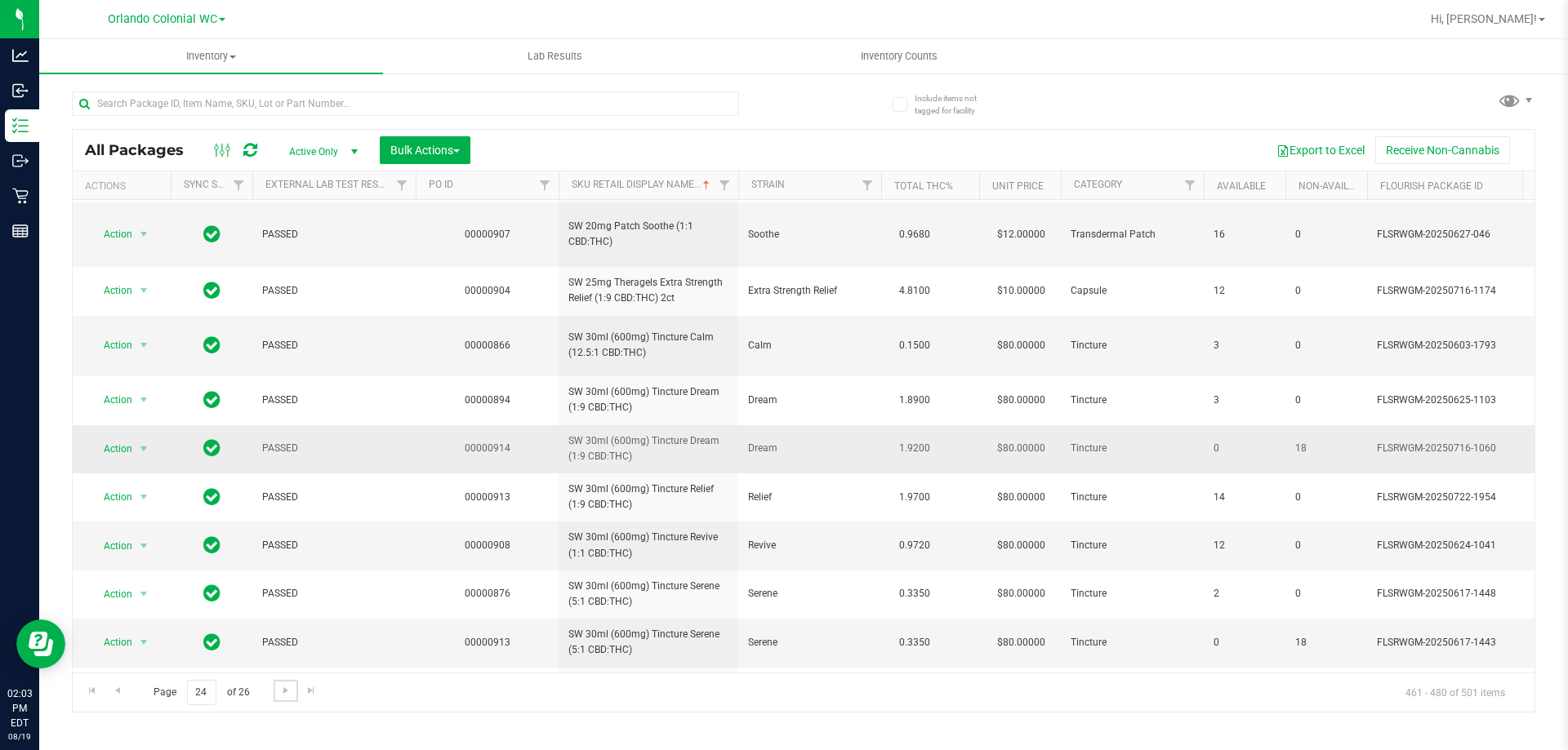
scroll to position [547, 0]
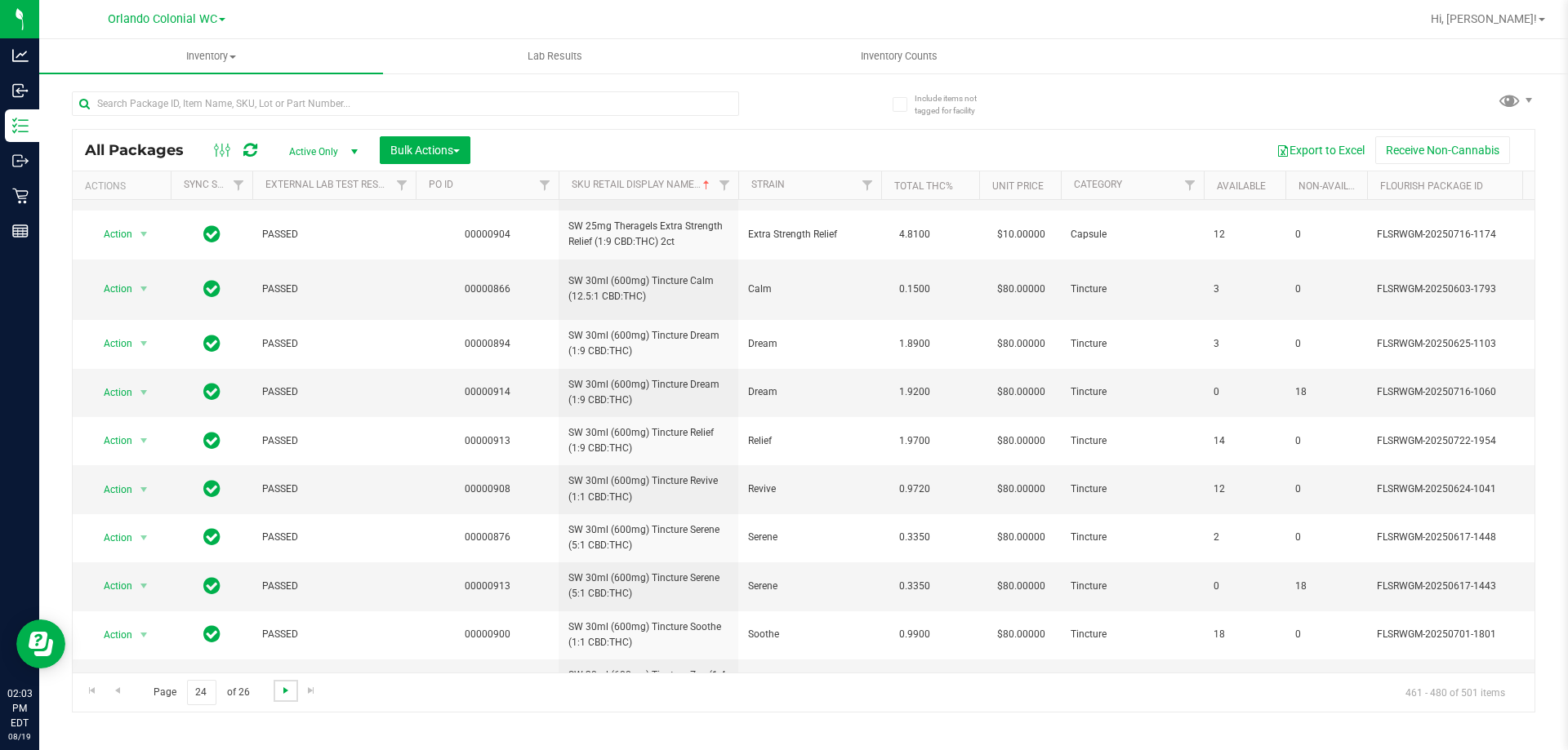
click at [285, 693] on span "Go to the next page" at bounding box center [286, 691] width 13 height 13
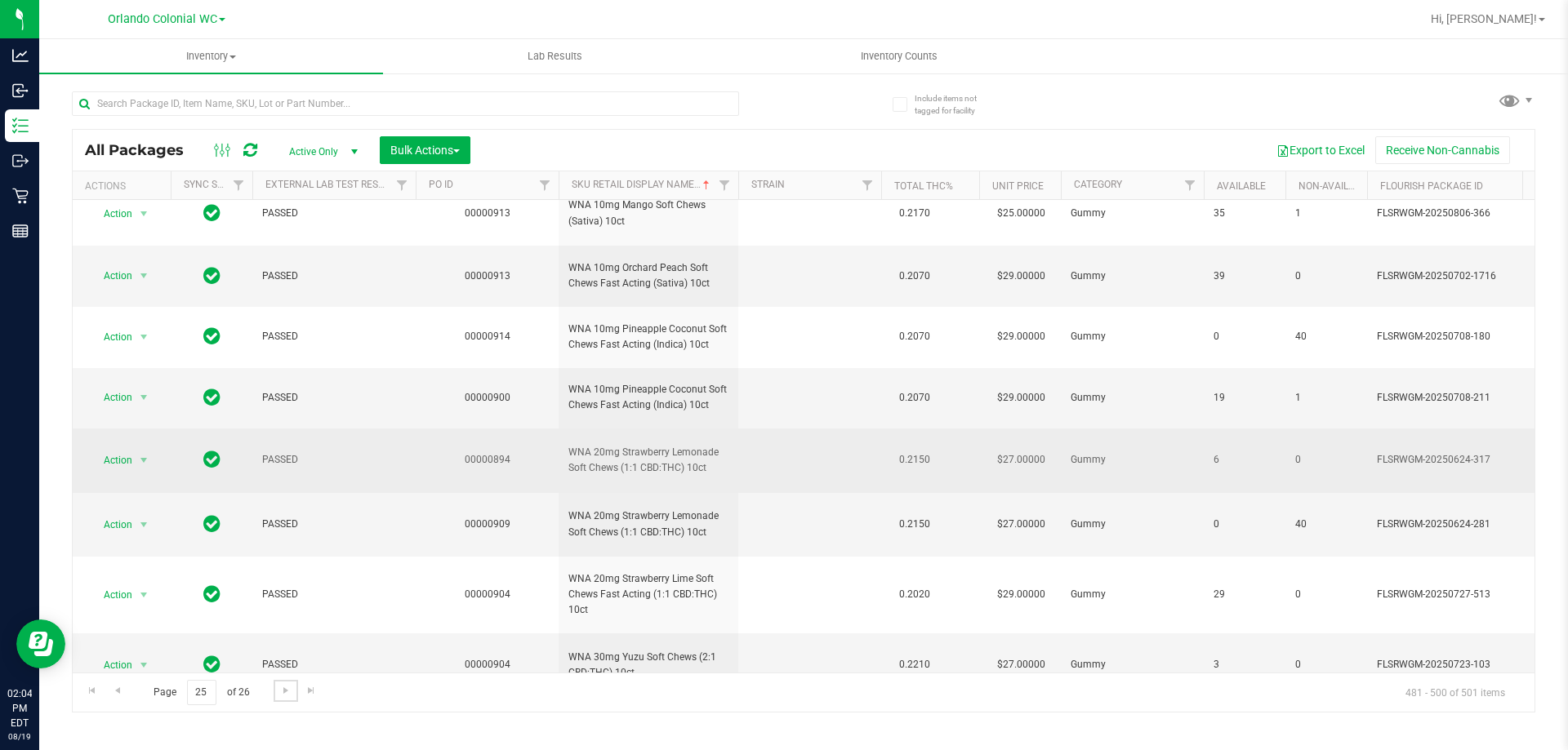
scroll to position [753, 0]
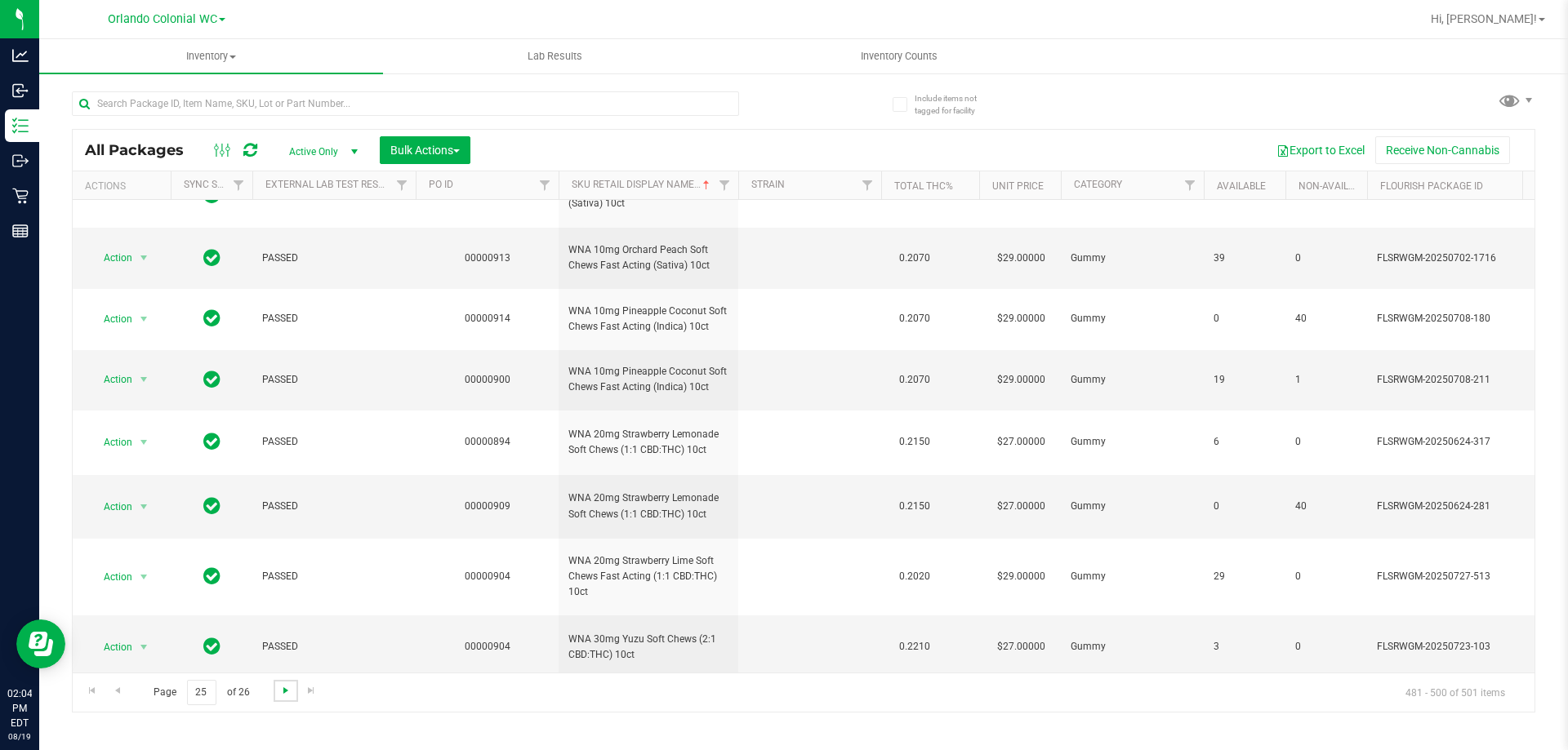
click at [285, 694] on span "Go to the next page" at bounding box center [286, 691] width 13 height 13
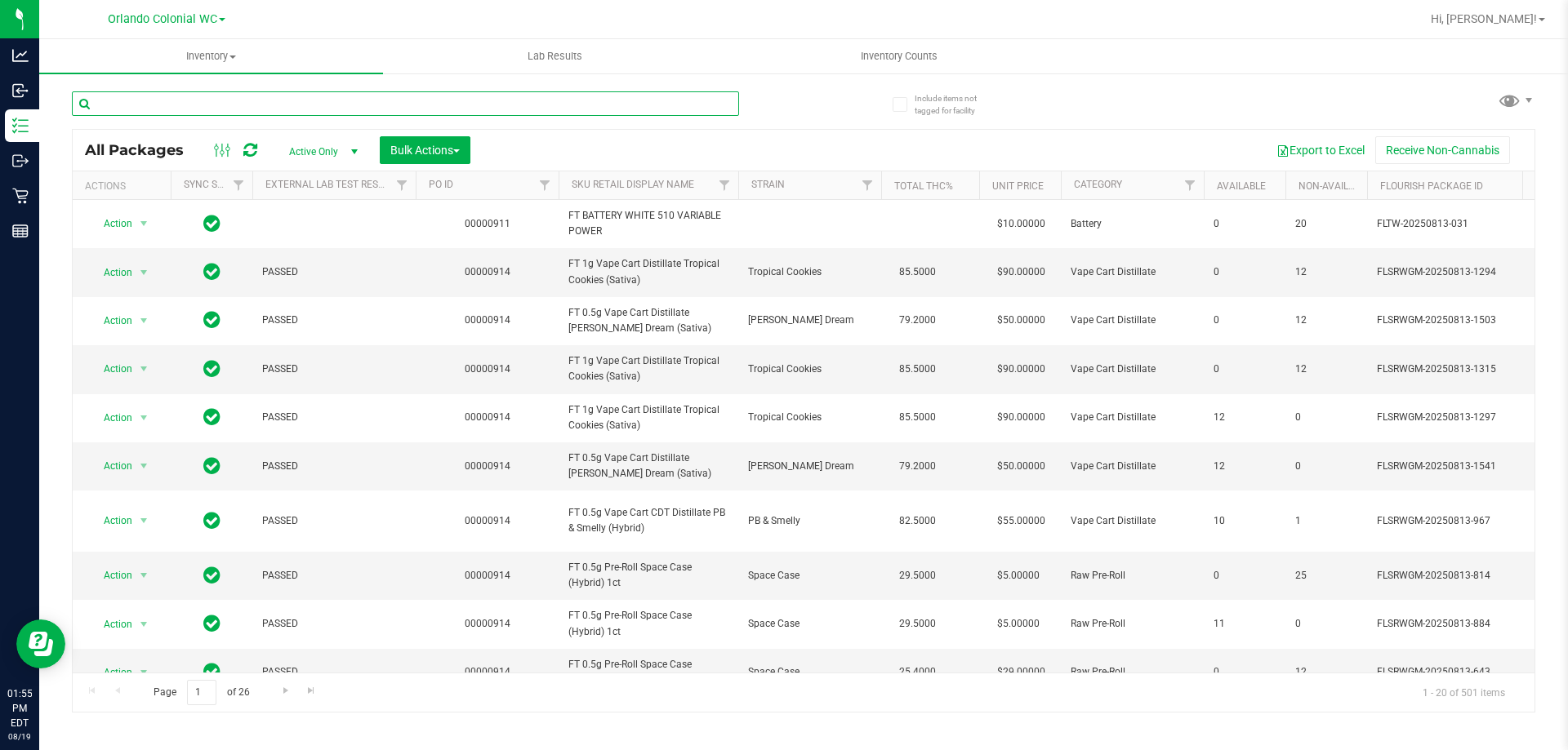
click at [282, 100] on input "text" at bounding box center [406, 104] width 668 height 25
paste input "FT 0.5g Pre-Roll Lemon Zest (Hybrid) 5ct"
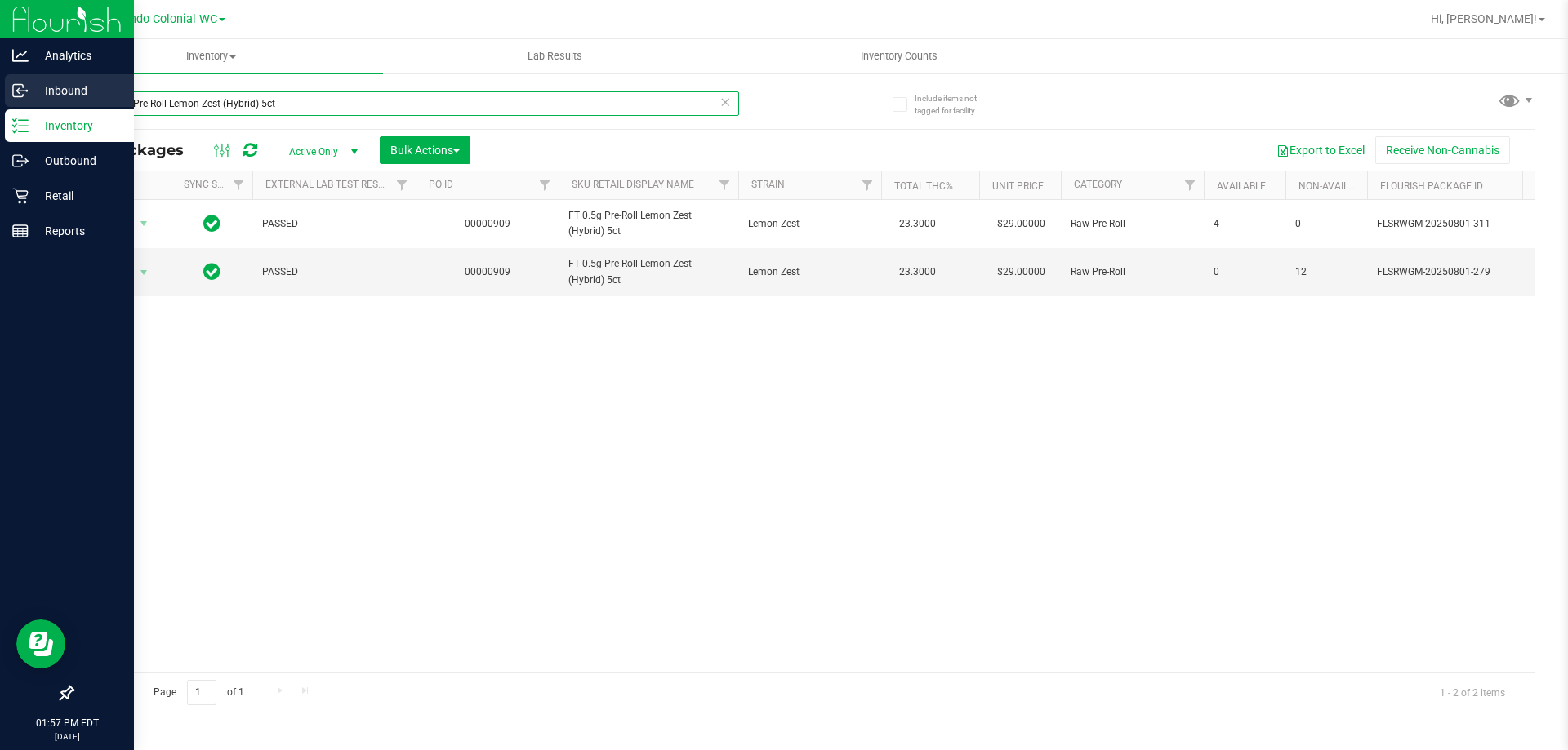
drag, startPoint x: 300, startPoint y: 107, endPoint x: 2, endPoint y: 84, distance: 298.9
click at [3, 84] on div "Analytics Inbound Inventory Outbound Retail Reports 01:57 PM EDT [DATE] 08/19 O…" at bounding box center [784, 375] width 1568 height 750
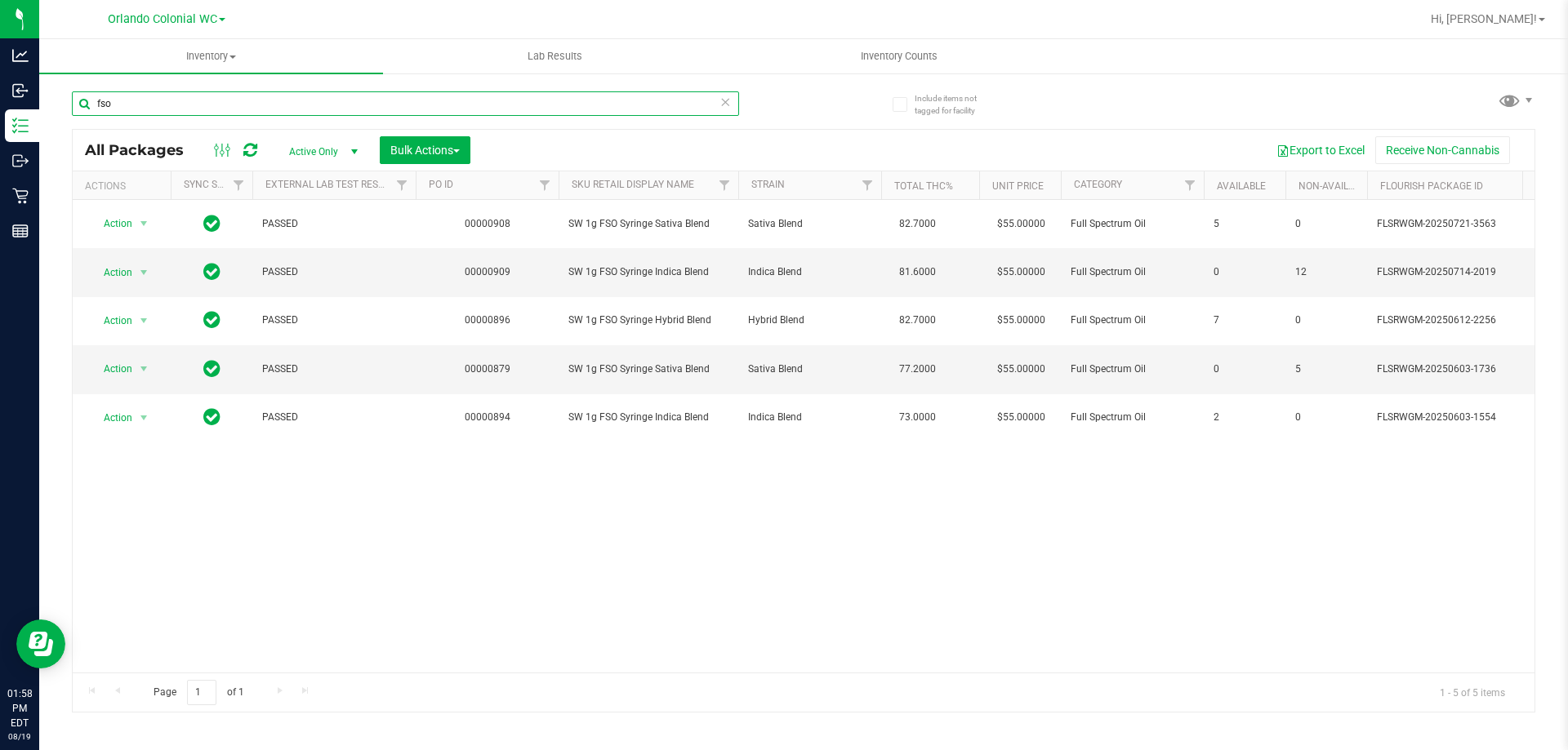
type input "fso"
